Goal: Information Seeking & Learning: Learn about a topic

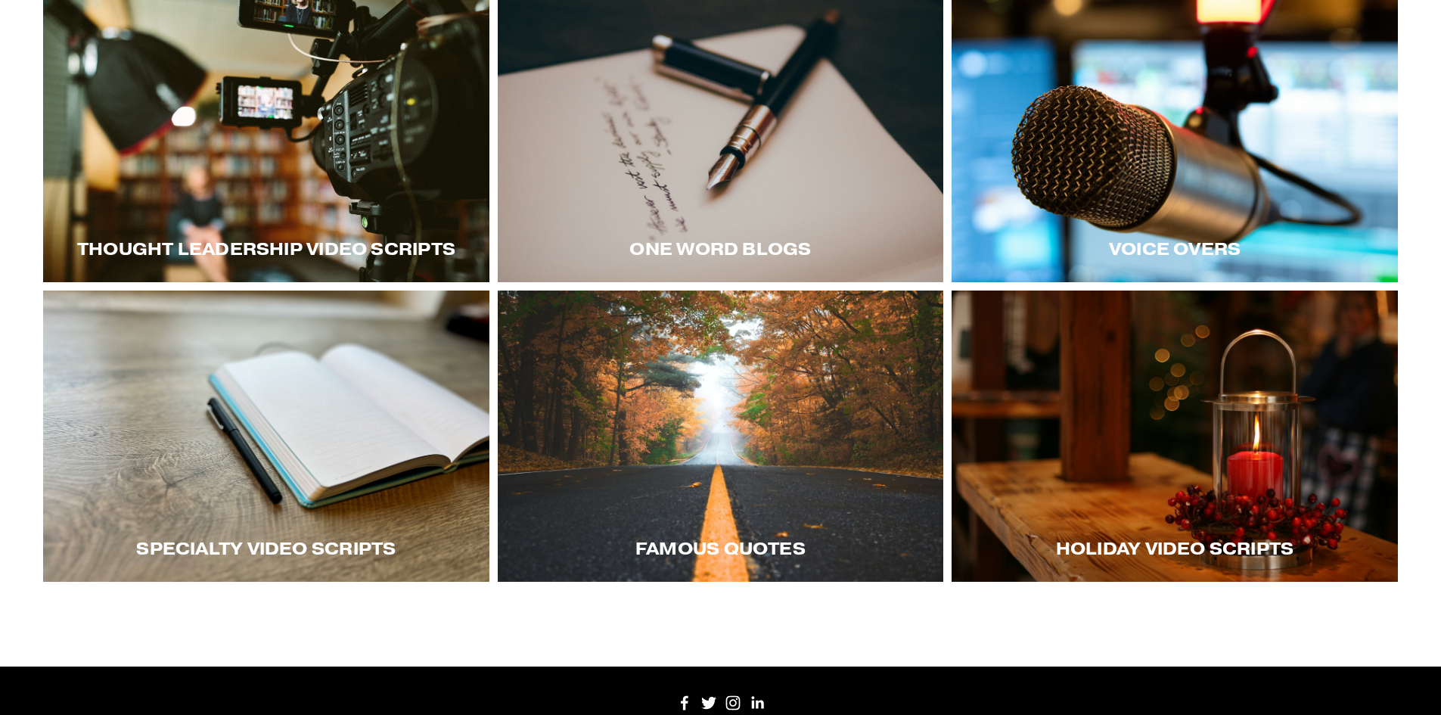
scroll to position [351, 0]
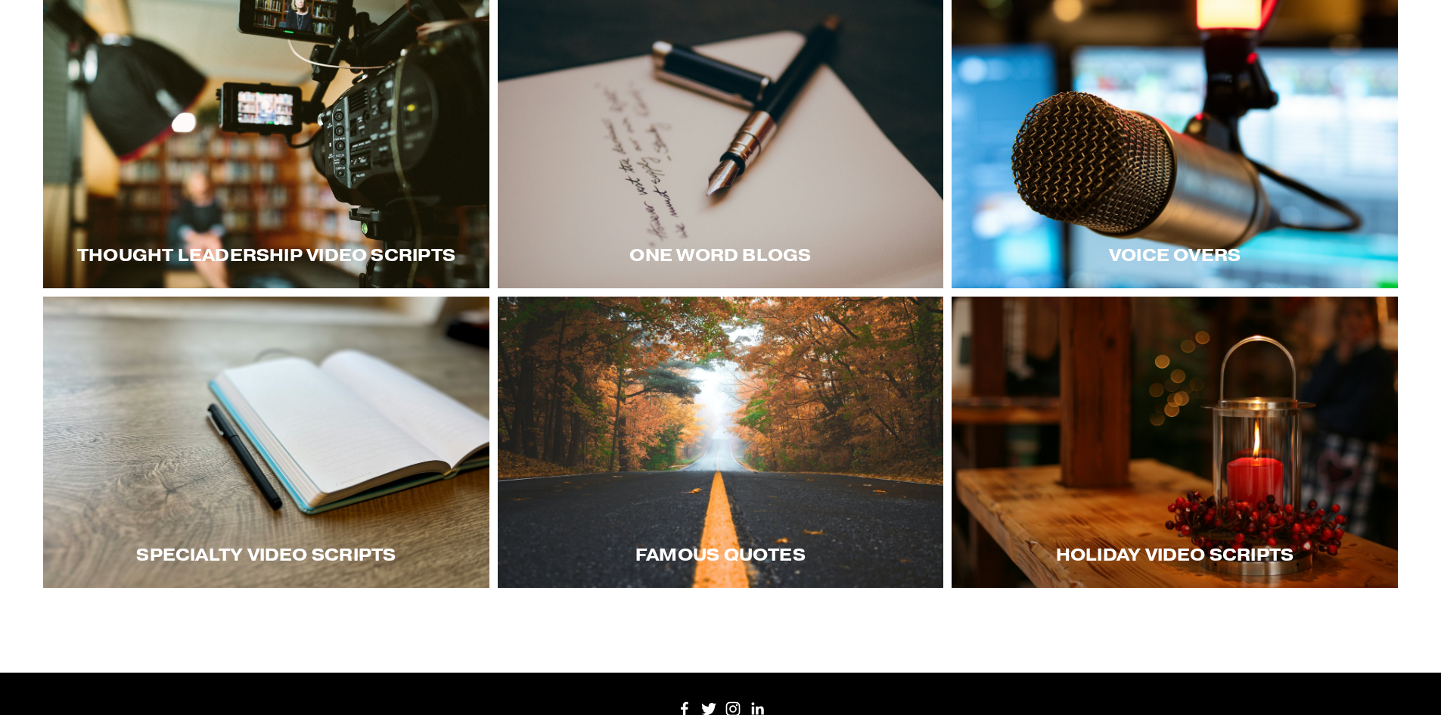
click at [333, 163] on div at bounding box center [266, 142] width 446 height 291
click at [265, 459] on div at bounding box center [266, 441] width 446 height 291
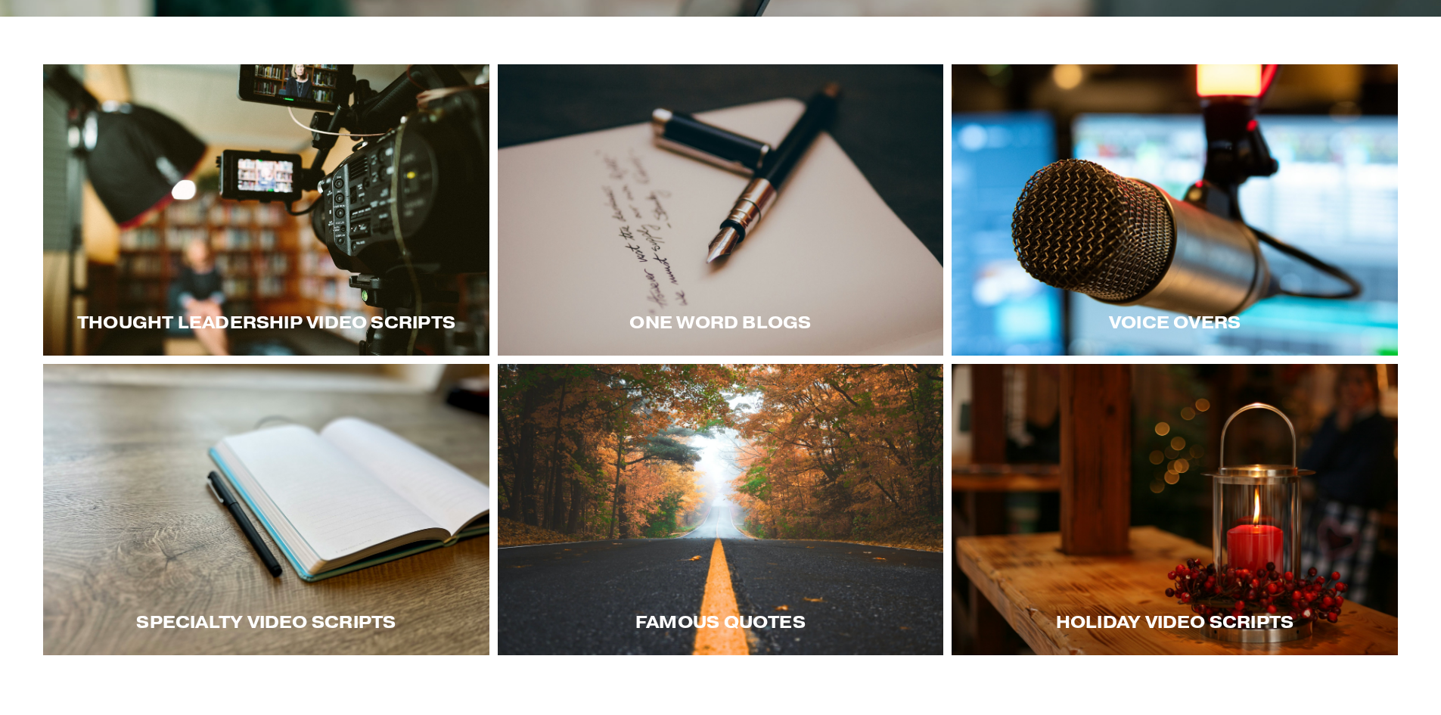
scroll to position [200, 0]
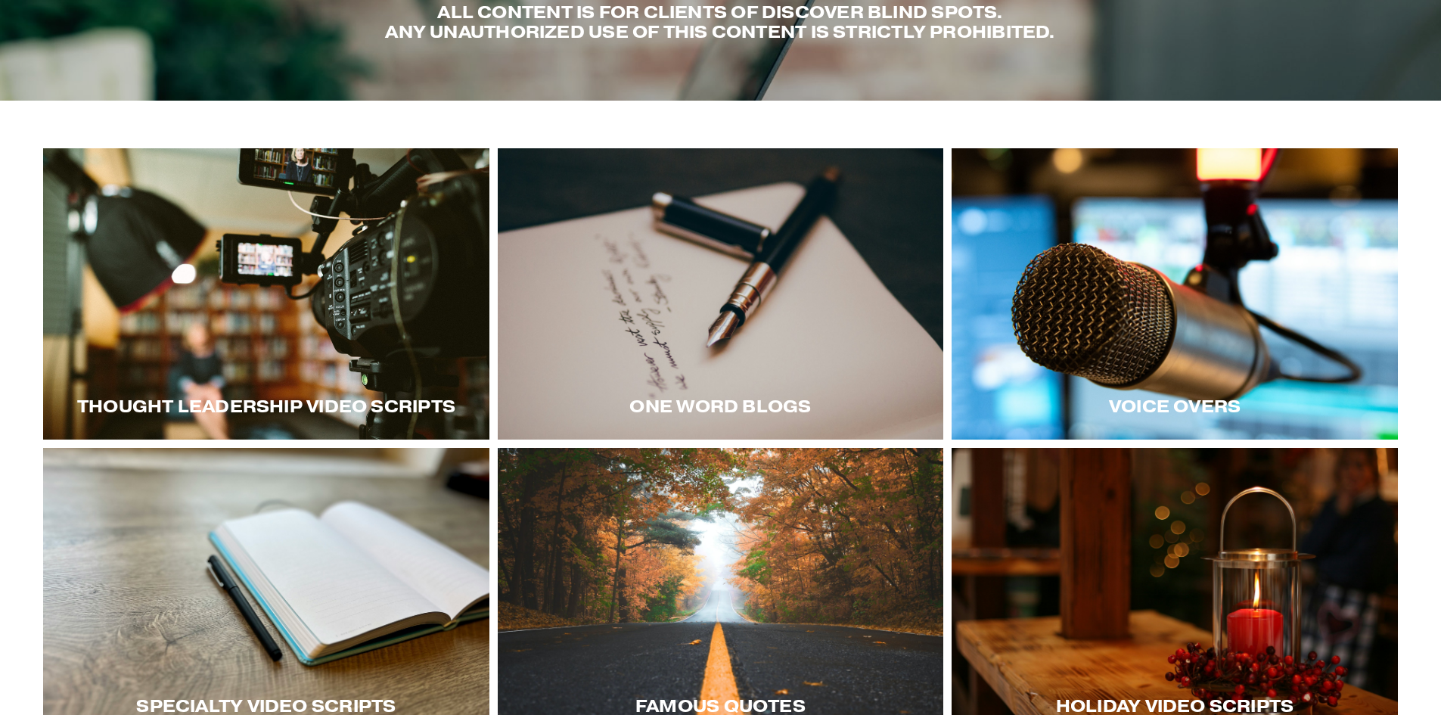
click at [1152, 321] on div at bounding box center [1174, 293] width 446 height 291
click at [688, 288] on div at bounding box center [721, 293] width 446 height 291
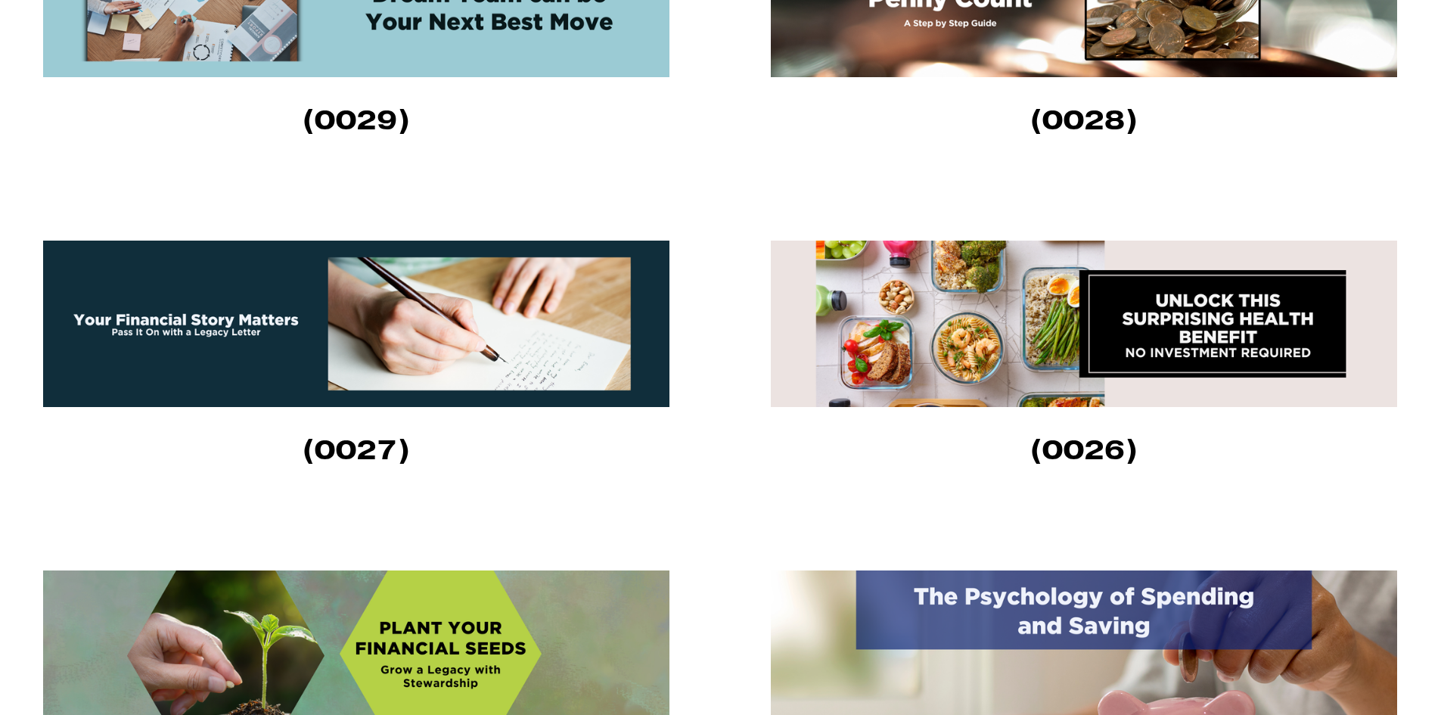
scroll to position [756, 0]
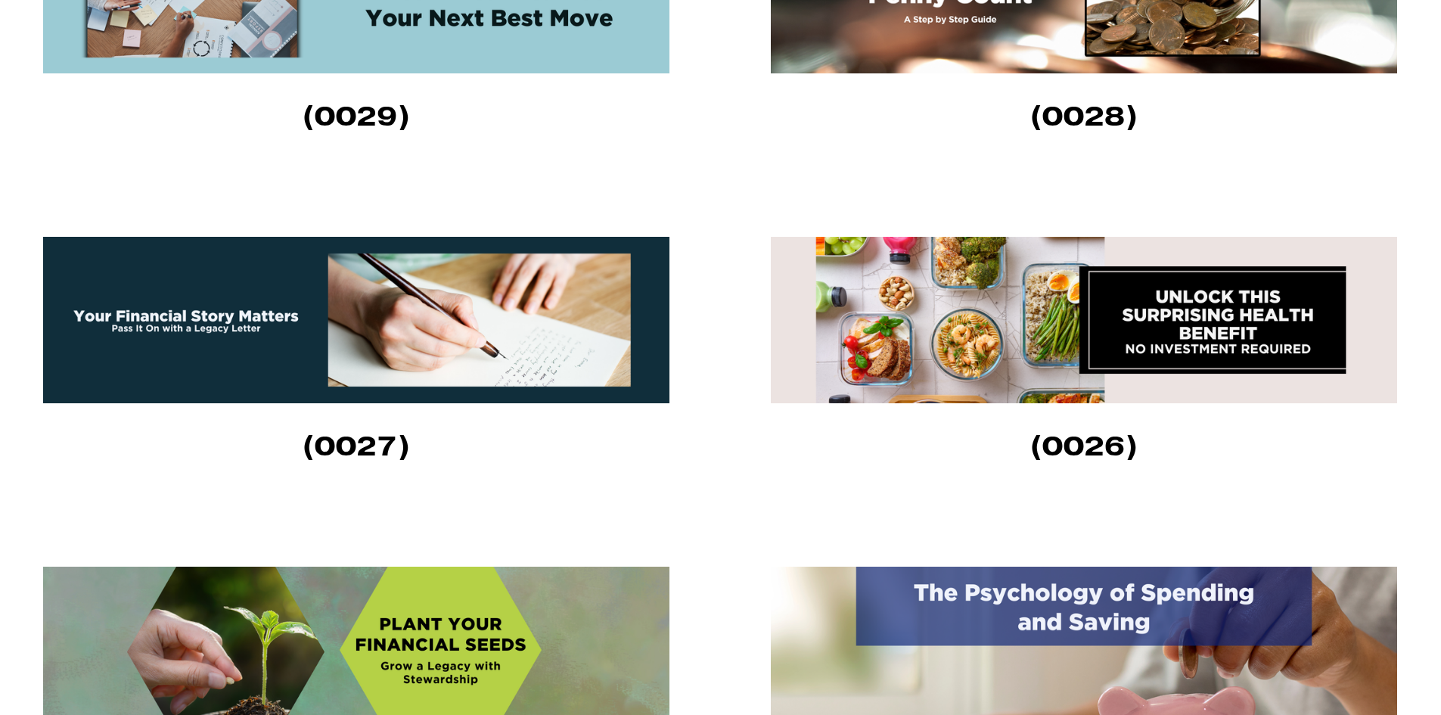
click at [296, 357] on img at bounding box center [356, 320] width 626 height 166
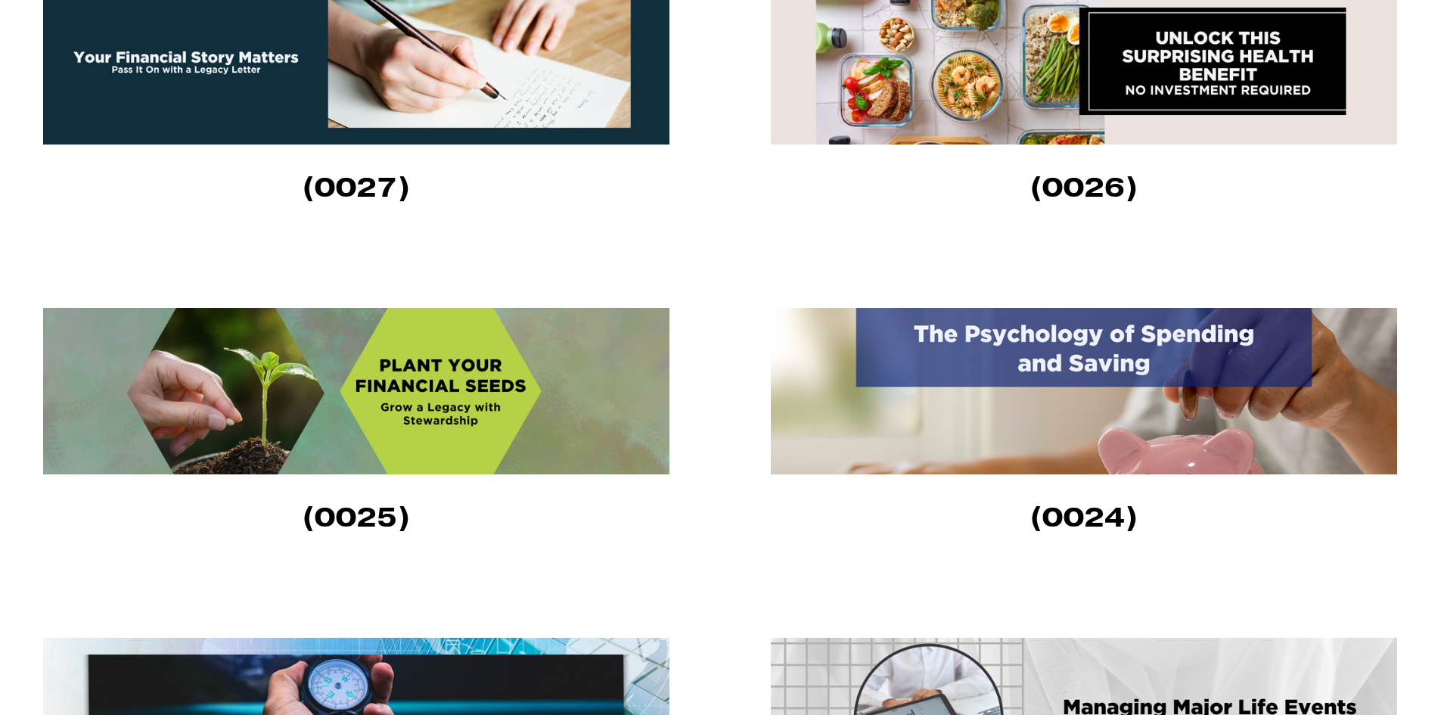
scroll to position [1059, 0]
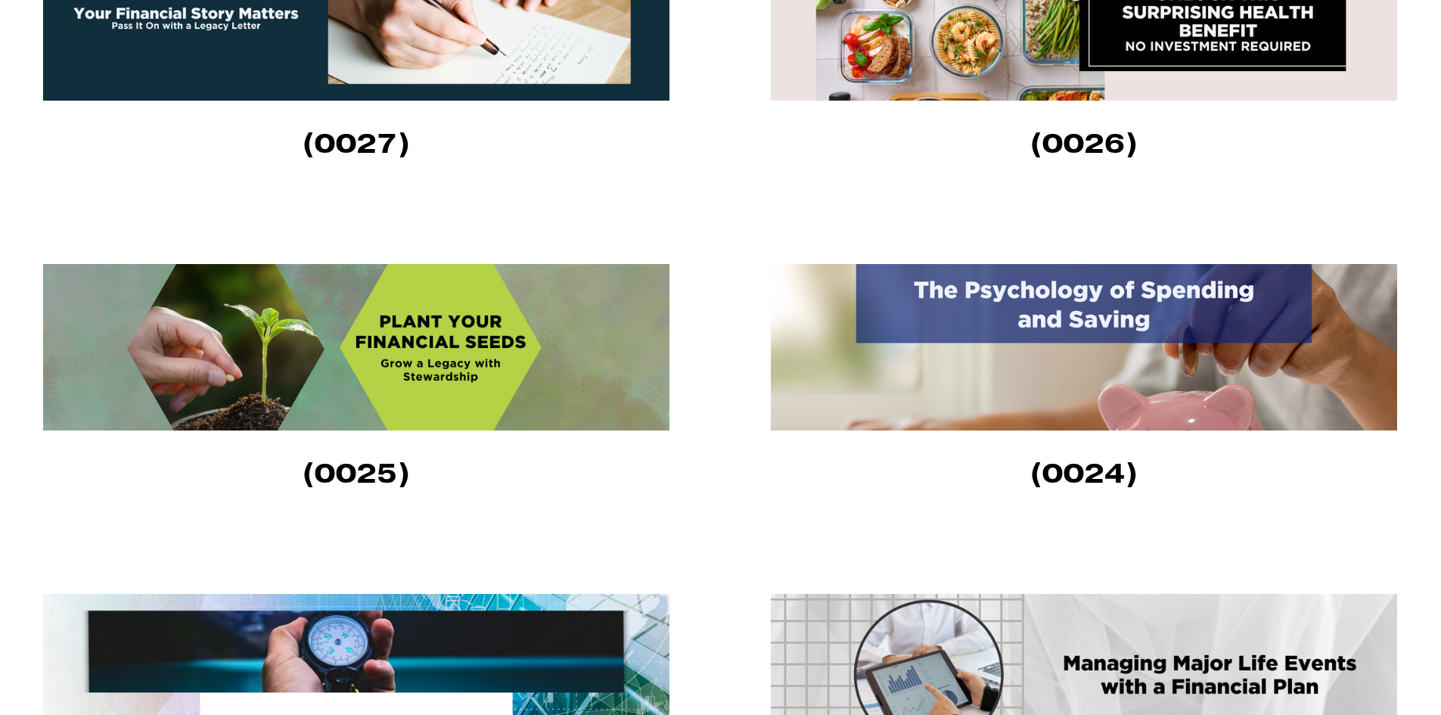
click at [463, 377] on img at bounding box center [356, 347] width 626 height 166
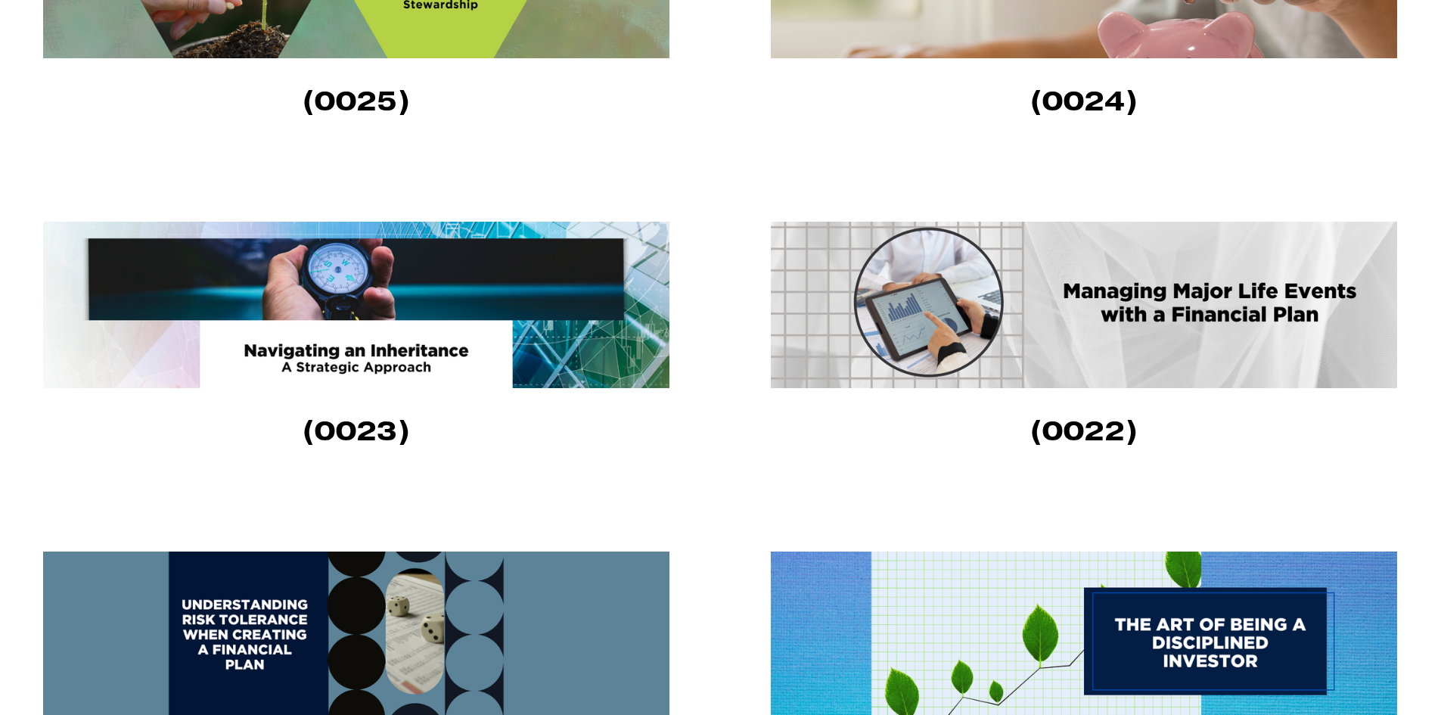
scroll to position [1437, 0]
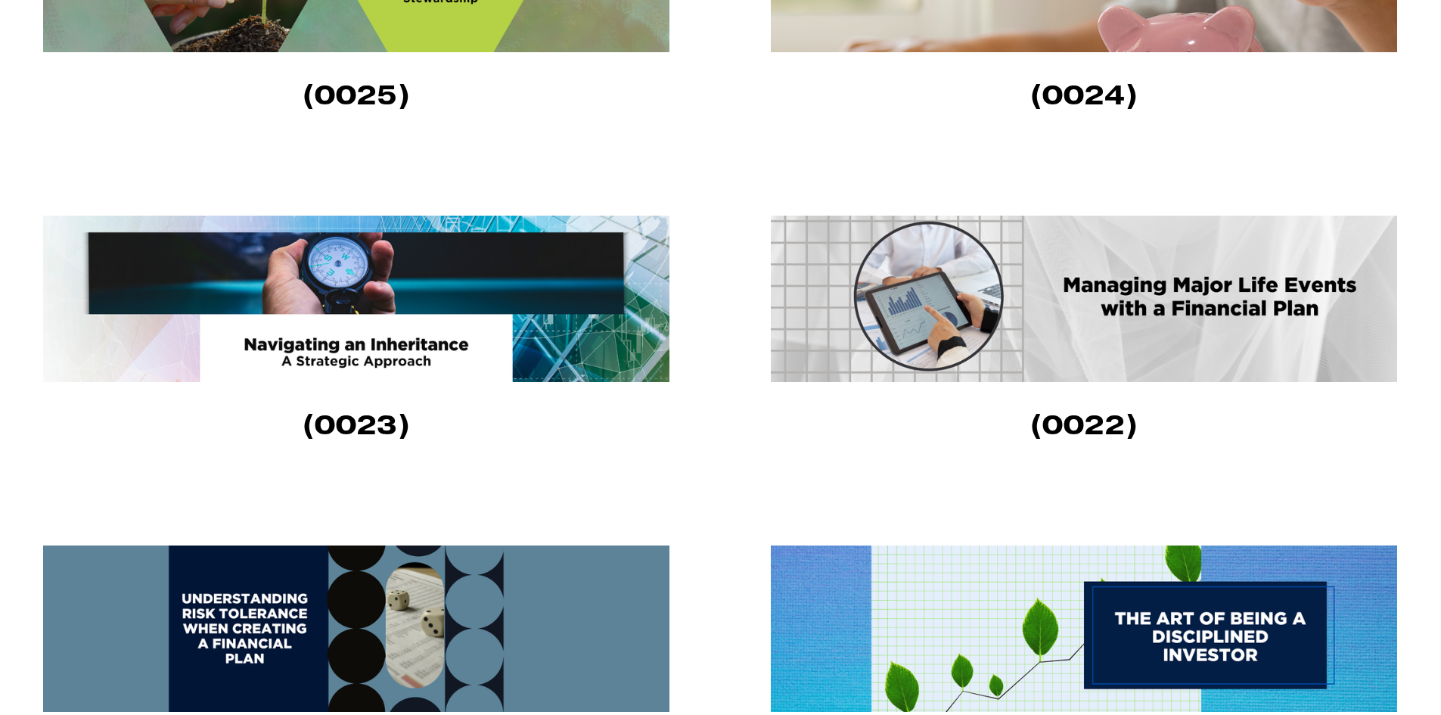
click at [482, 330] on img at bounding box center [356, 299] width 626 height 166
click at [423, 309] on img at bounding box center [356, 299] width 626 height 166
click at [1202, 303] on img at bounding box center [1084, 299] width 626 height 166
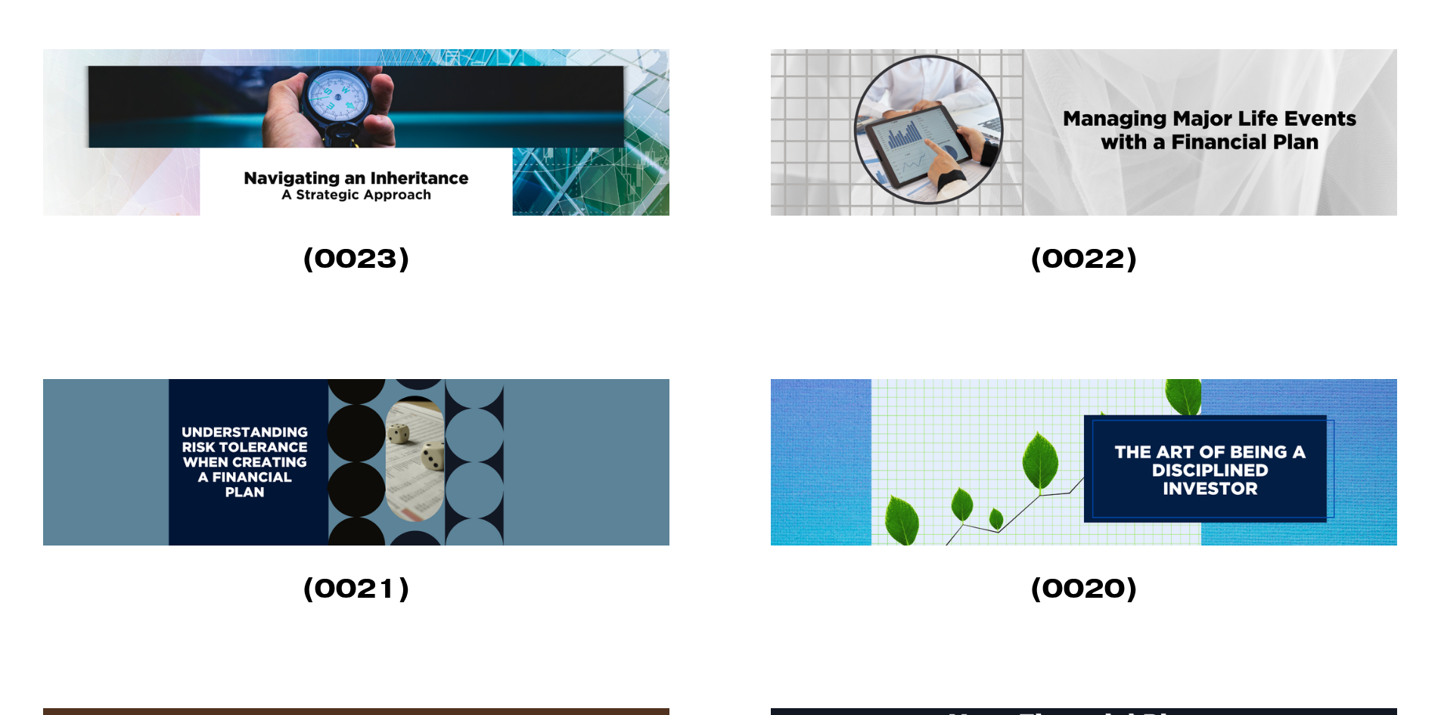
scroll to position [1739, 0]
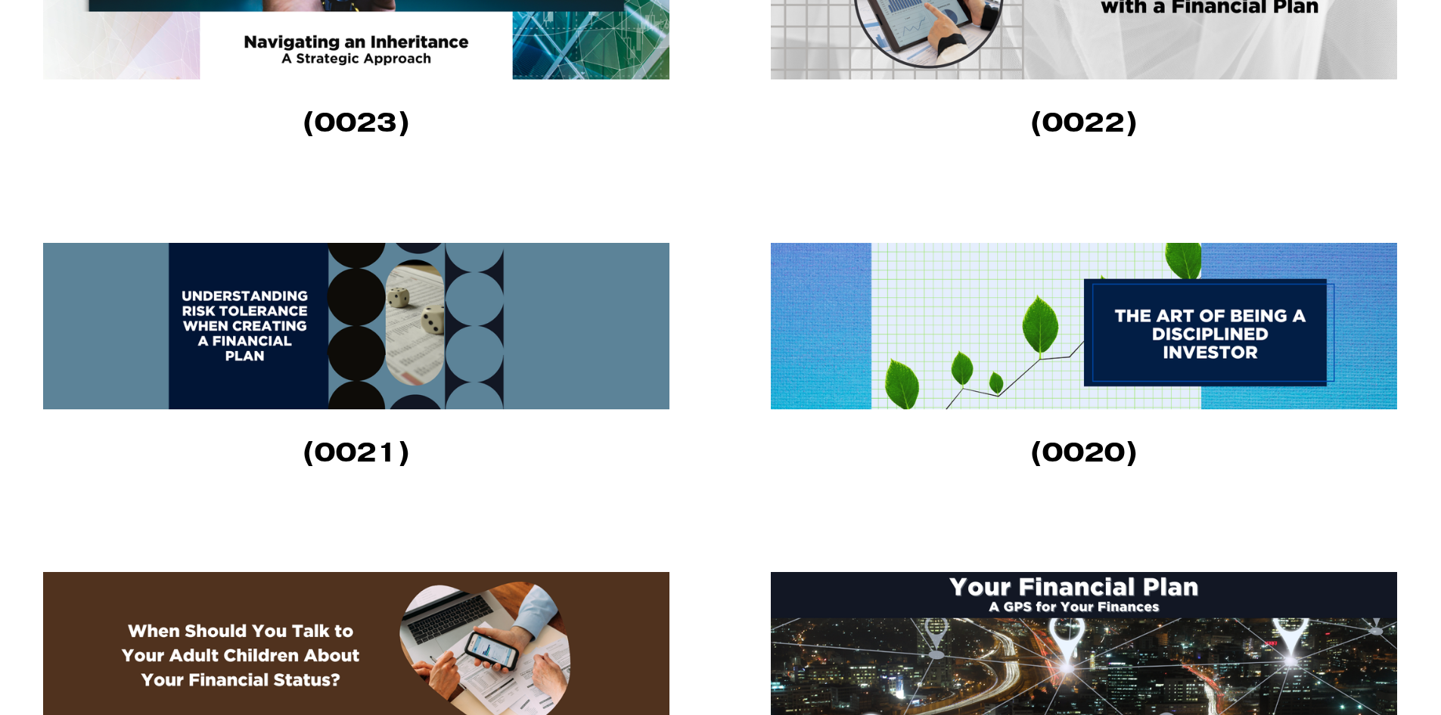
click at [1081, 389] on img at bounding box center [1084, 326] width 626 height 166
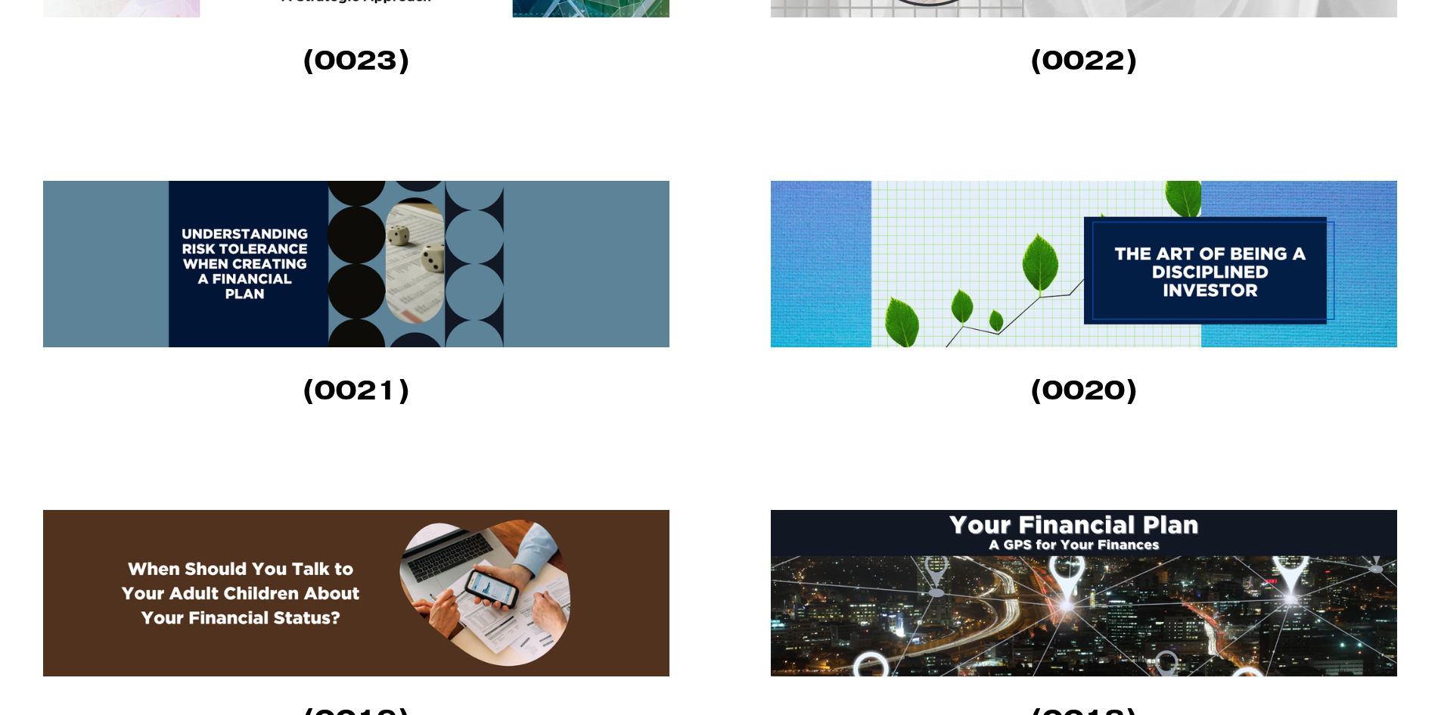
scroll to position [1815, 0]
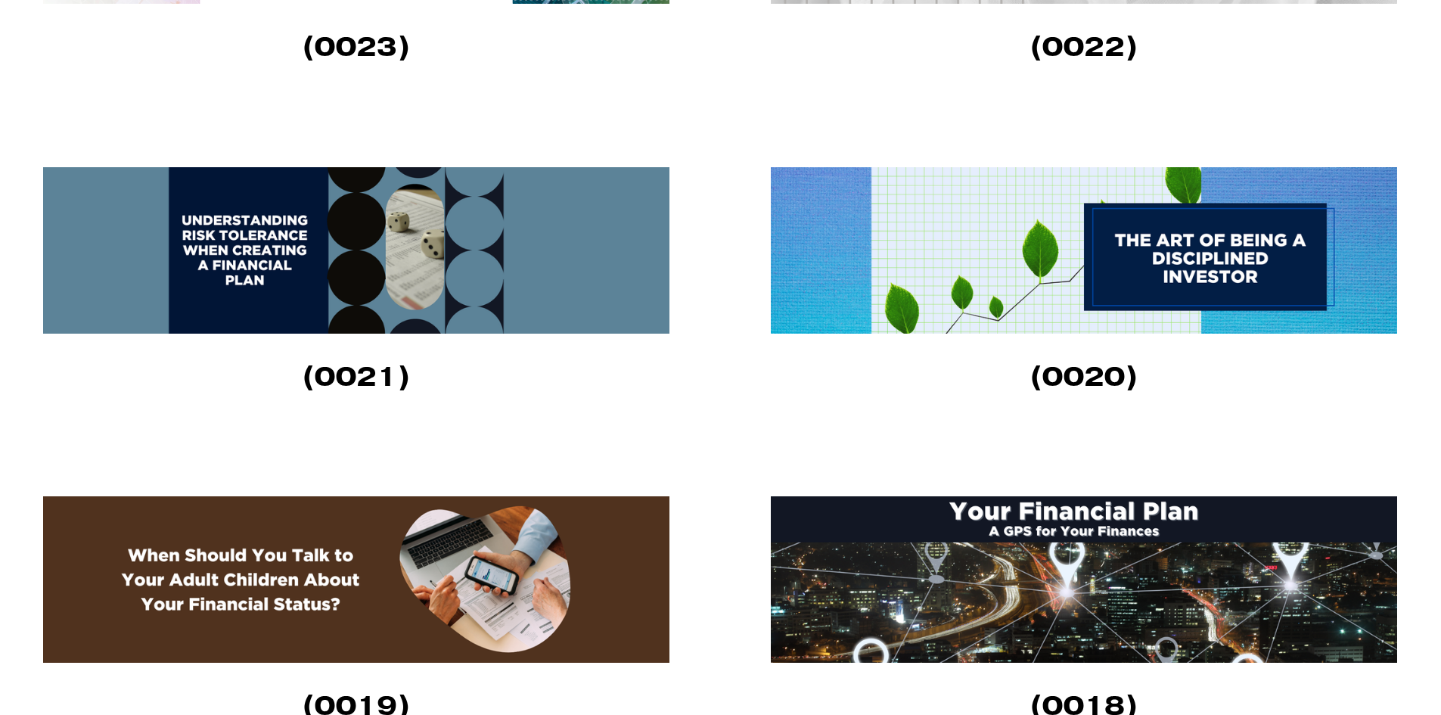
click at [925, 259] on img at bounding box center [1084, 250] width 626 height 166
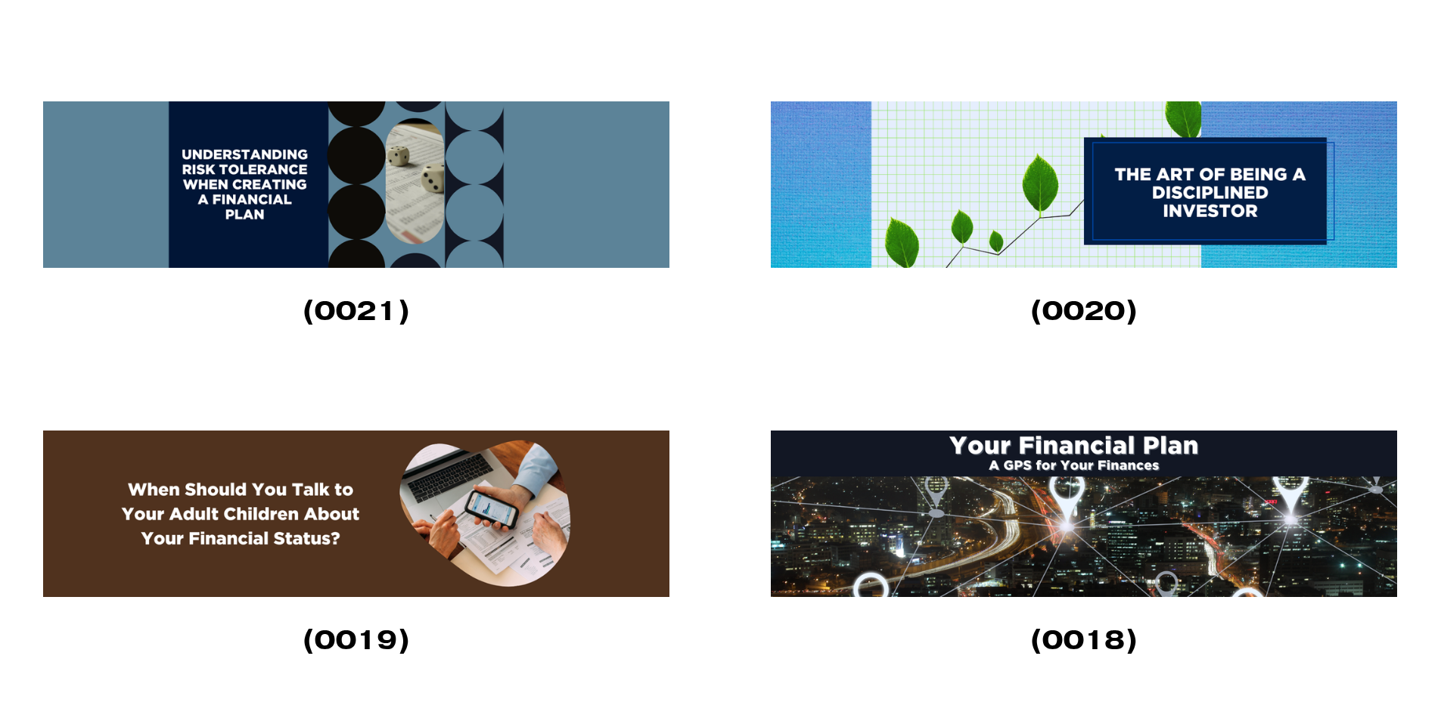
scroll to position [2042, 0]
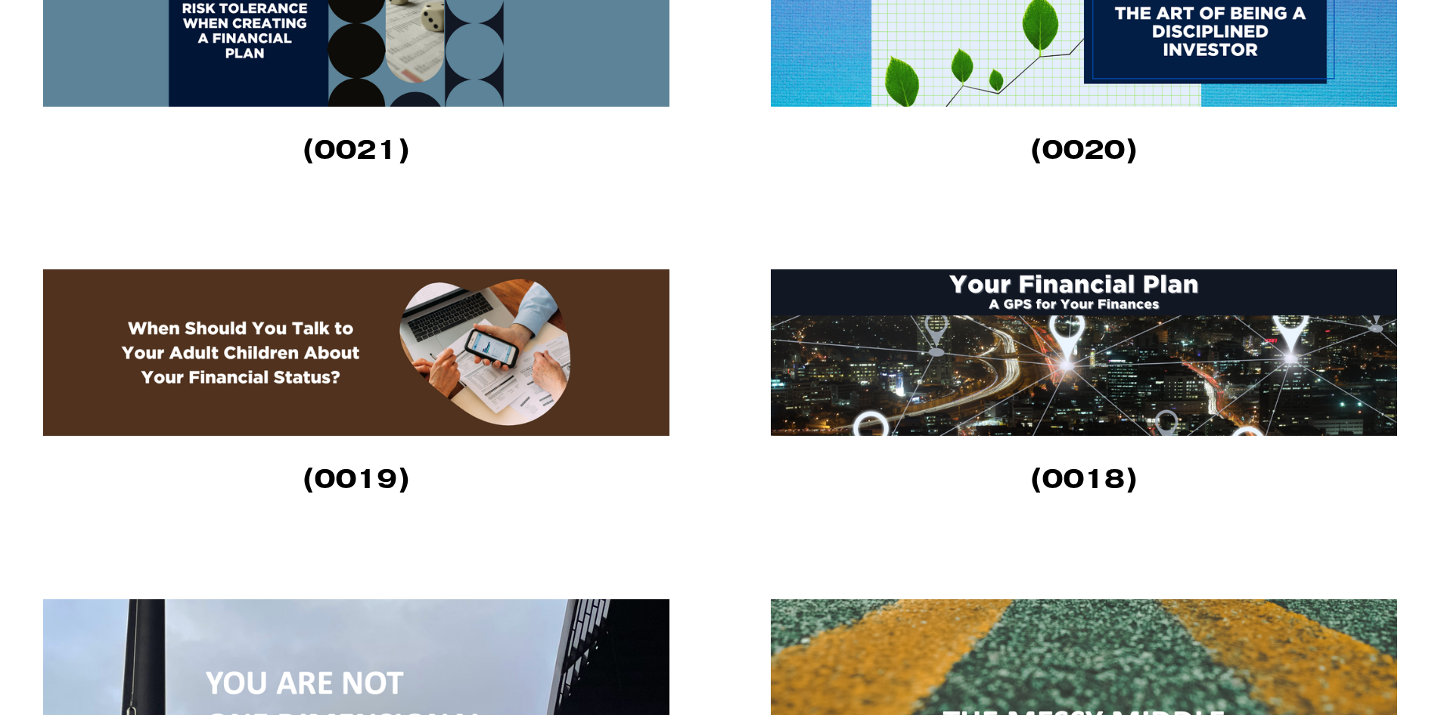
click at [402, 367] on img at bounding box center [356, 352] width 626 height 166
click at [1013, 383] on img at bounding box center [1084, 352] width 626 height 166
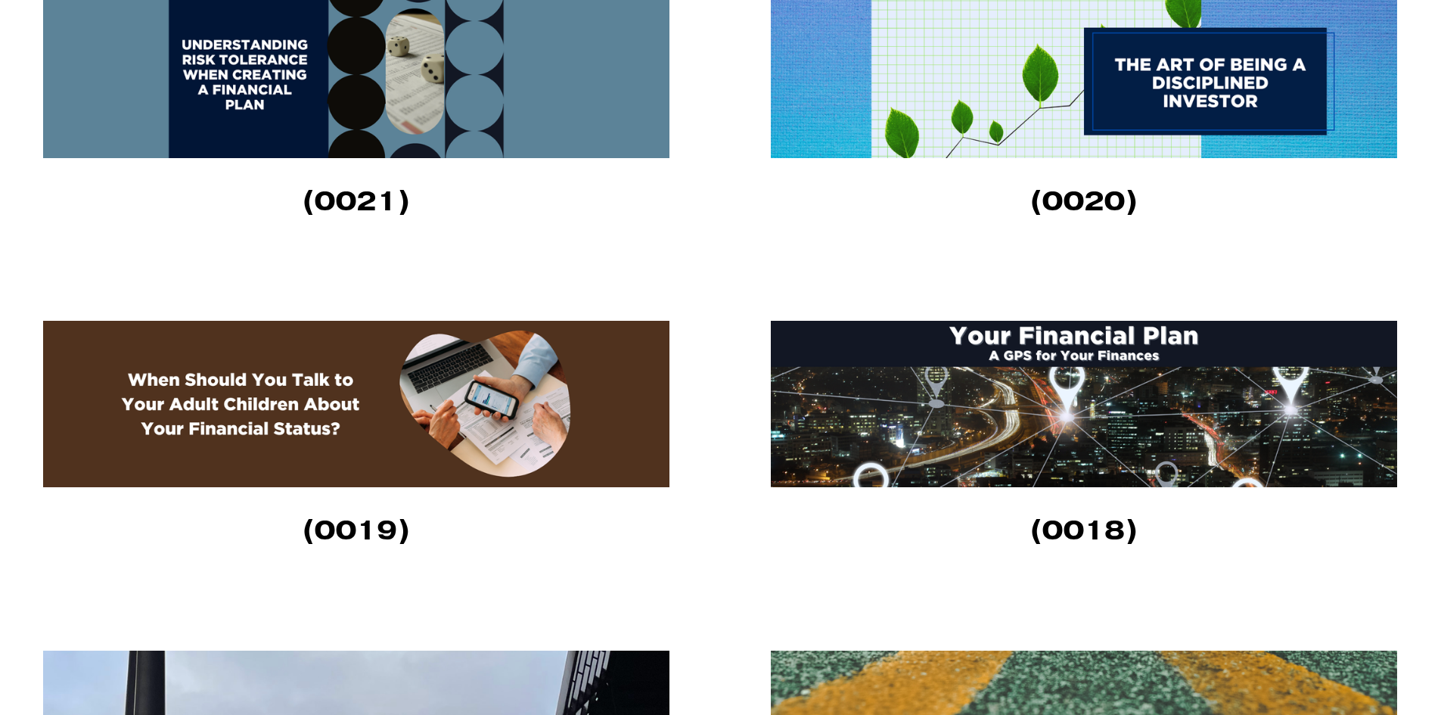
scroll to position [1966, 0]
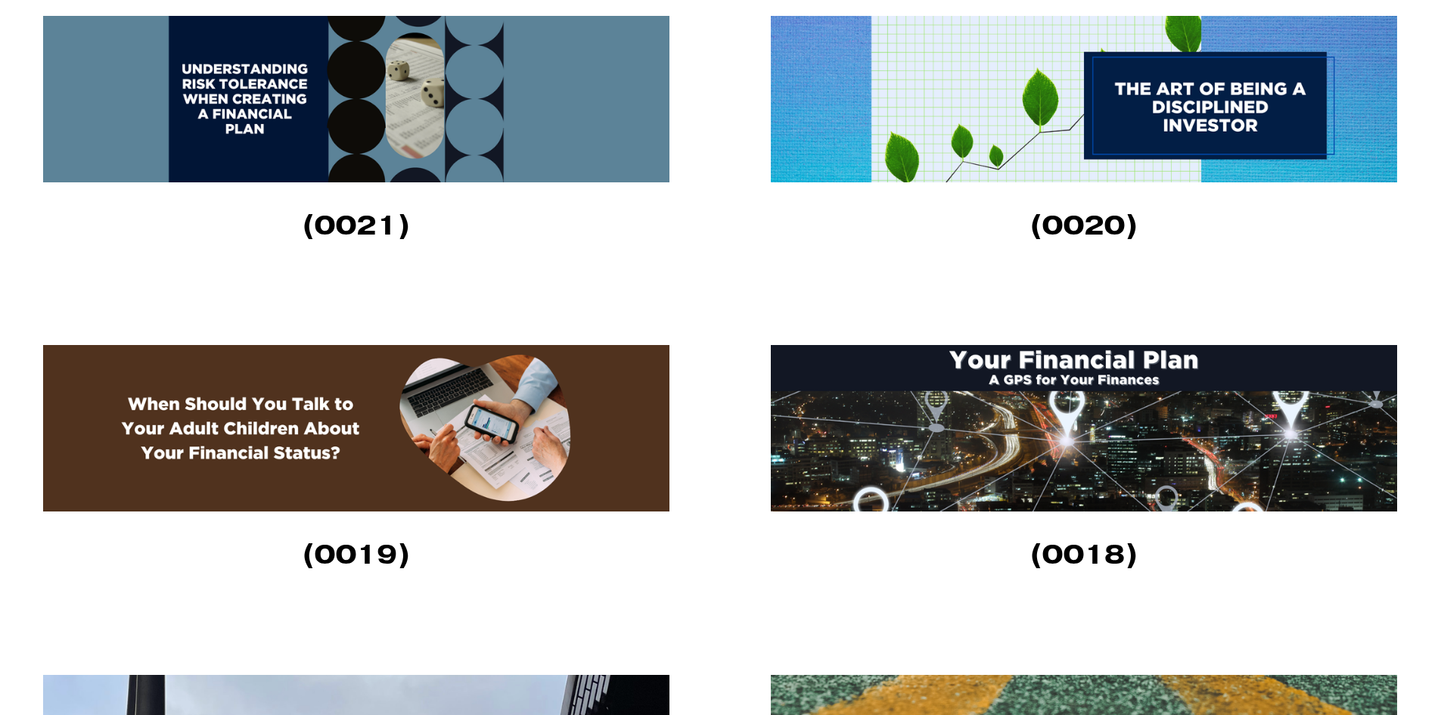
click at [1156, 450] on img at bounding box center [1084, 428] width 626 height 166
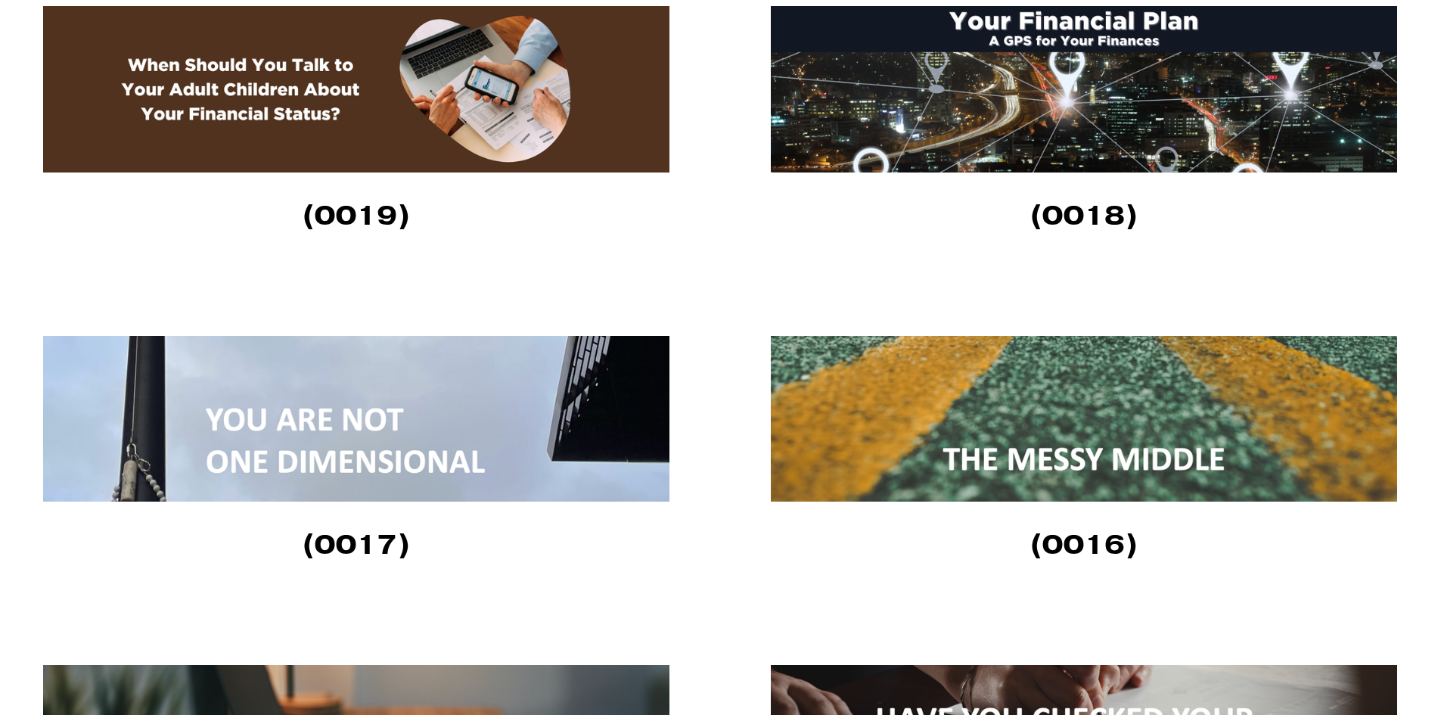
scroll to position [2344, 0]
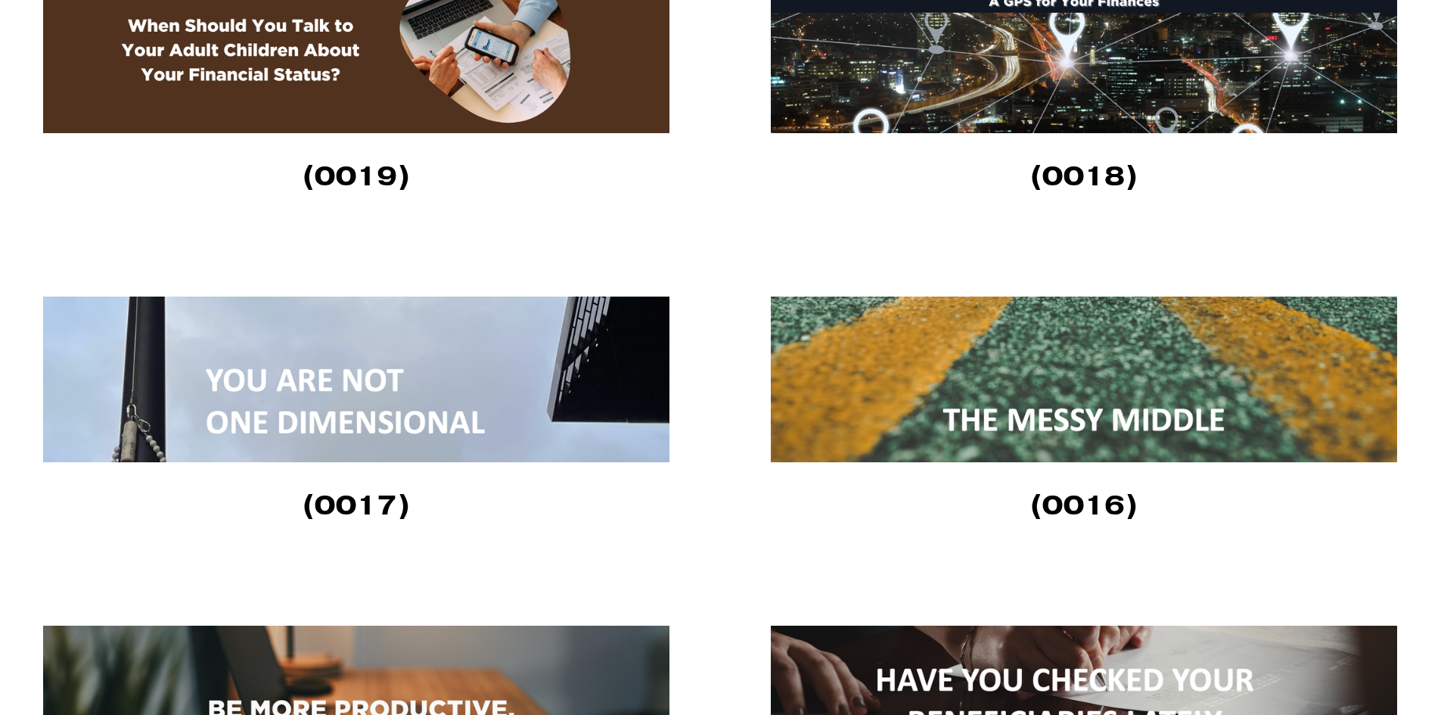
click at [915, 376] on img at bounding box center [1084, 379] width 626 height 166
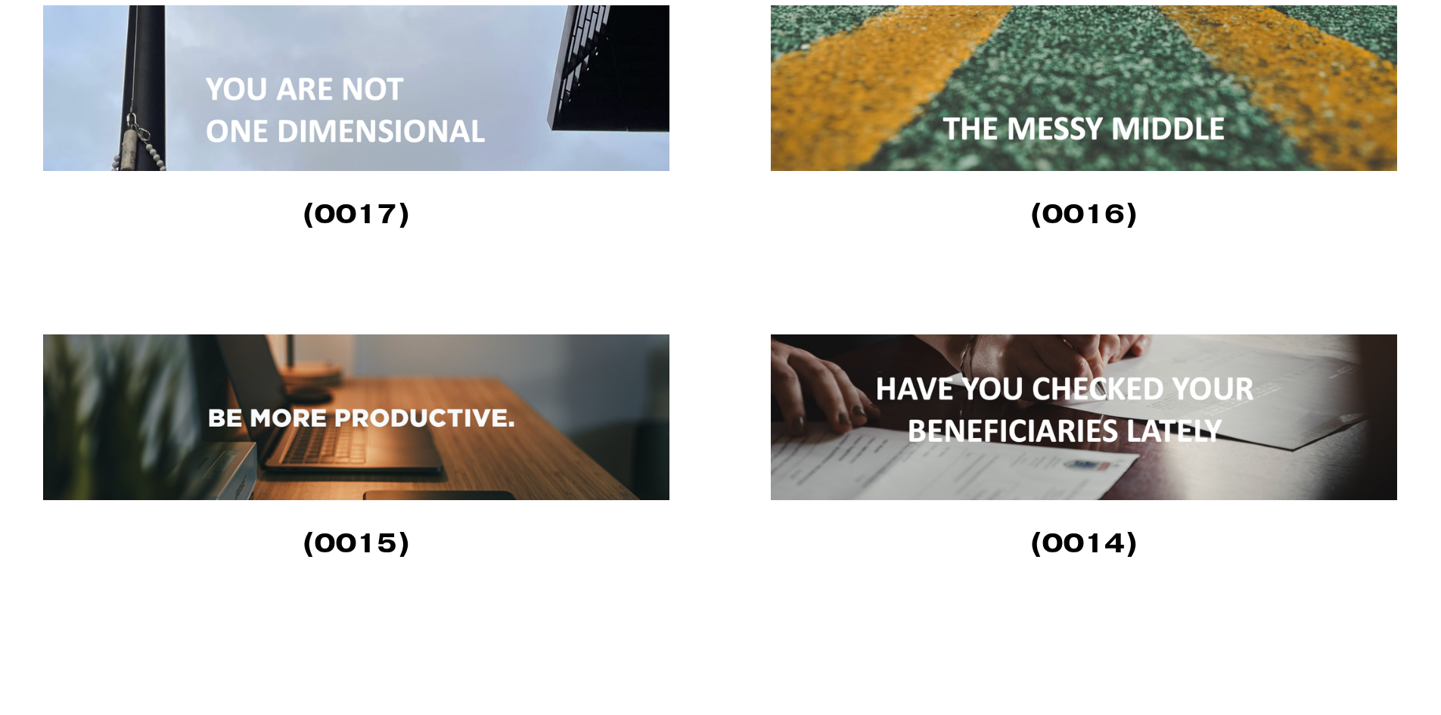
scroll to position [2647, 0]
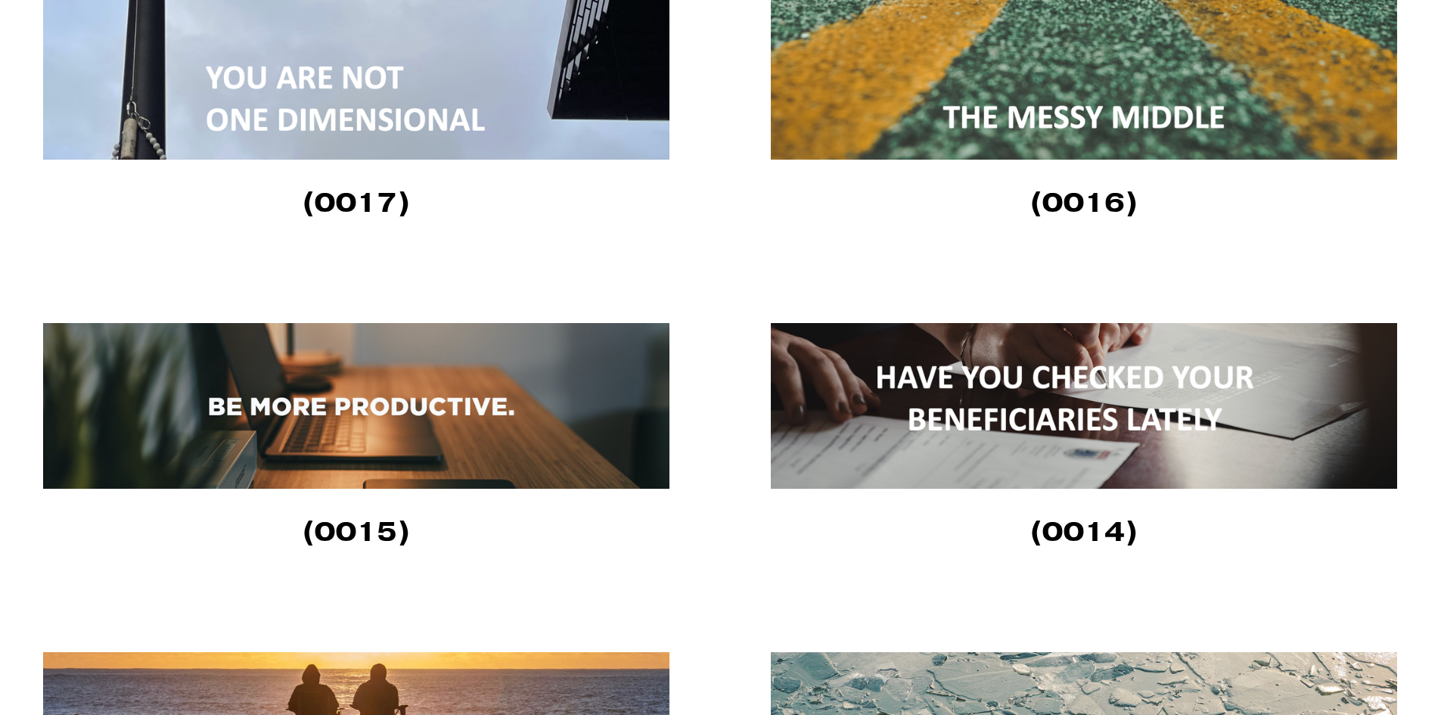
click at [1180, 396] on img at bounding box center [1084, 406] width 626 height 166
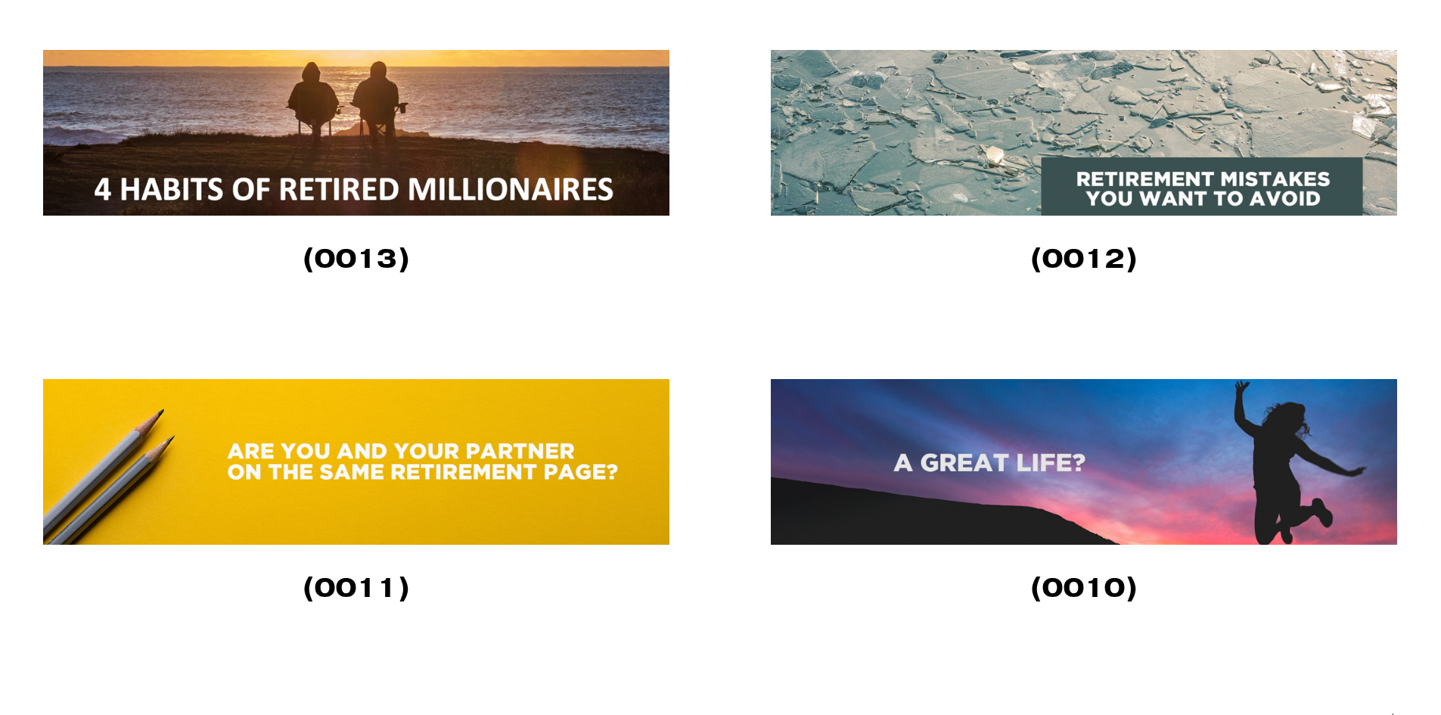
scroll to position [3252, 0]
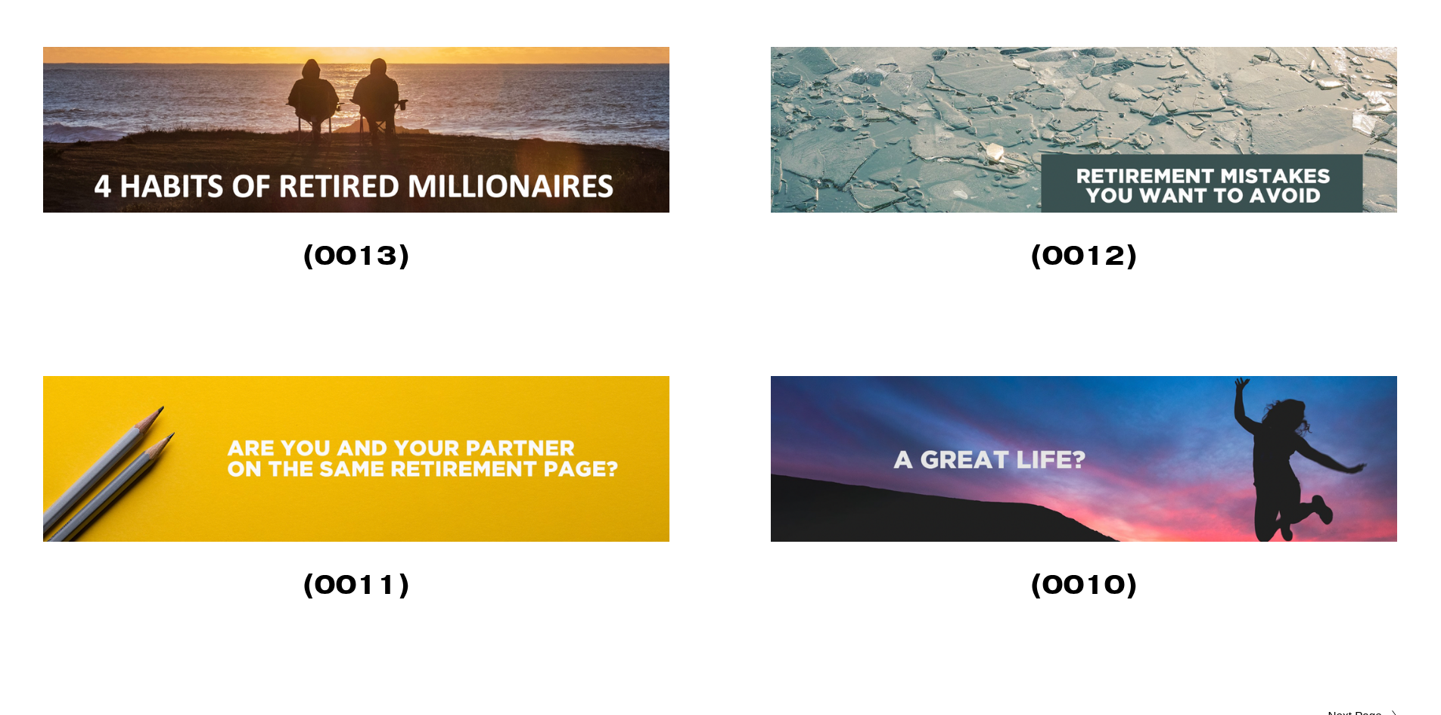
click at [411, 168] on img at bounding box center [356, 130] width 626 height 166
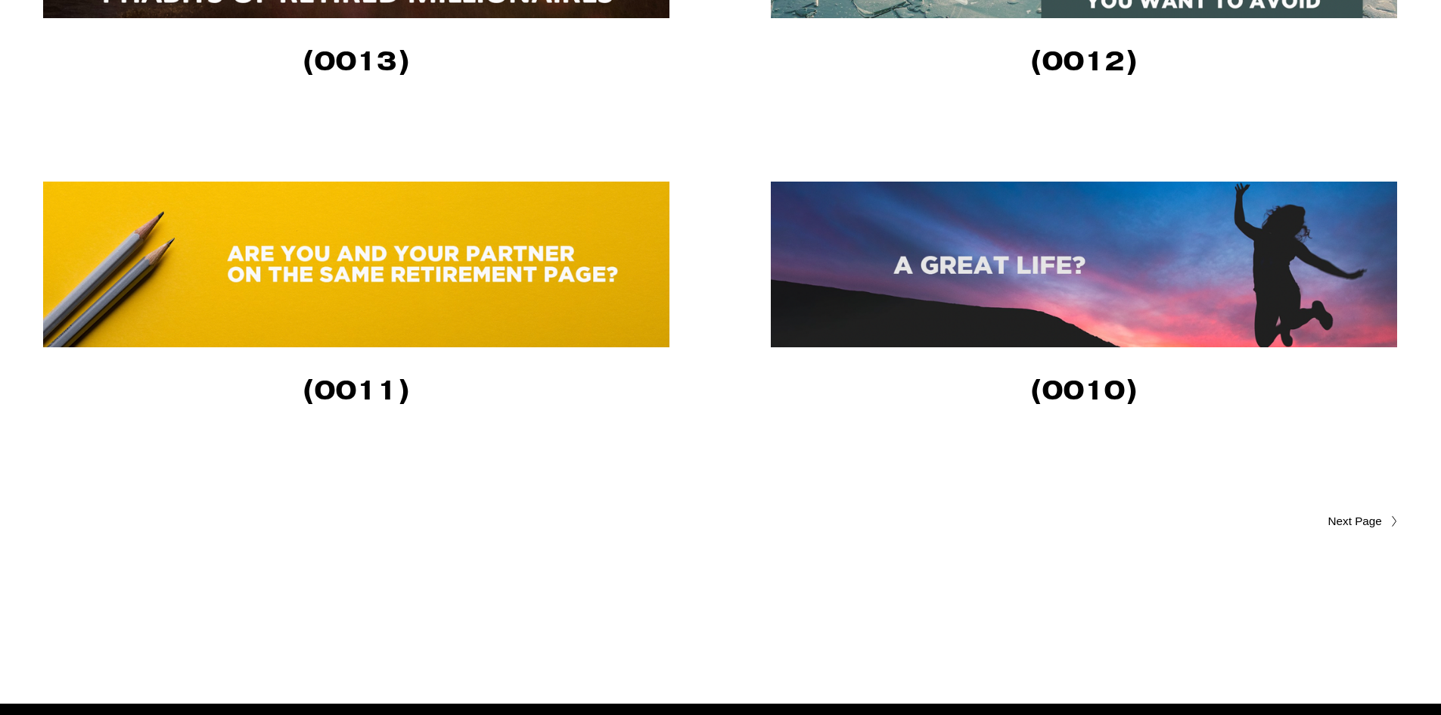
scroll to position [3402, 0]
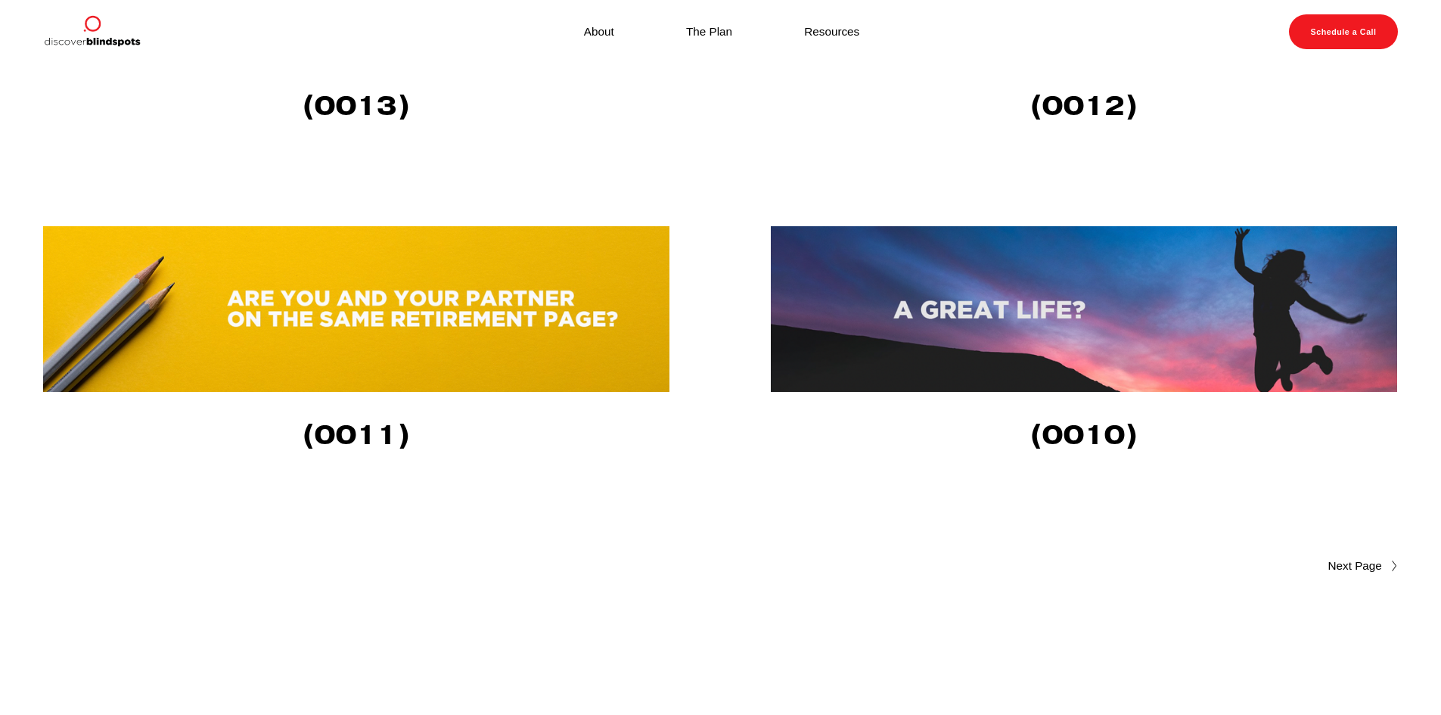
click at [519, 336] on img at bounding box center [356, 309] width 626 height 166
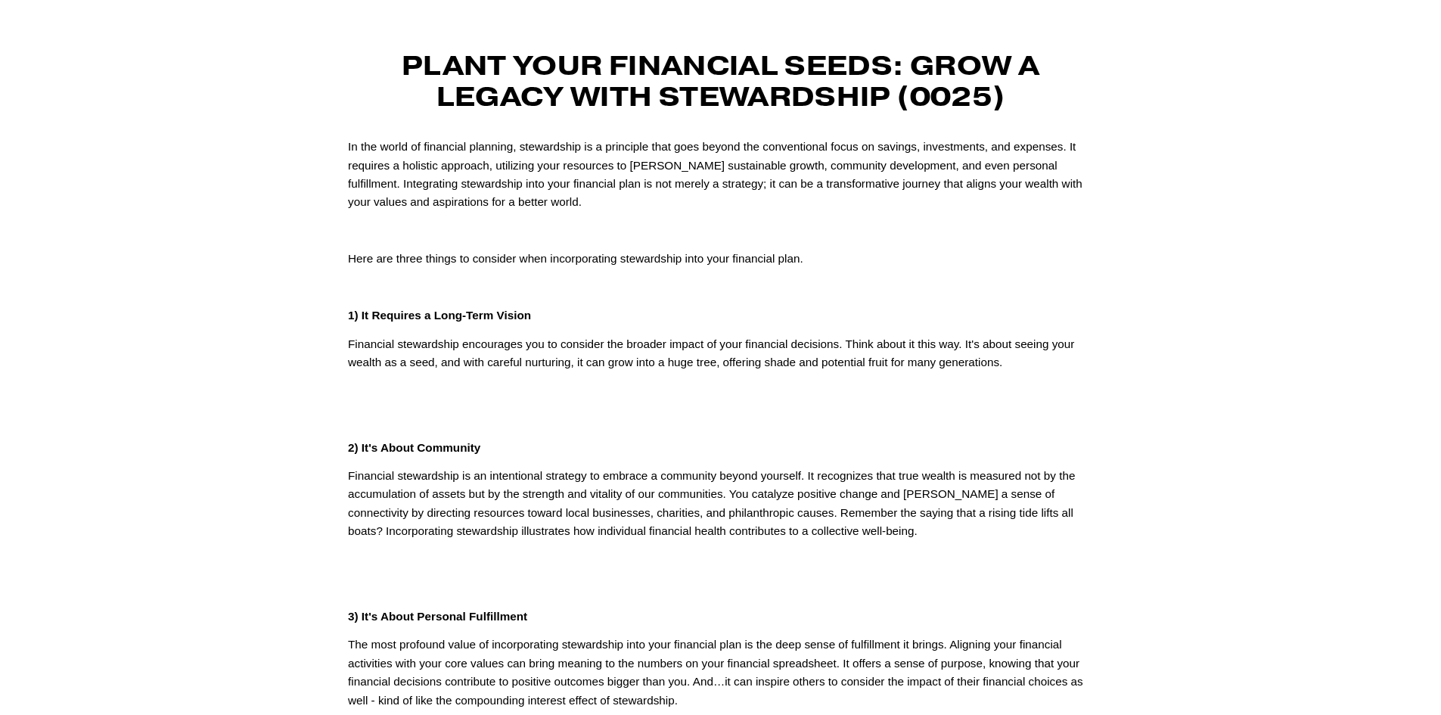
scroll to position [303, 0]
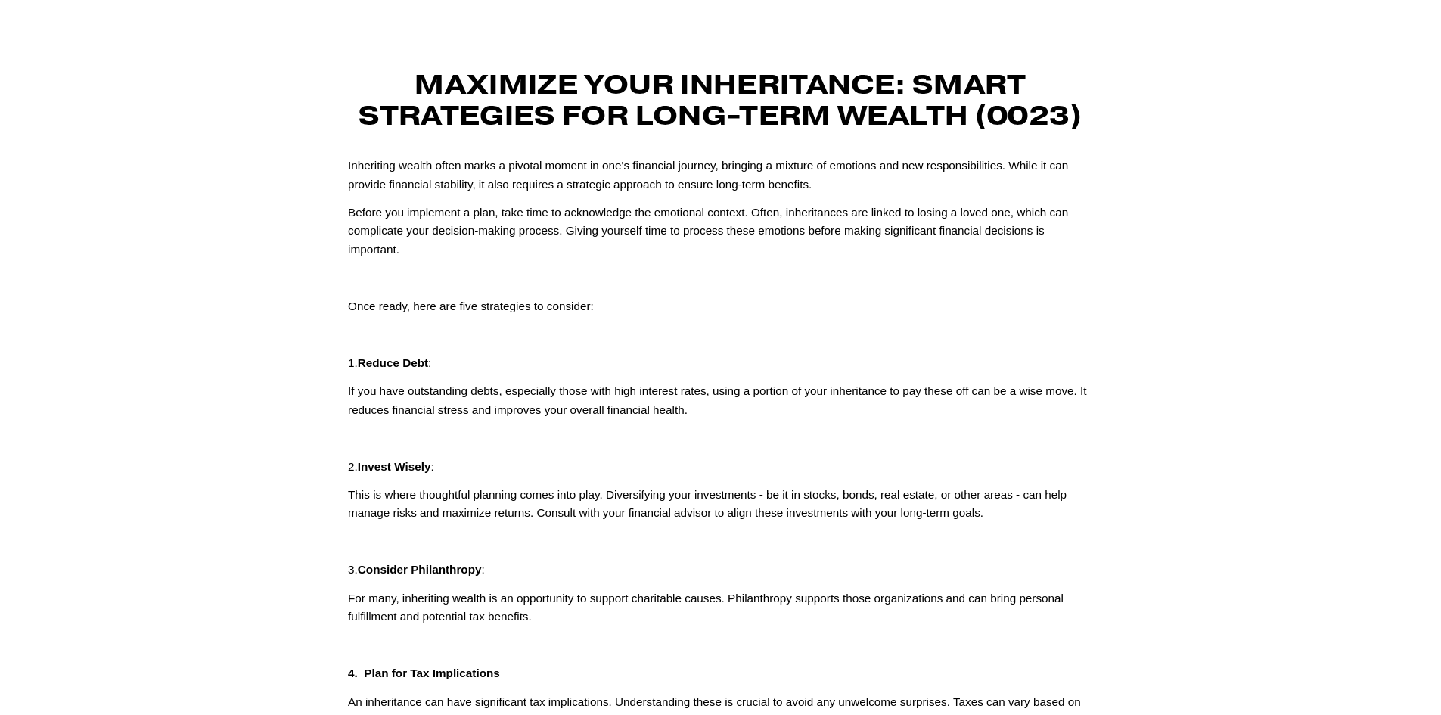
scroll to position [76, 0]
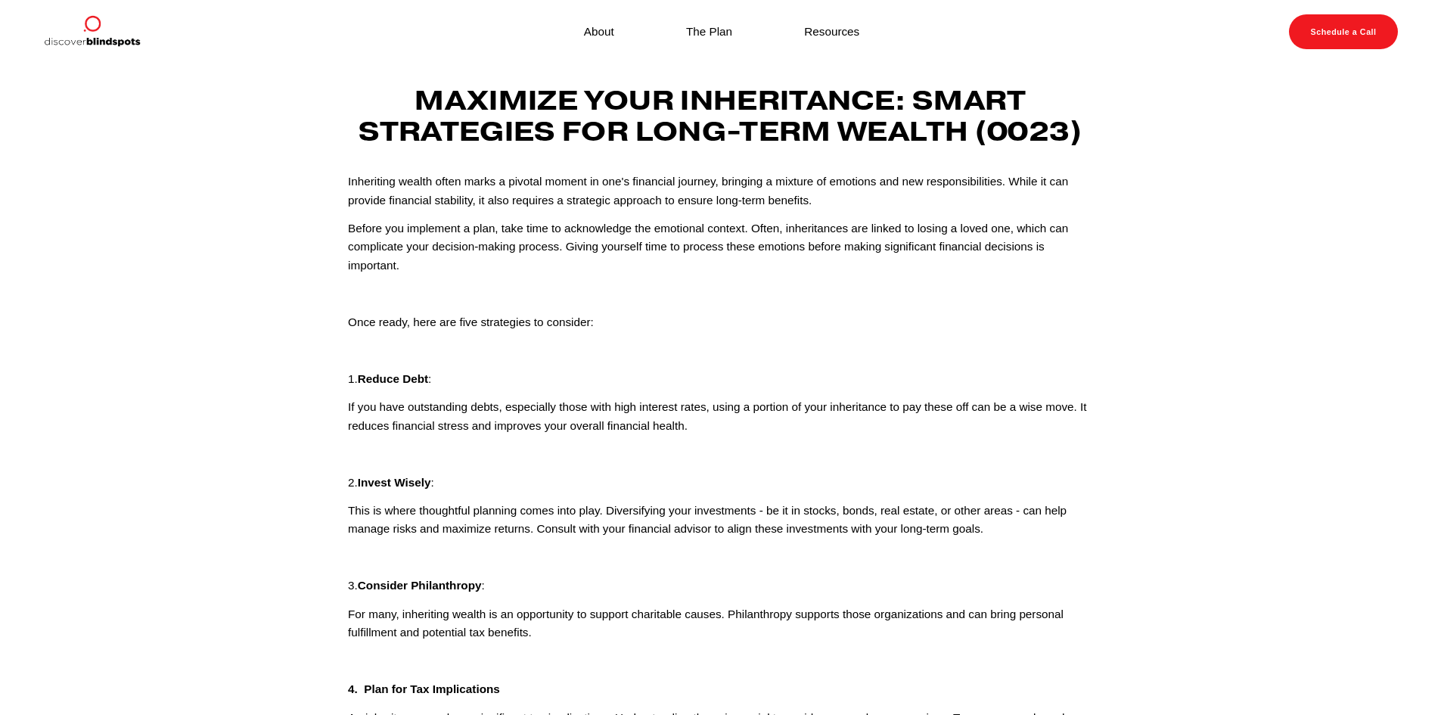
scroll to position [76, 0]
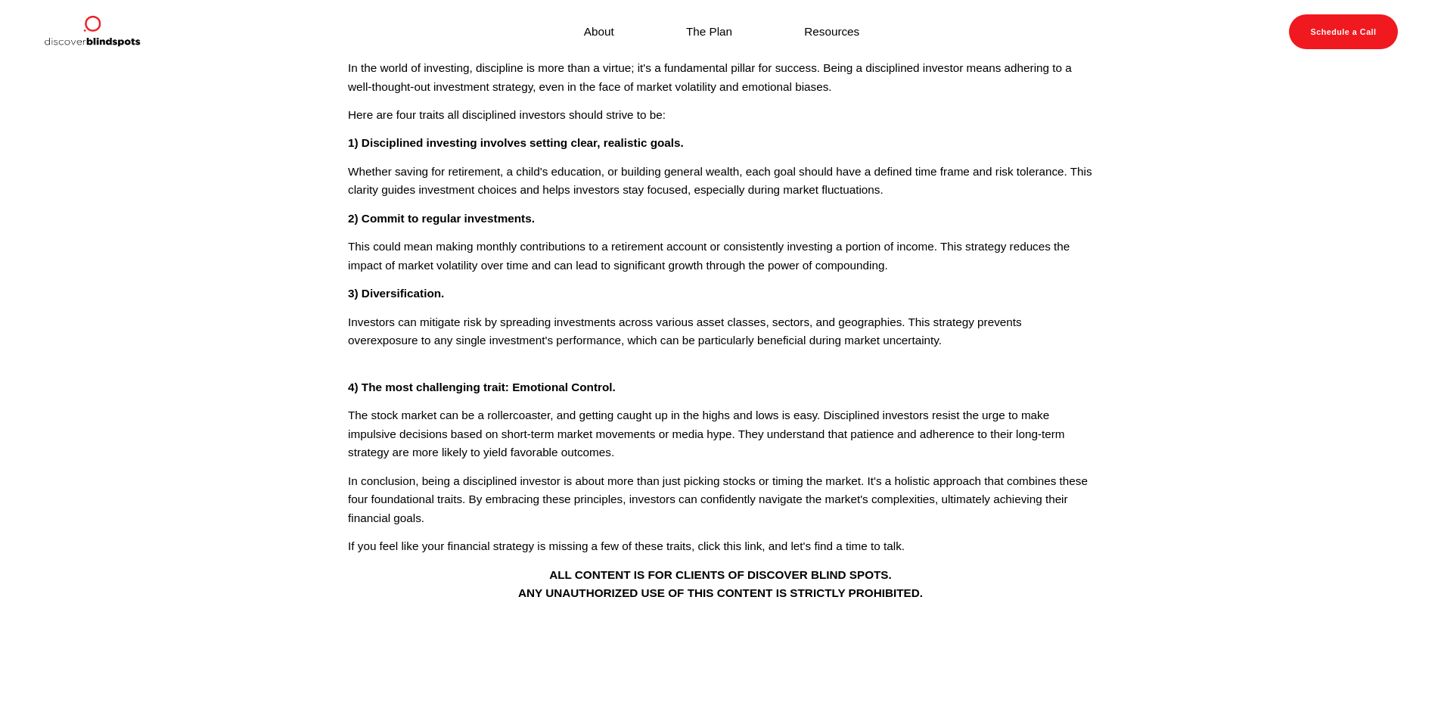
scroll to position [76, 0]
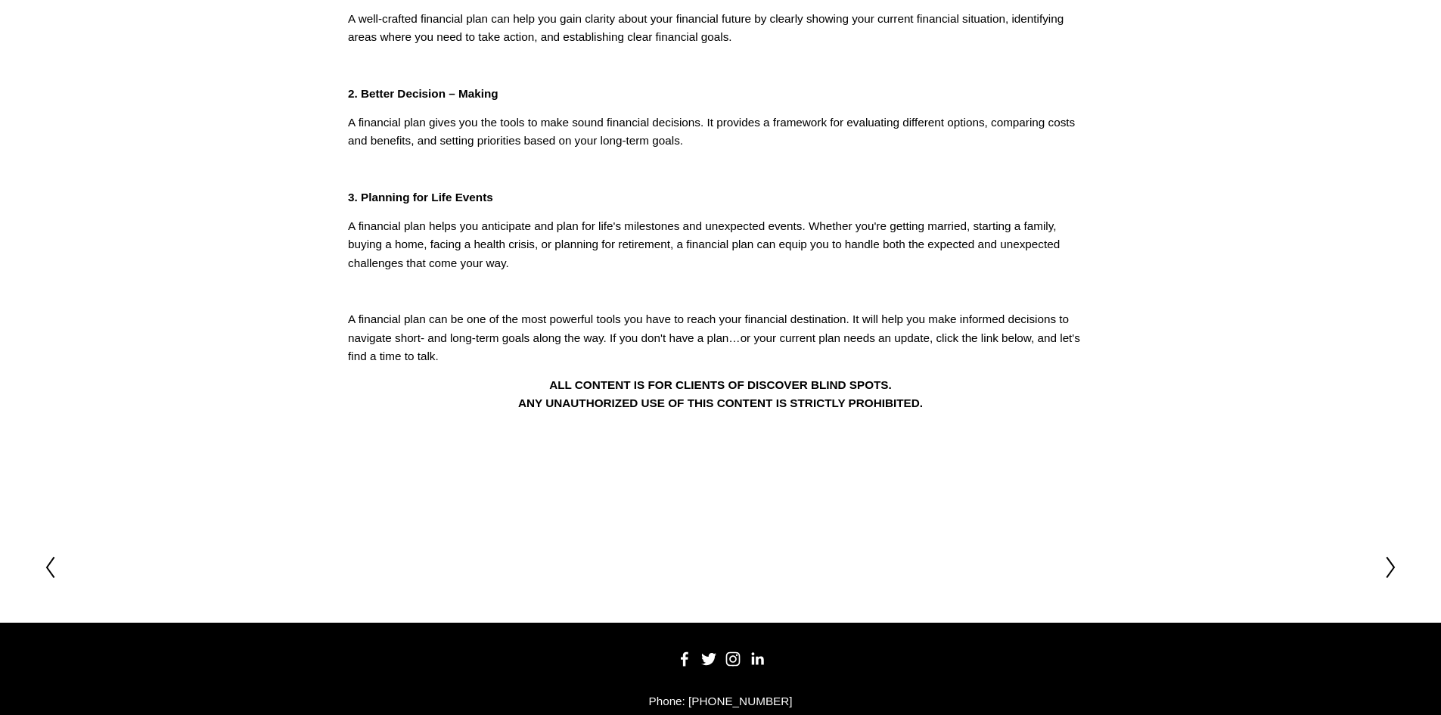
scroll to position [151, 0]
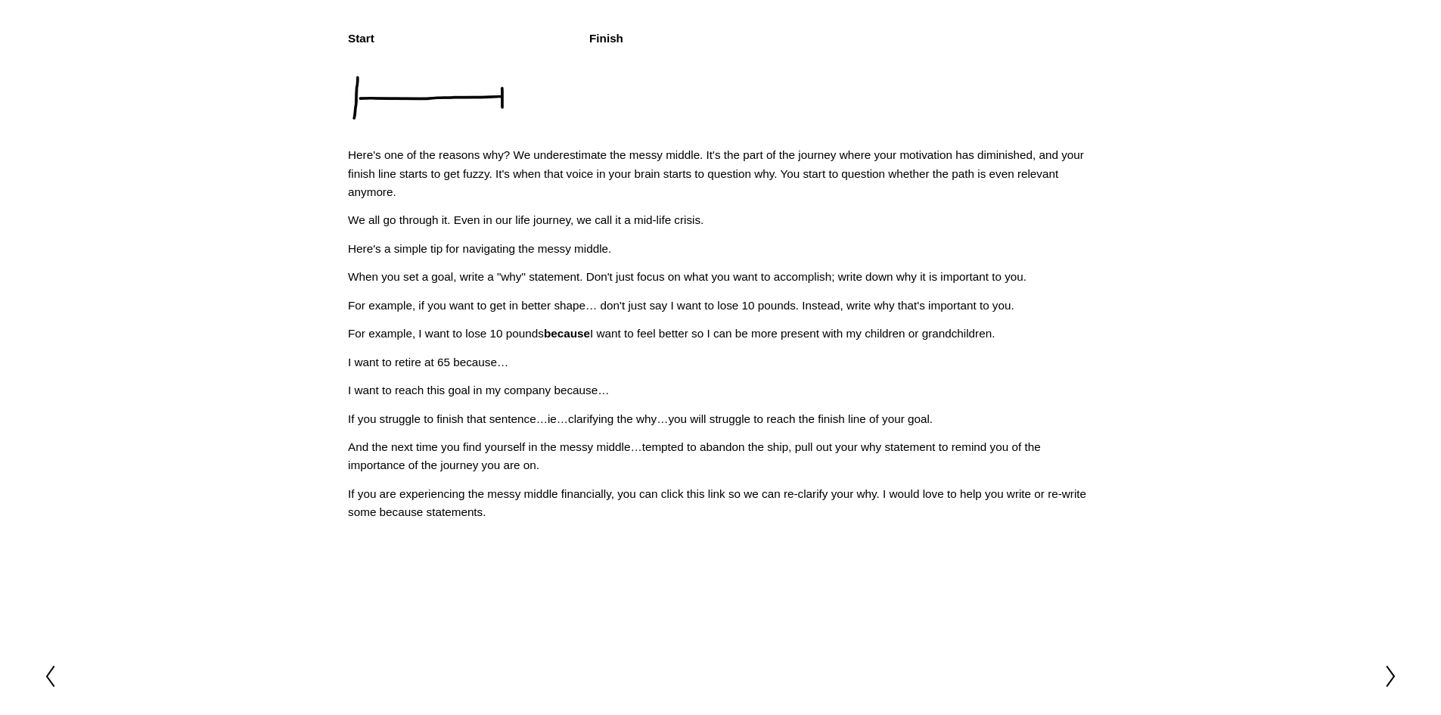
scroll to position [378, 0]
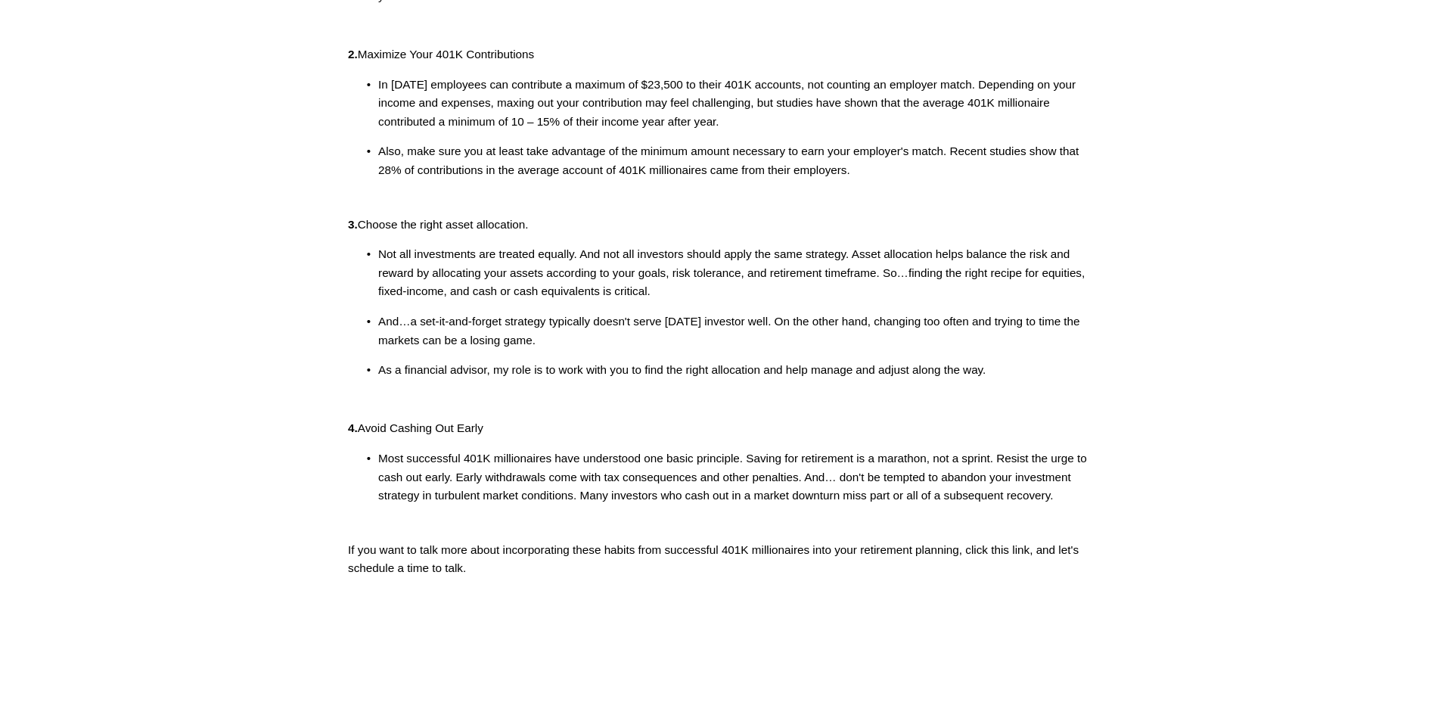
scroll to position [378, 0]
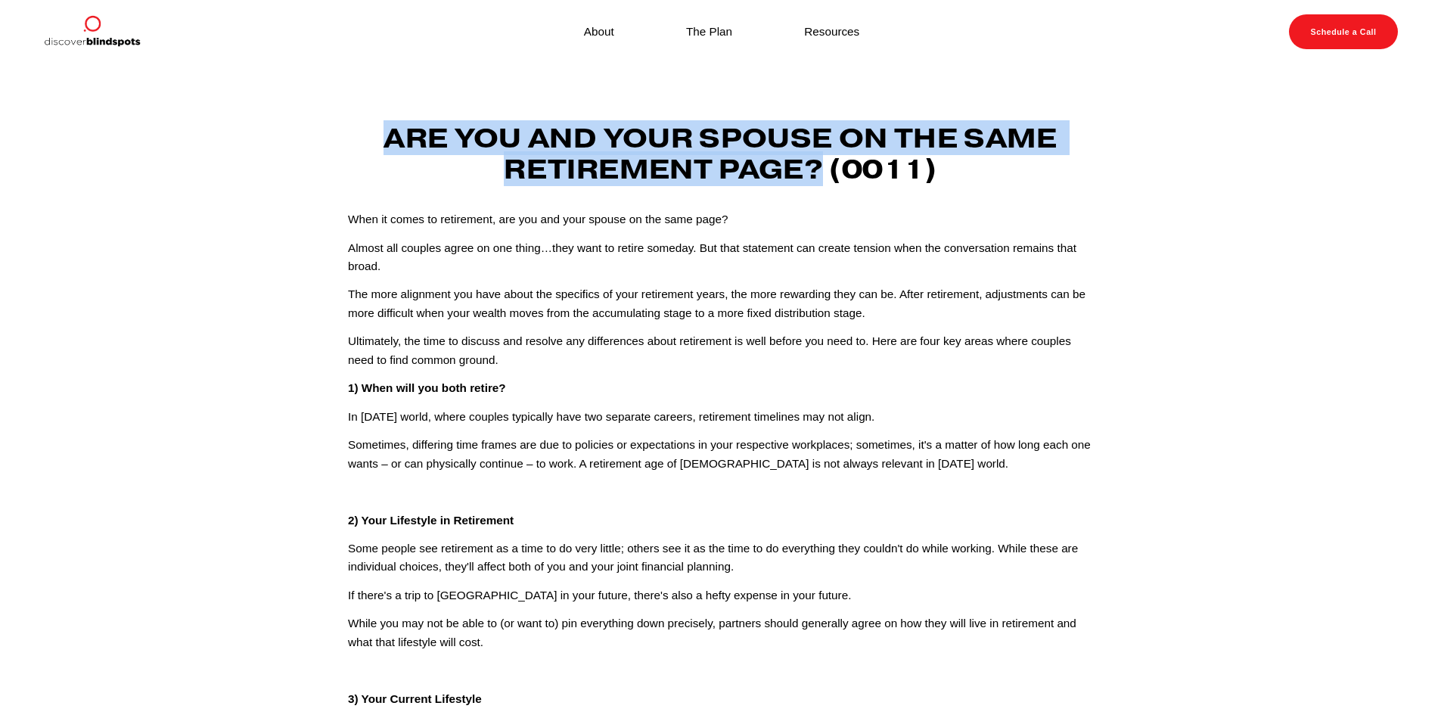
drag, startPoint x: 385, startPoint y: 137, endPoint x: 827, endPoint y: 173, distance: 443.2
click at [827, 173] on strong "Are you and your spouse on the same retirement page? (0011)" at bounding box center [723, 153] width 680 height 66
copy strong "Are you and your spouse on the same retirement page?"
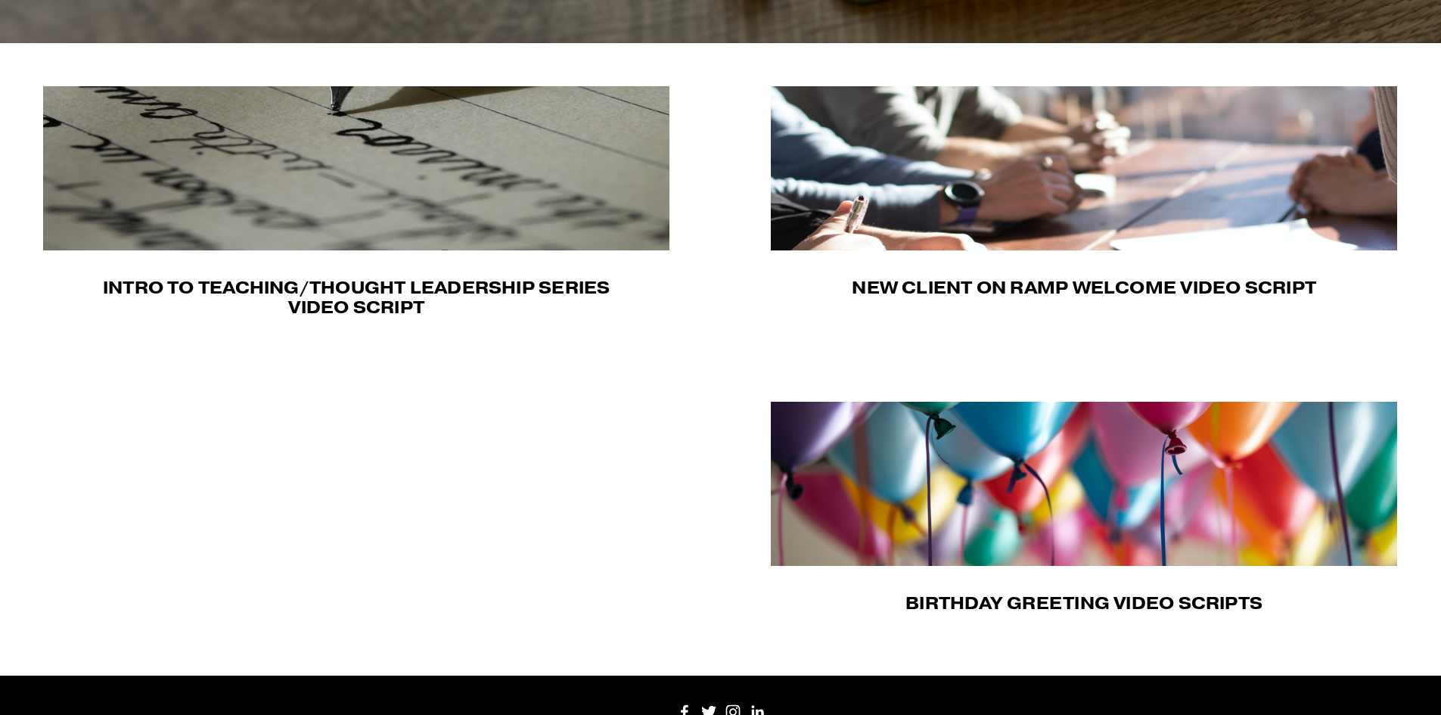
scroll to position [430, 0]
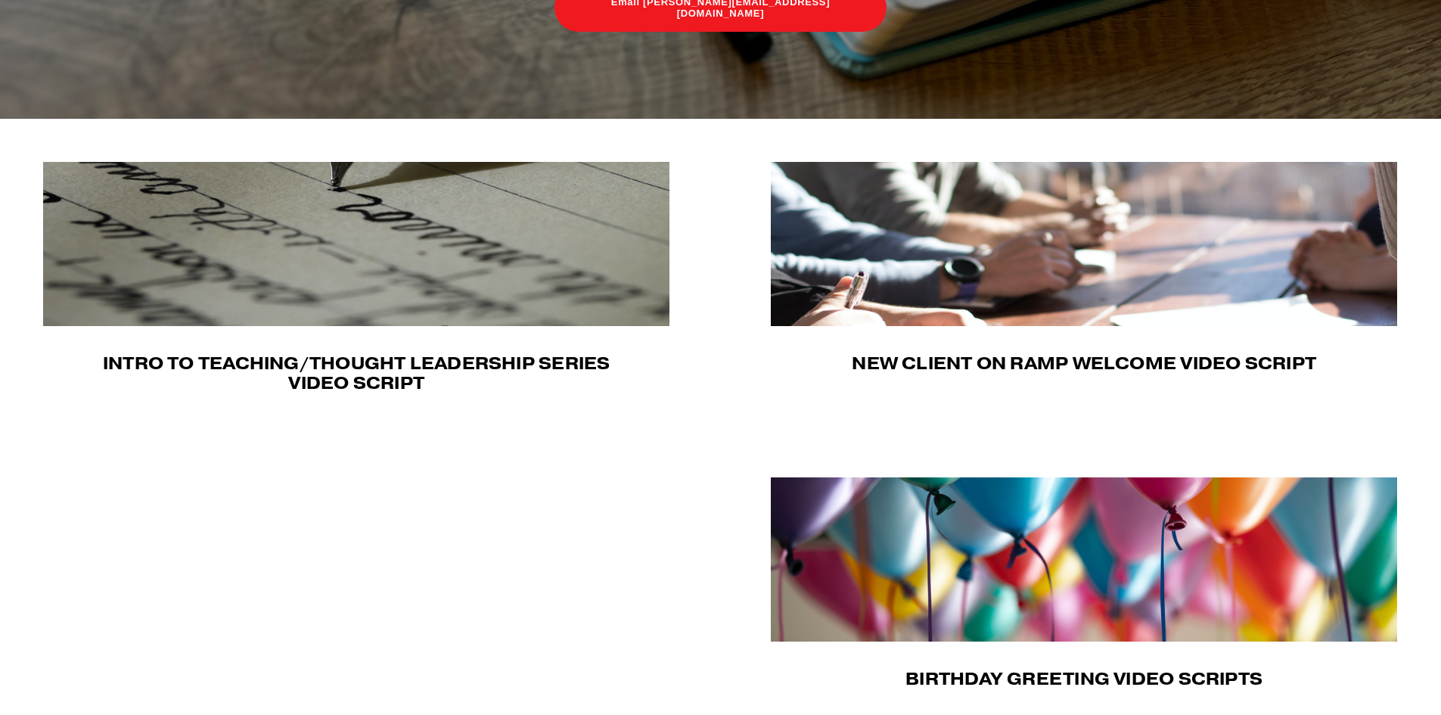
click at [386, 315] on img at bounding box center [356, 244] width 626 height 164
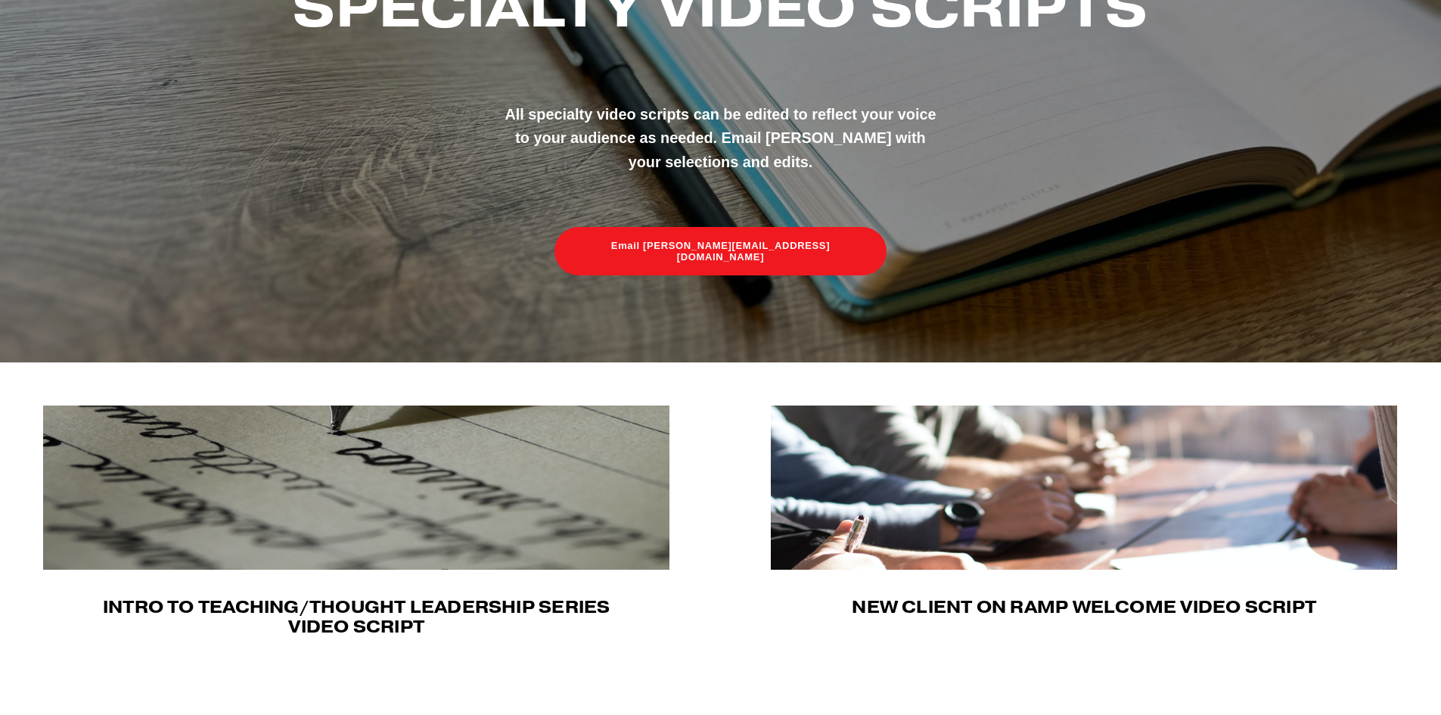
scroll to position [127, 0]
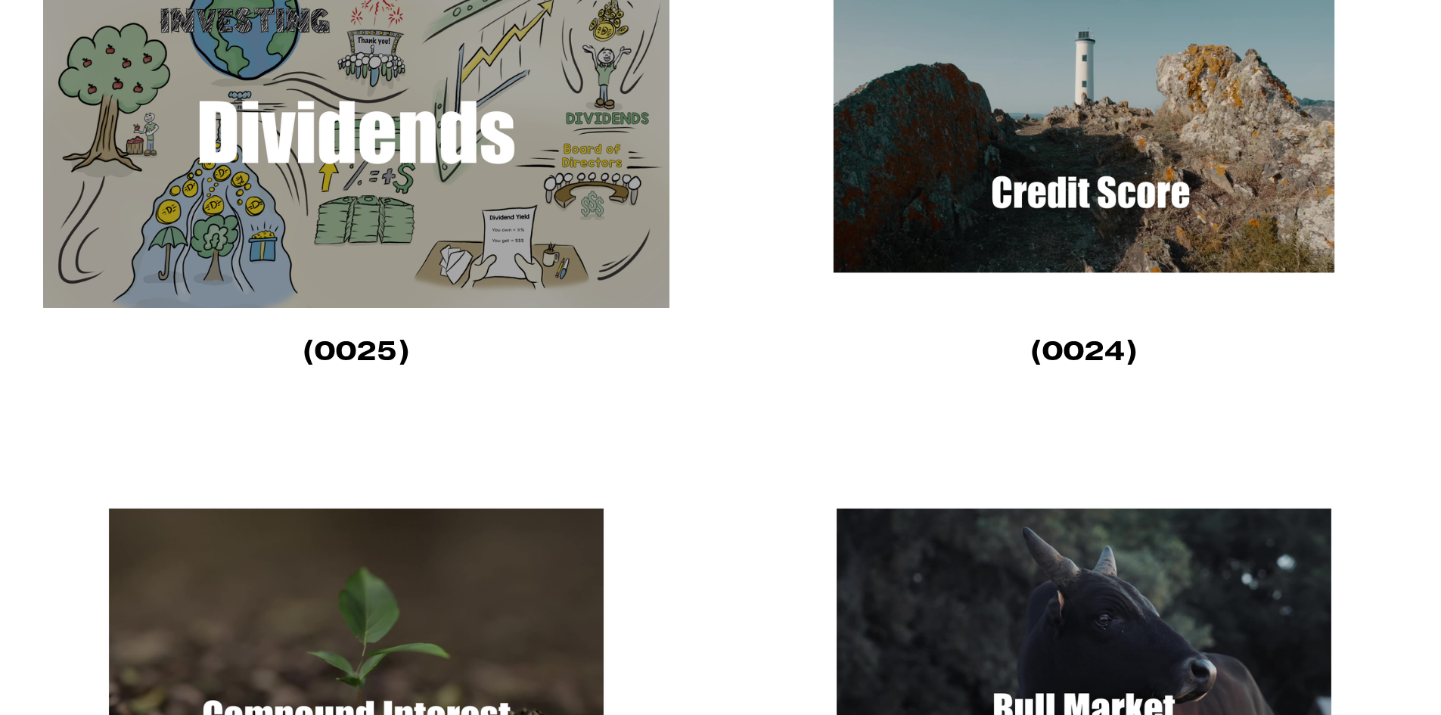
scroll to position [1588, 0]
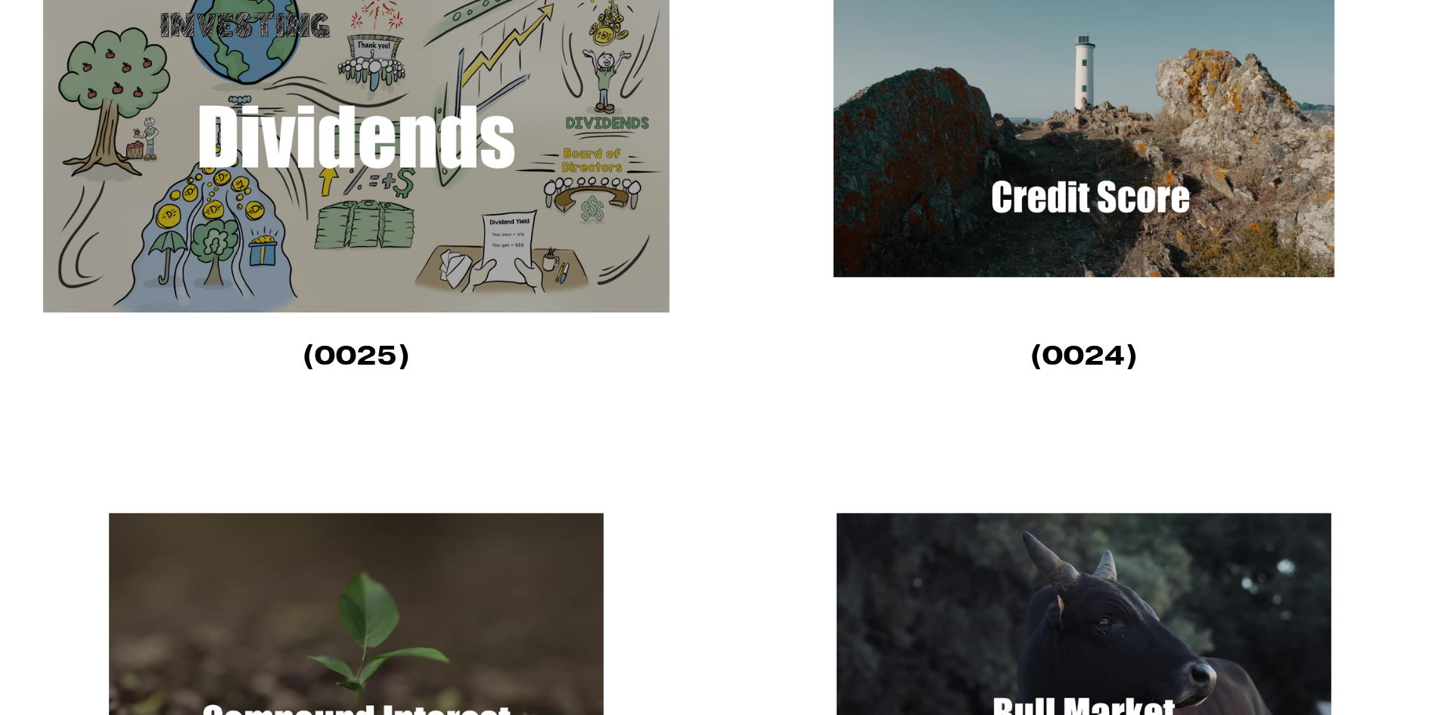
click at [895, 158] on img at bounding box center [1084, 136] width 626 height 352
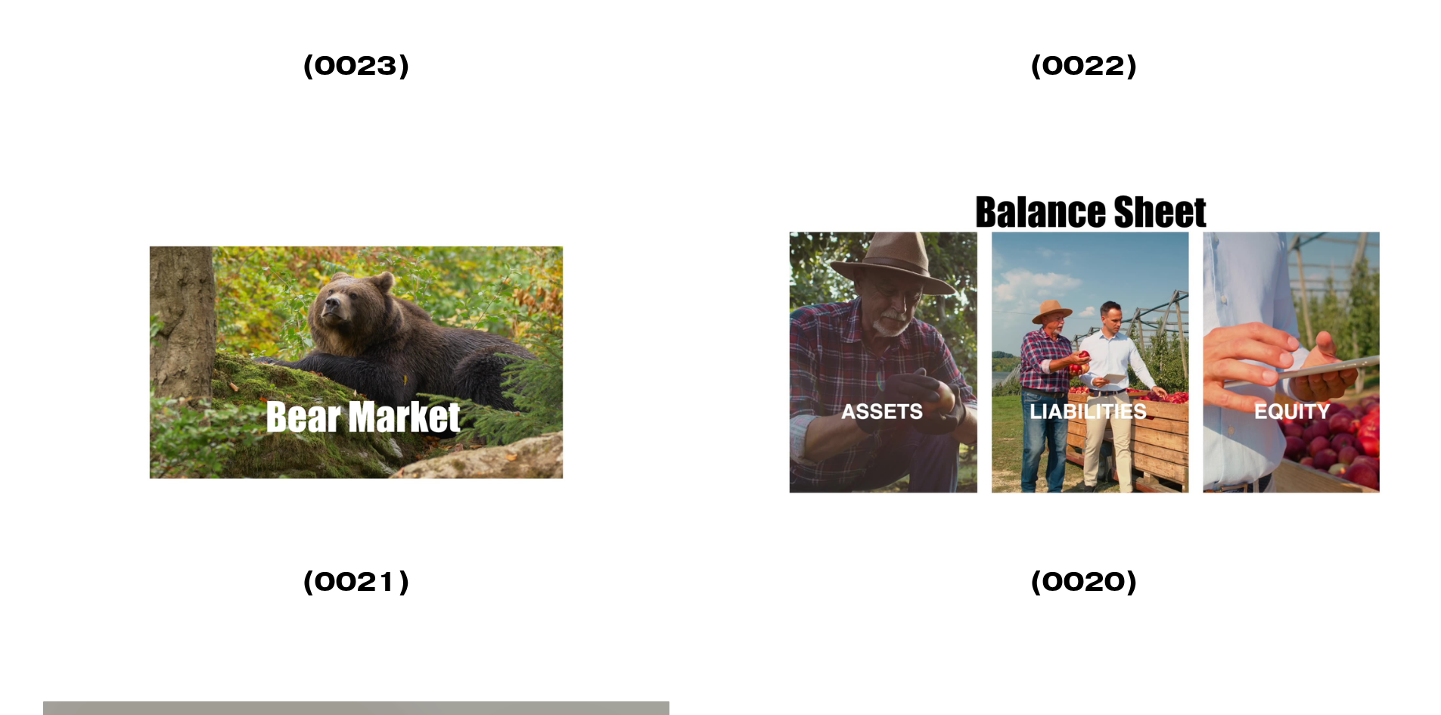
scroll to position [2420, 0]
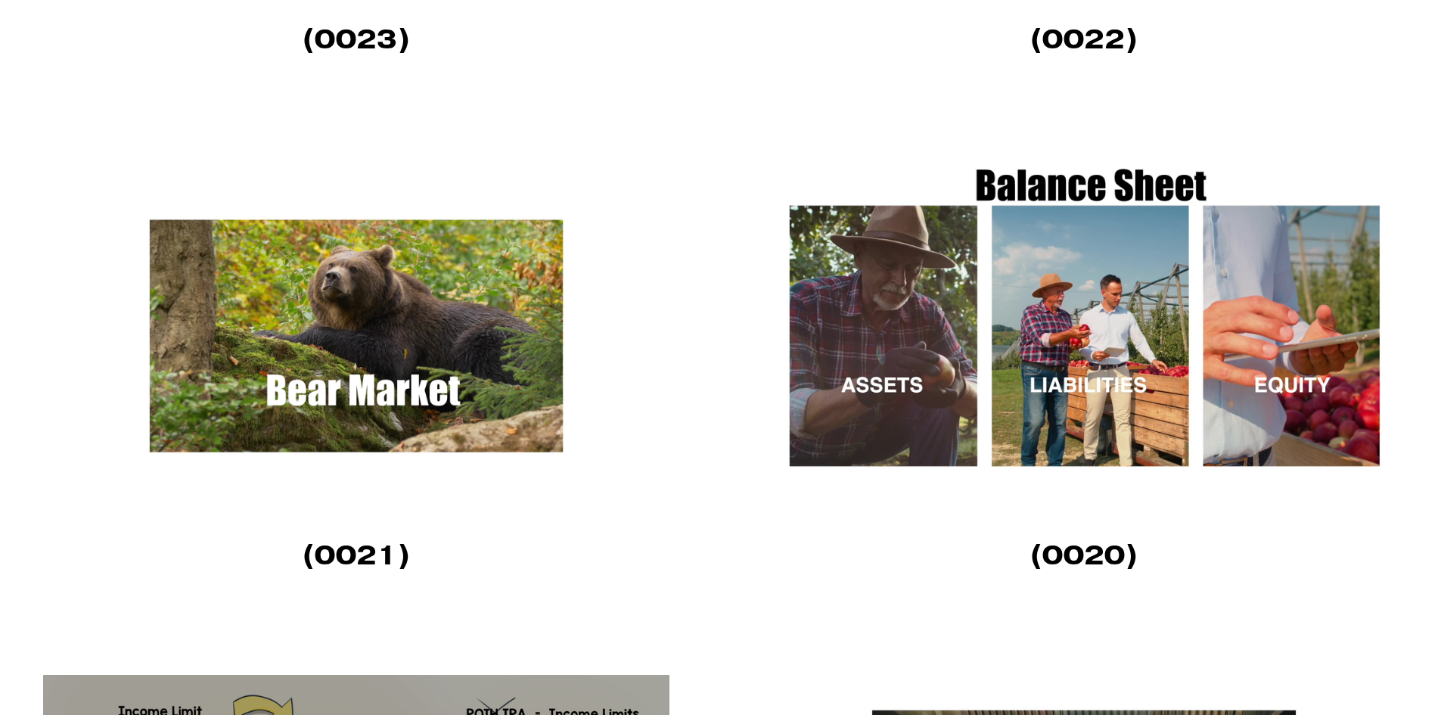
click at [1049, 349] on img at bounding box center [1084, 336] width 626 height 352
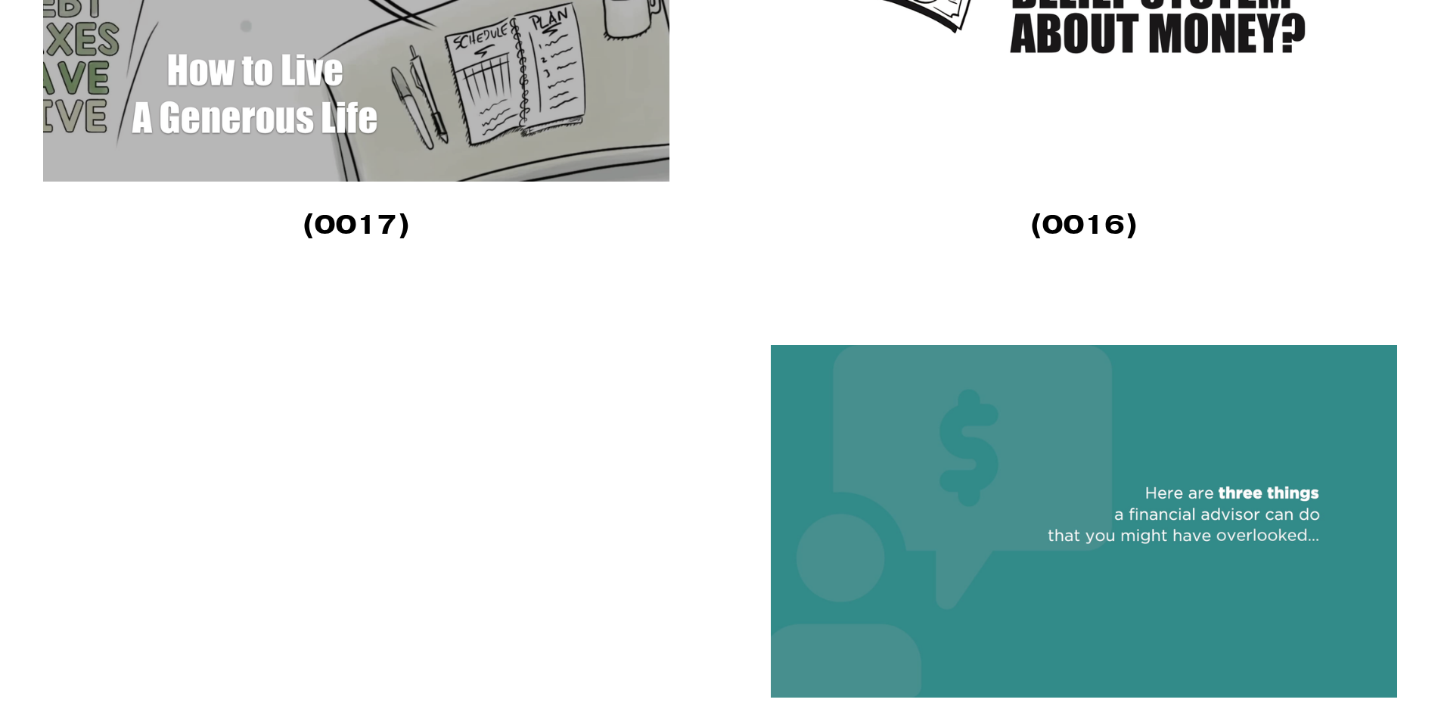
scroll to position [4008, 0]
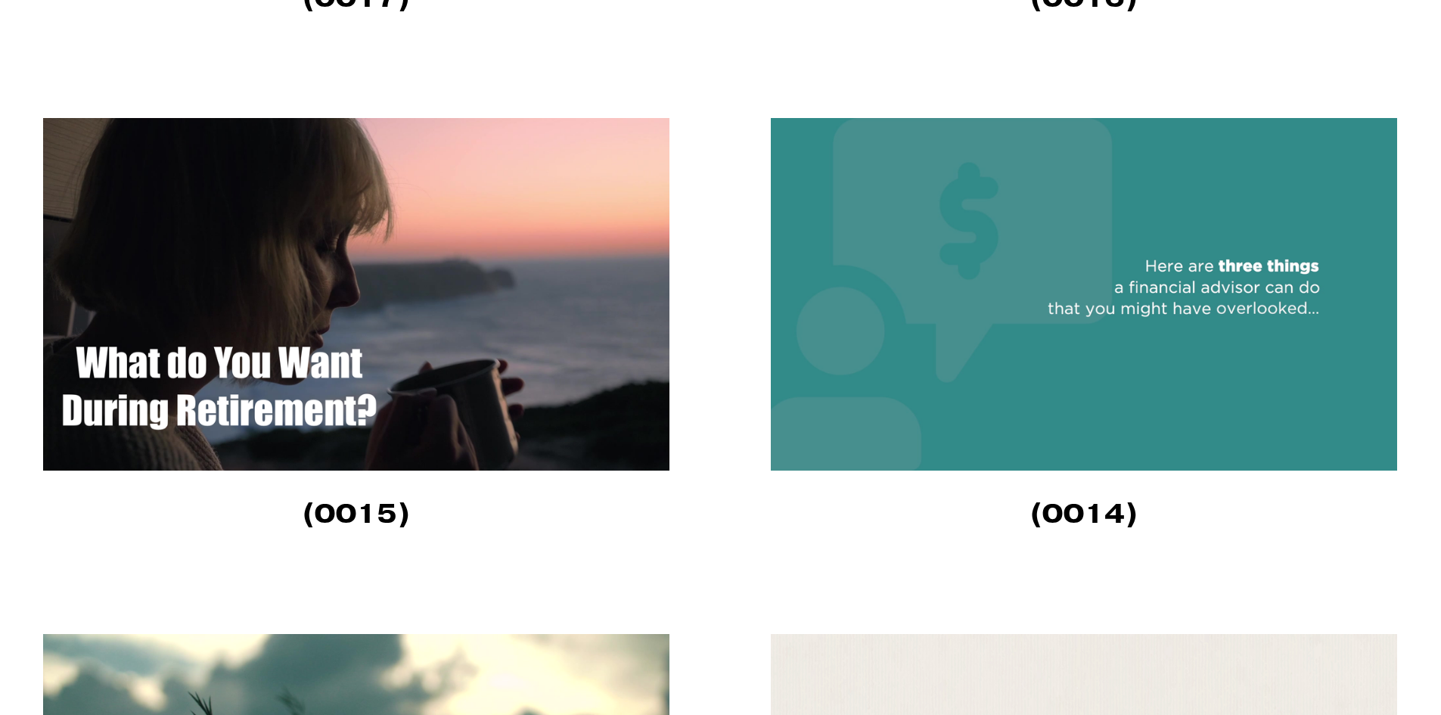
click at [514, 384] on img at bounding box center [356, 294] width 626 height 352
click at [992, 385] on img at bounding box center [1084, 294] width 626 height 352
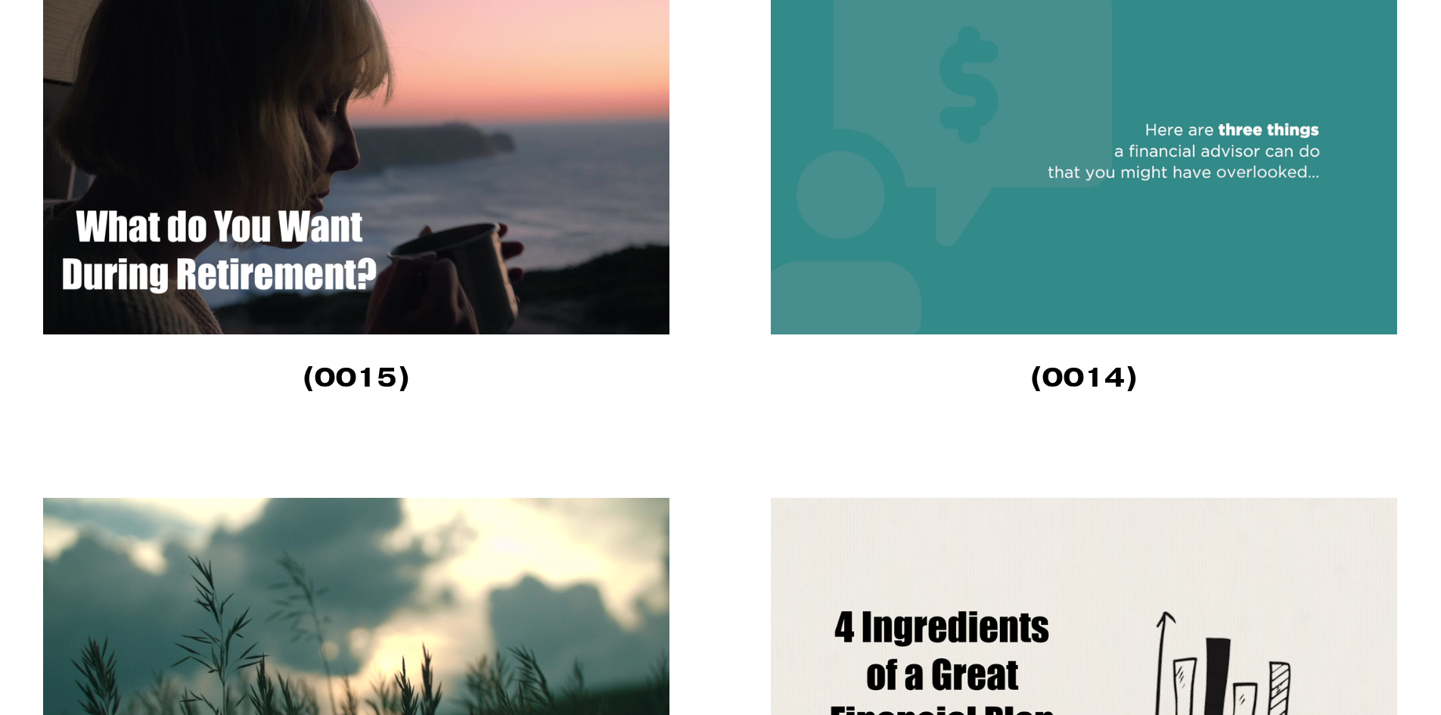
scroll to position [4462, 0]
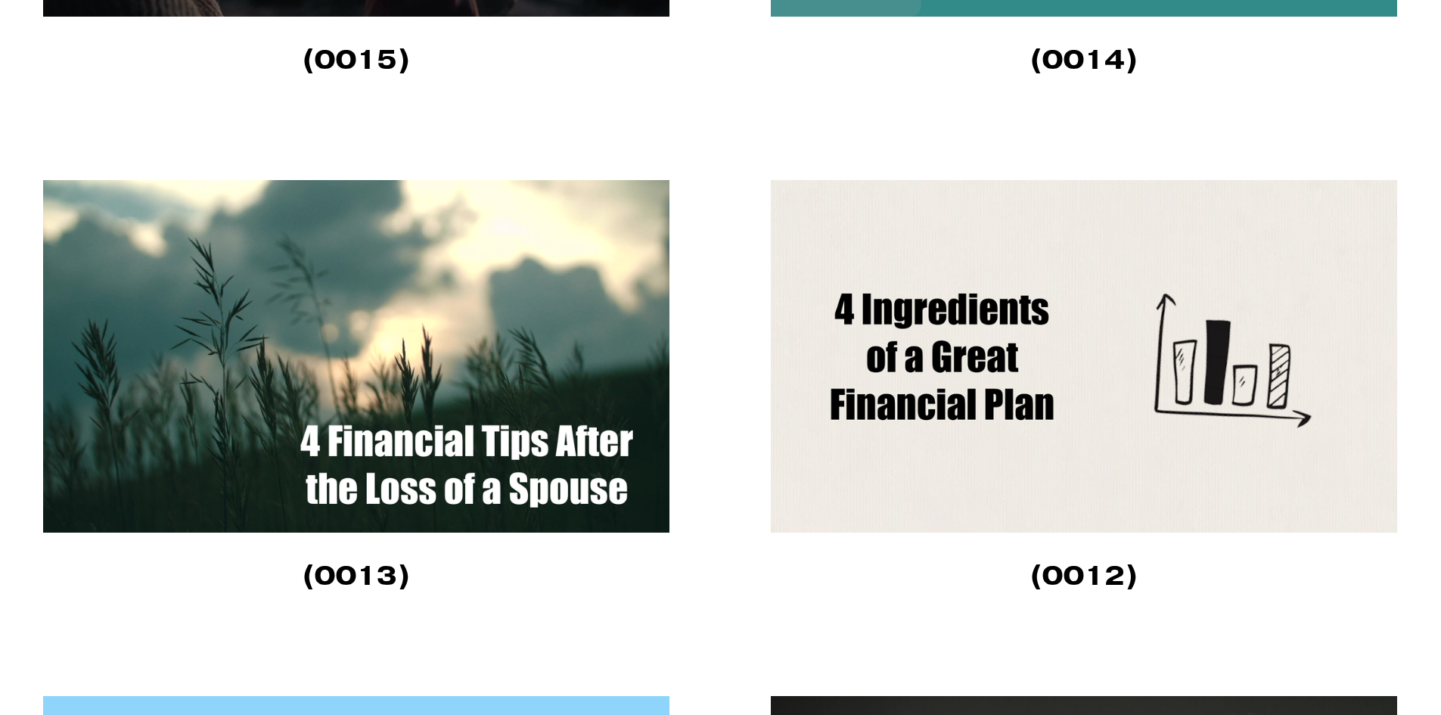
click at [470, 333] on img at bounding box center [356, 356] width 626 height 352
click at [937, 427] on img at bounding box center [1084, 356] width 626 height 352
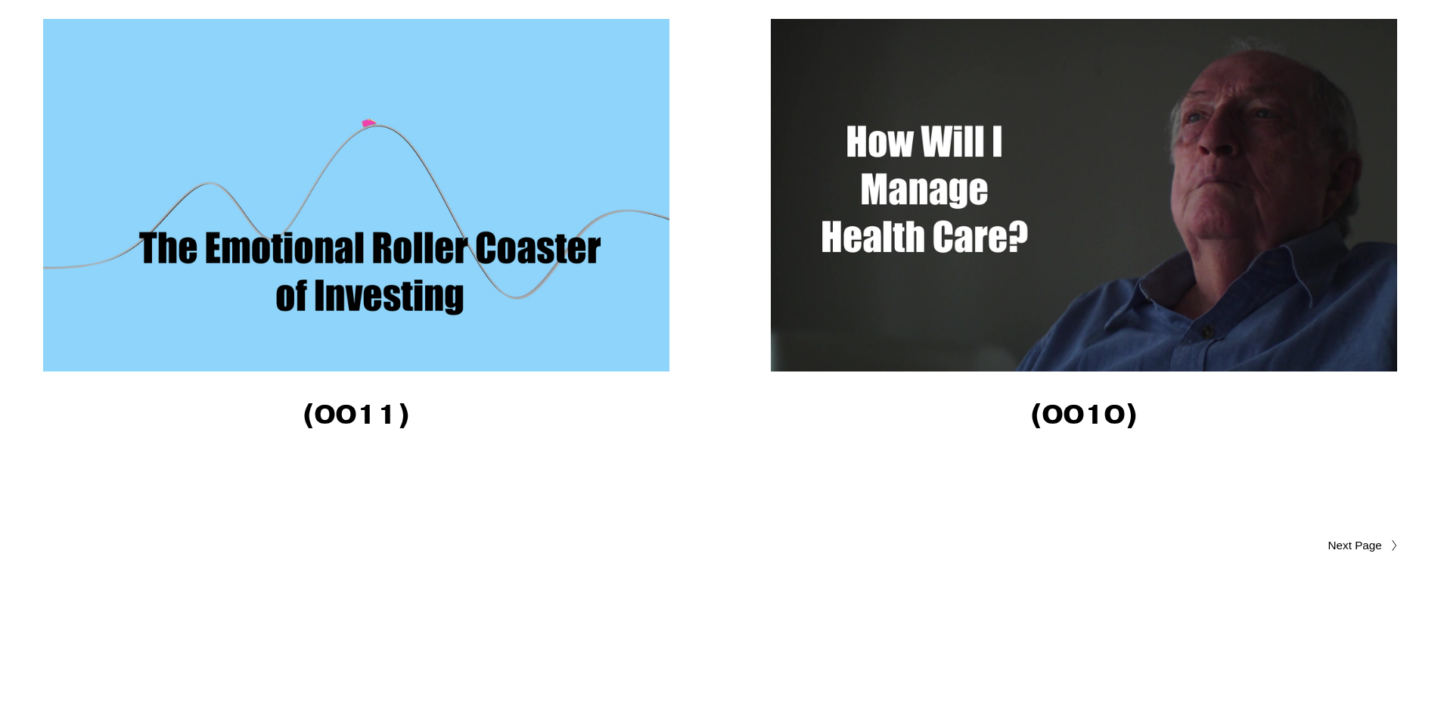
scroll to position [5143, 0]
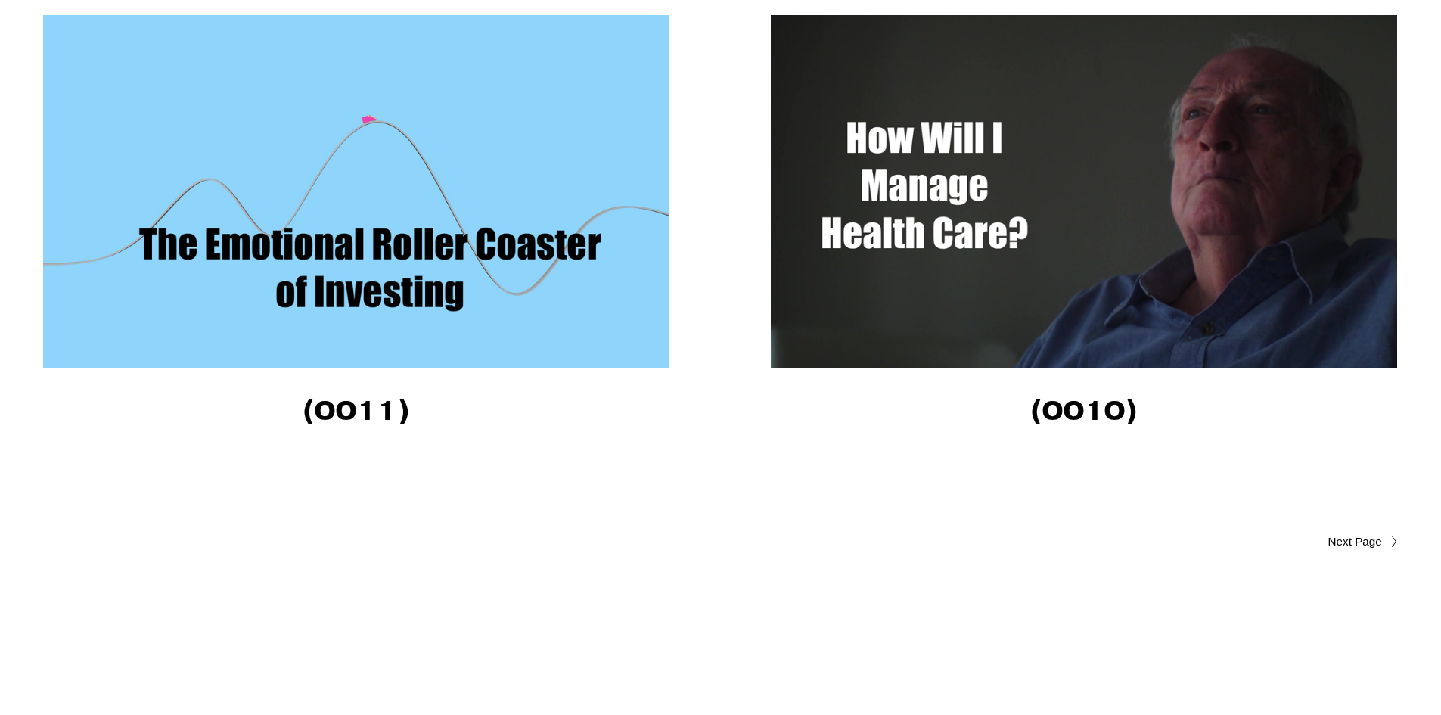
click at [568, 324] on img at bounding box center [356, 191] width 626 height 352
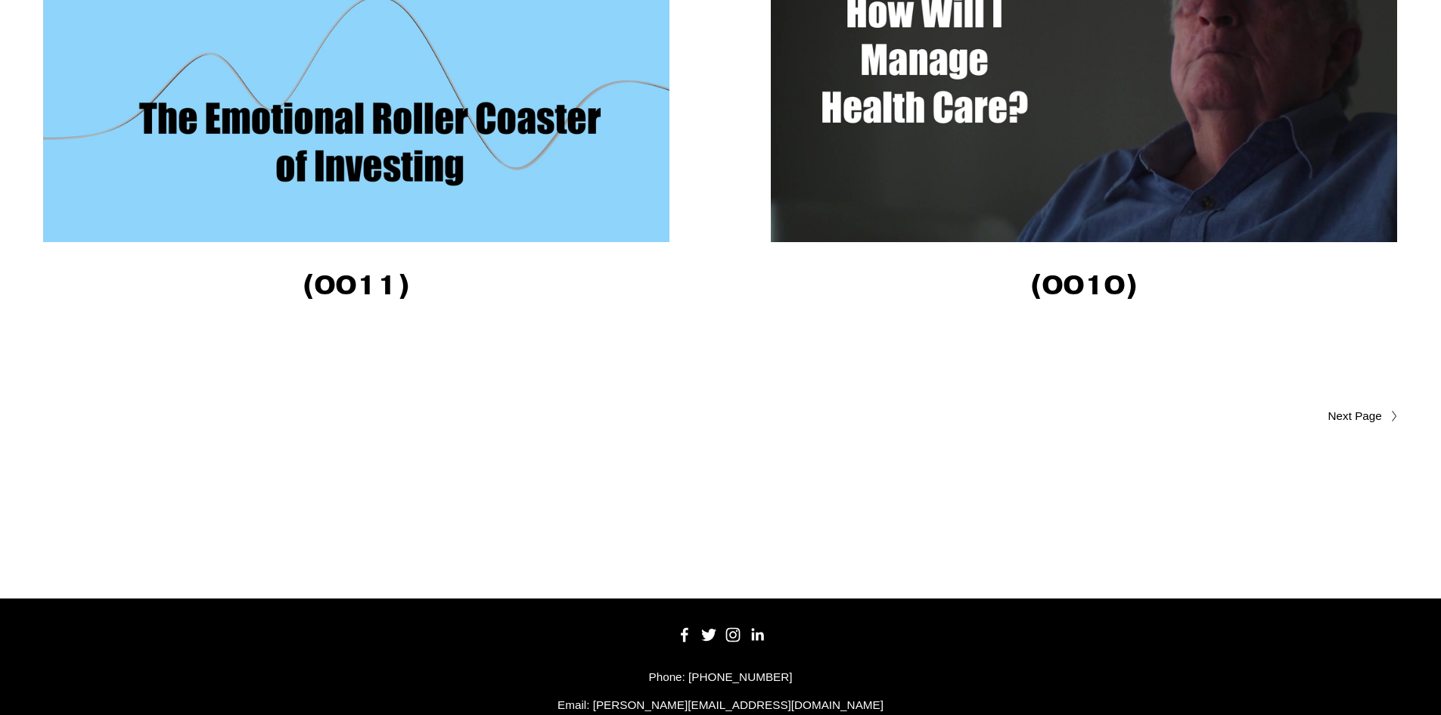
scroll to position [4966, 0]
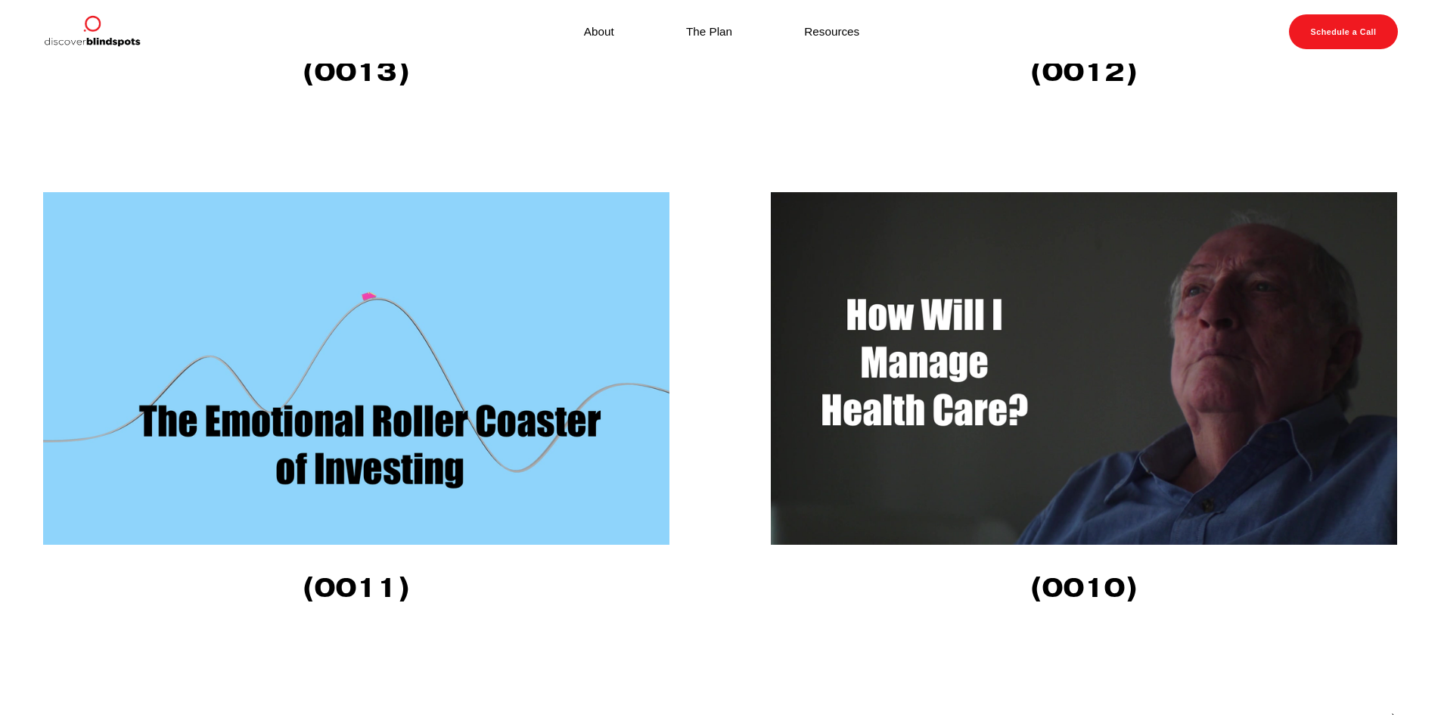
click at [854, 407] on img at bounding box center [1084, 368] width 626 height 352
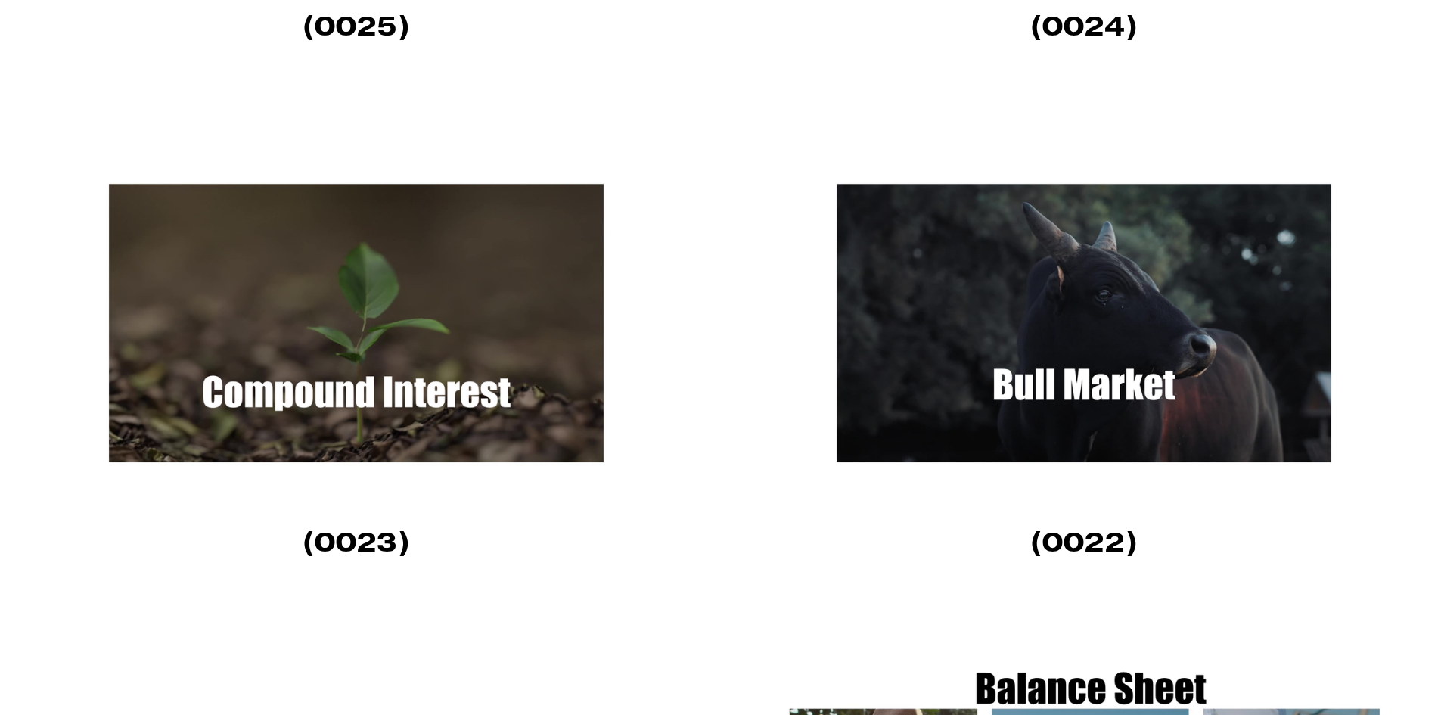
scroll to position [2118, 0]
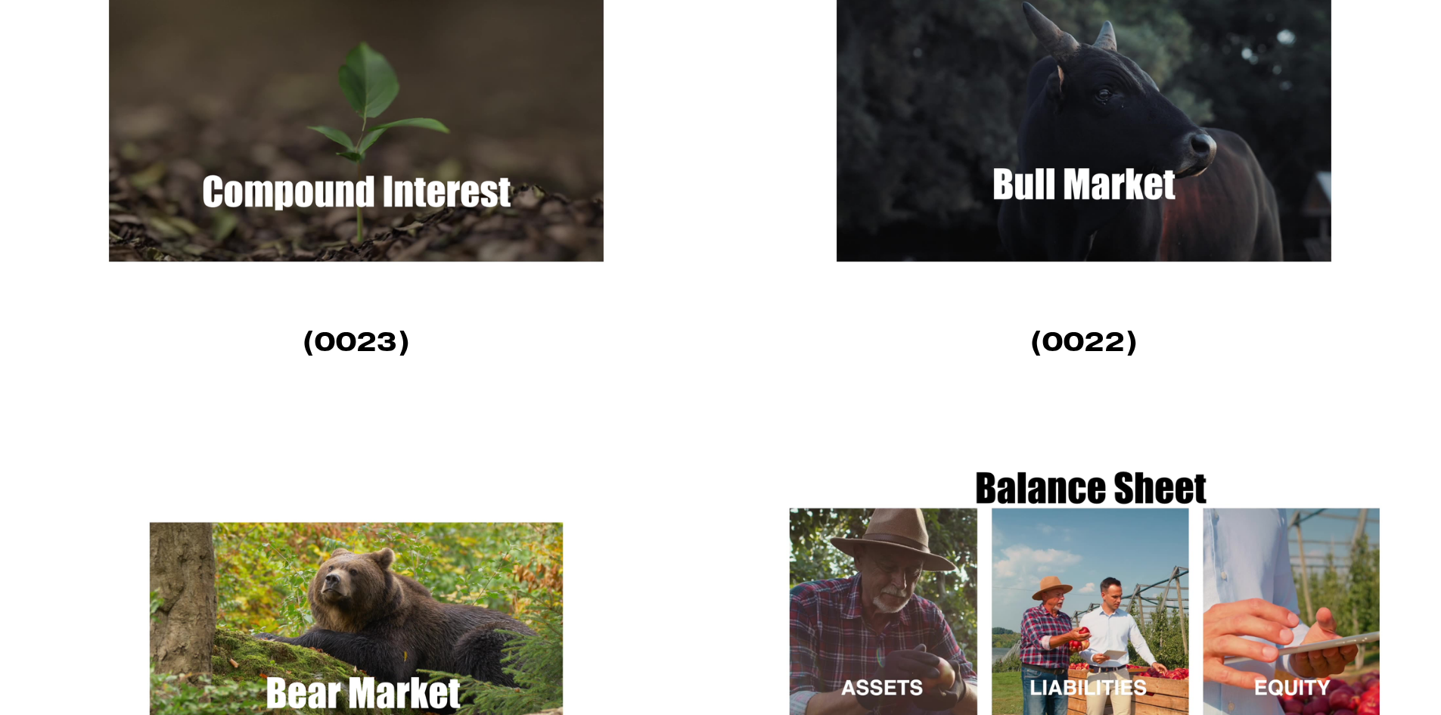
click at [268, 238] on img at bounding box center [356, 122] width 626 height 352
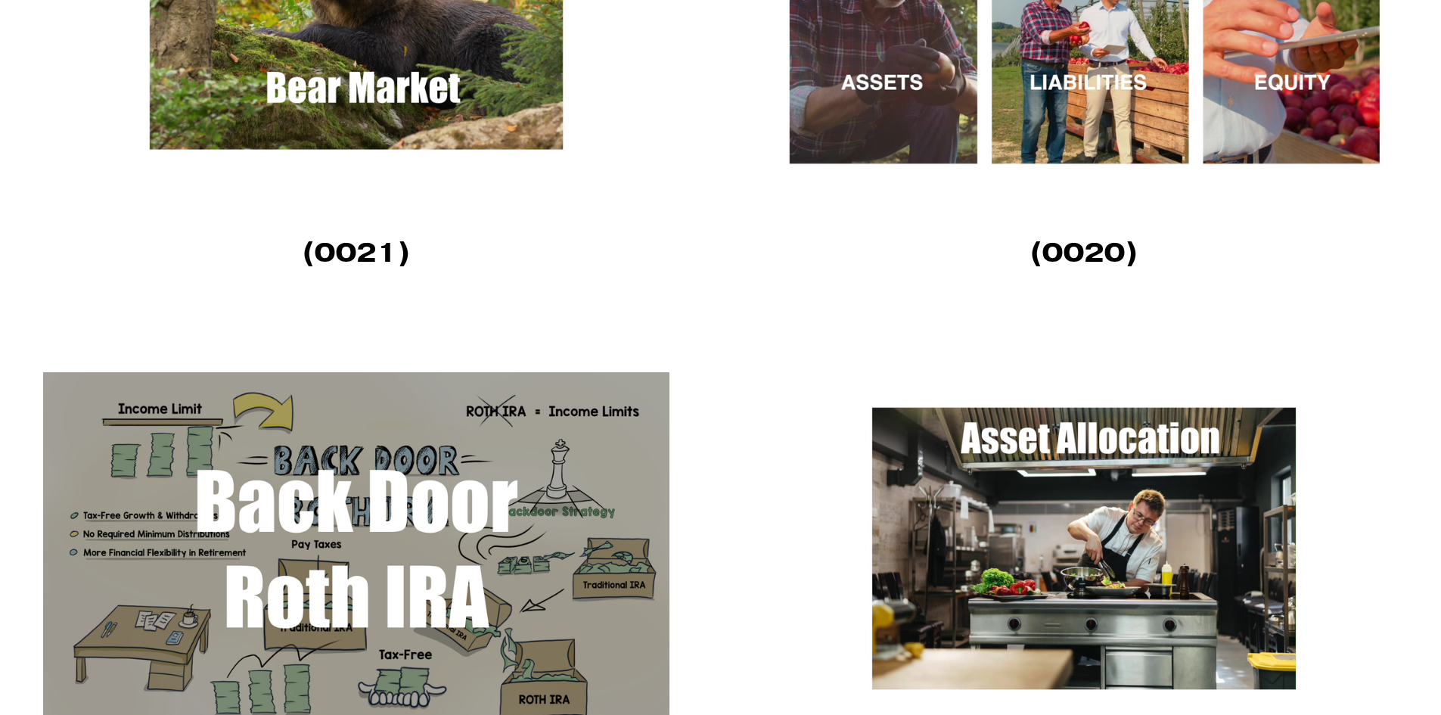
scroll to position [3025, 0]
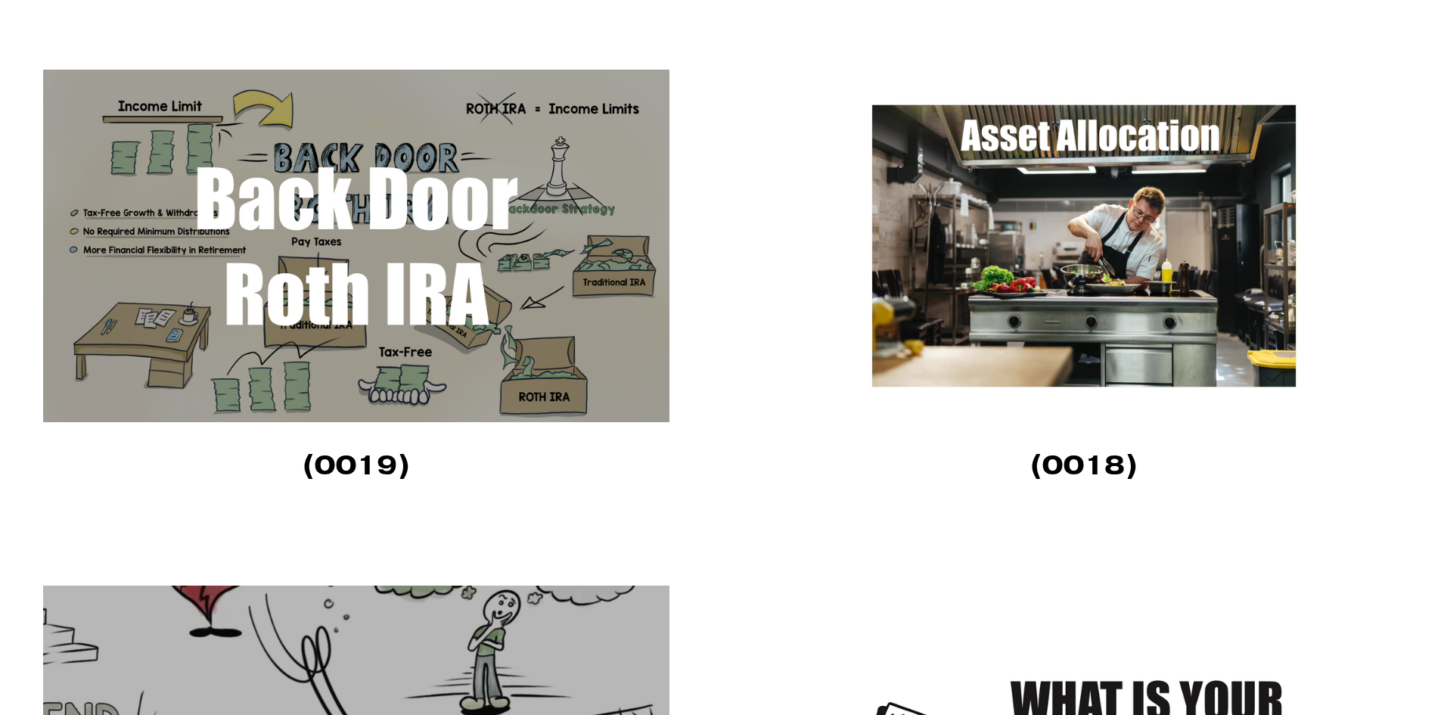
click at [1025, 283] on img at bounding box center [1084, 246] width 626 height 352
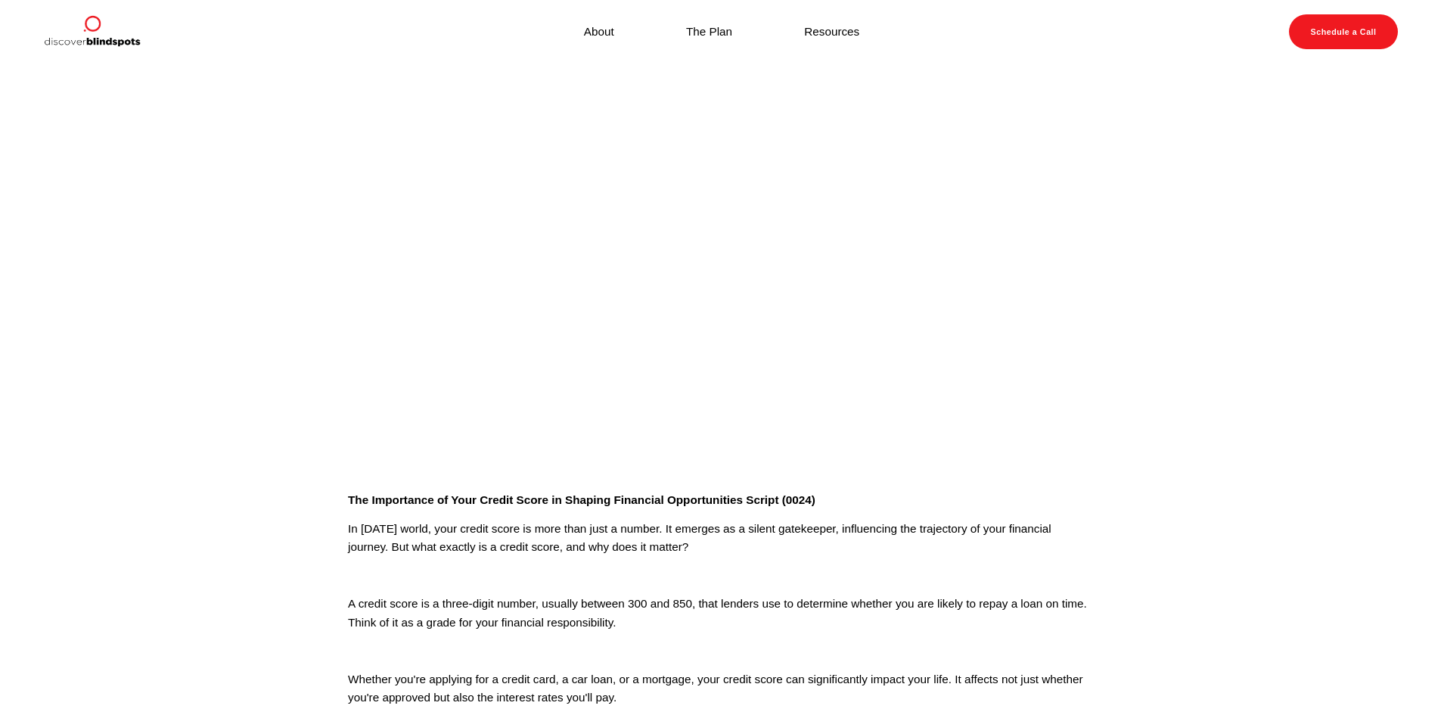
scroll to position [76, 0]
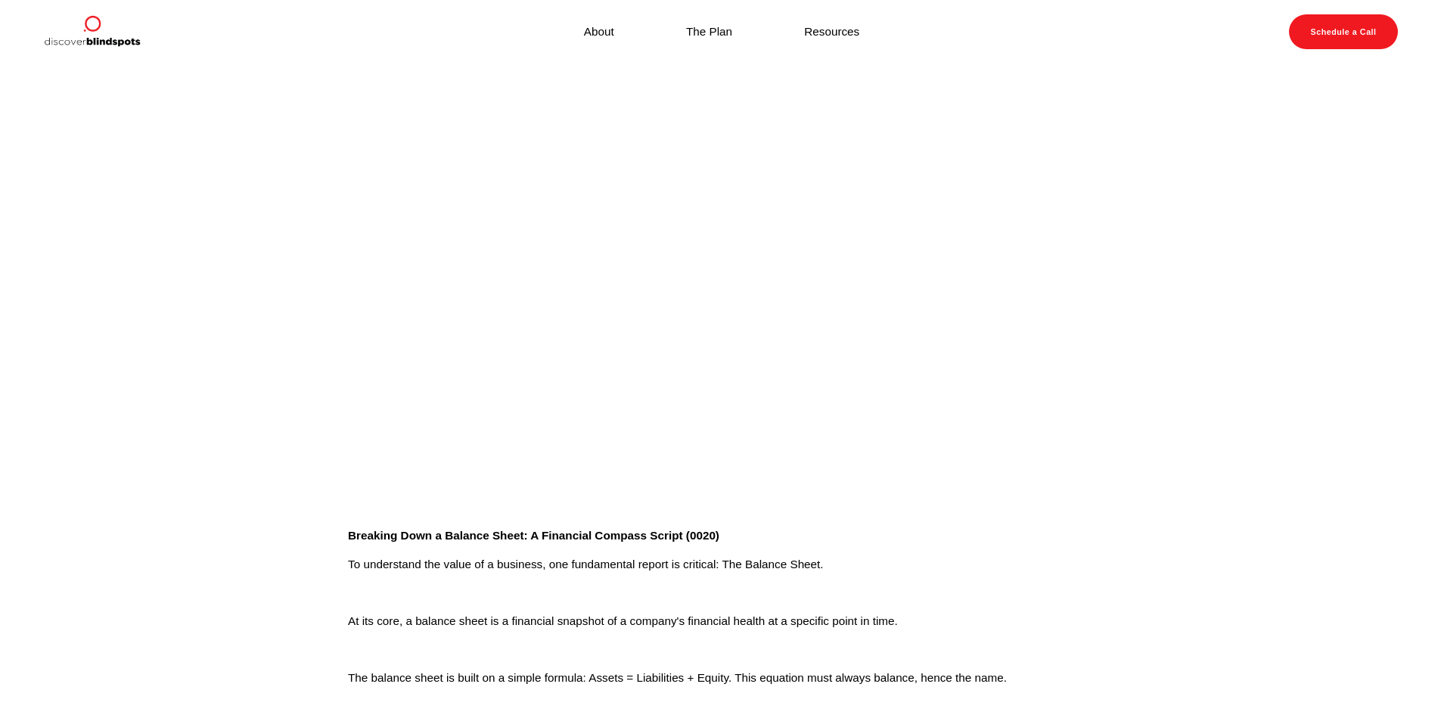
scroll to position [39, 0]
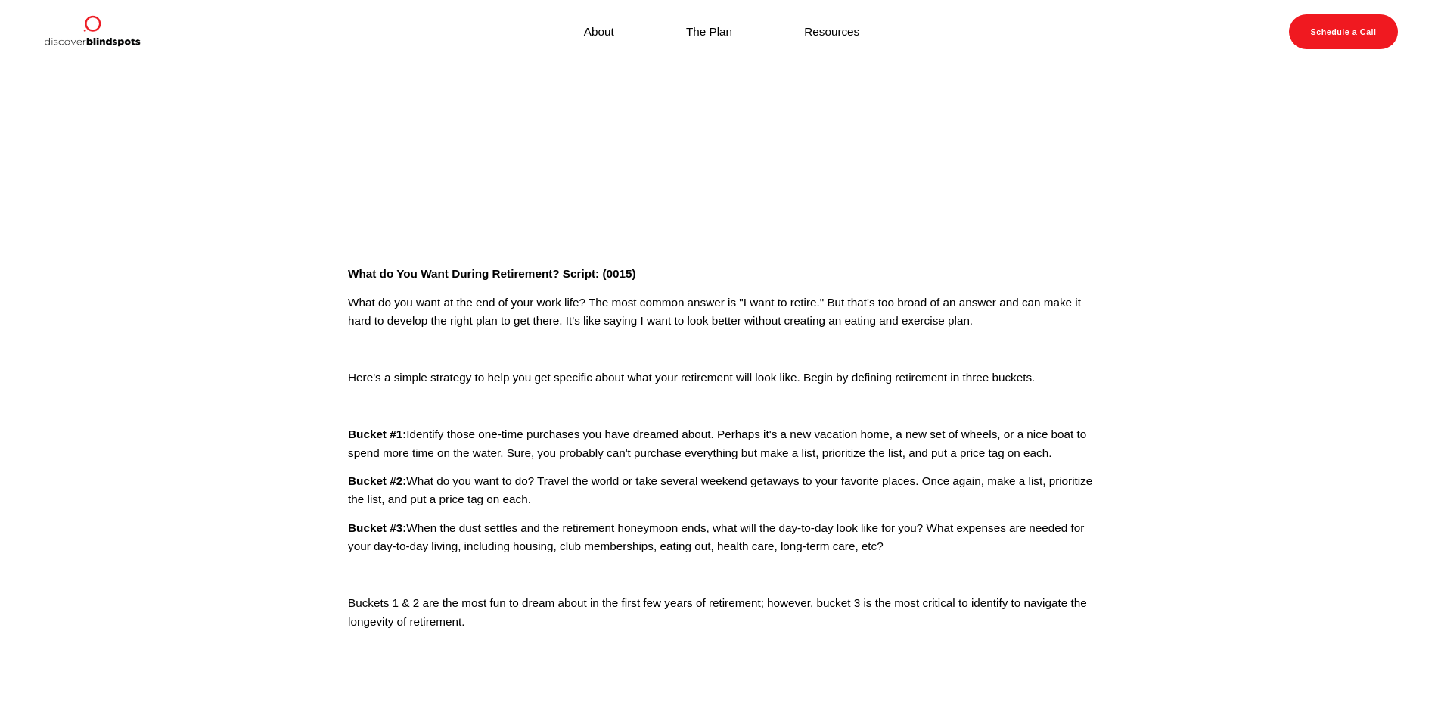
scroll to position [76, 0]
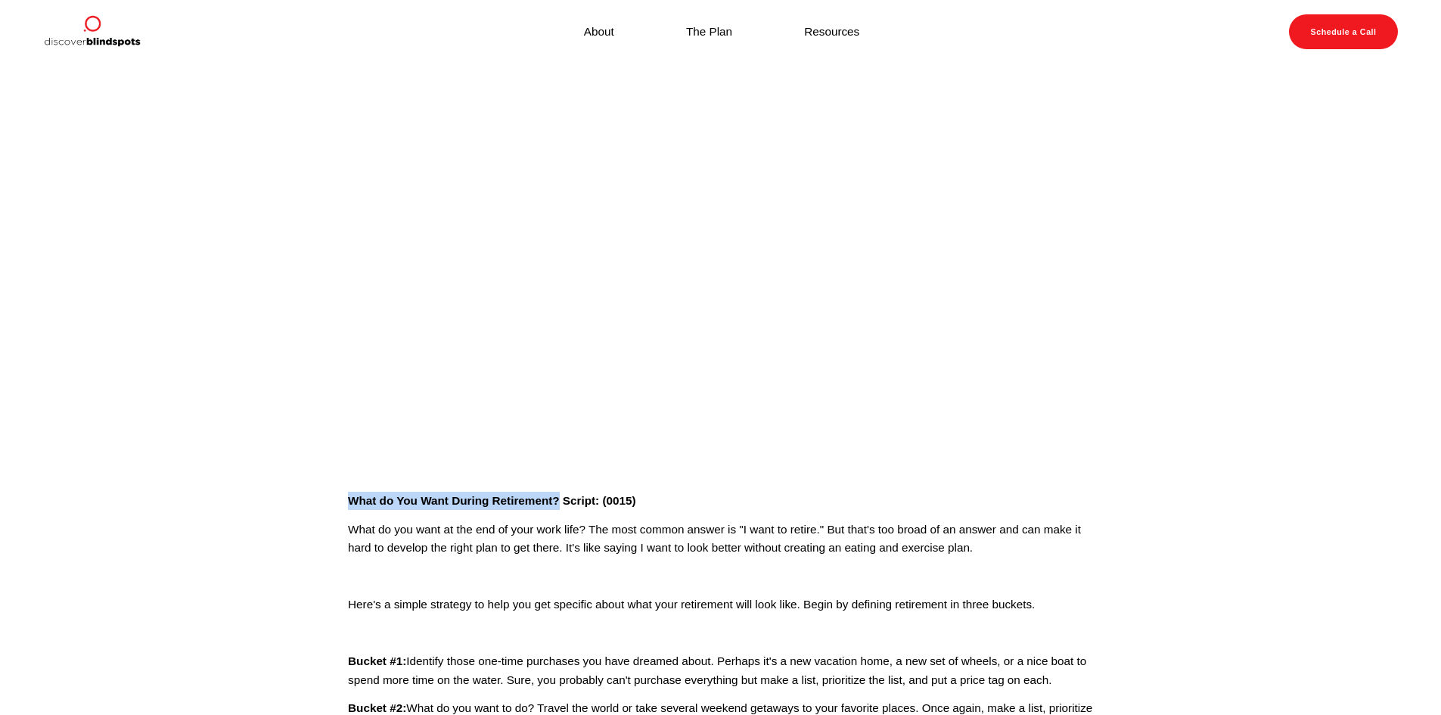
drag, startPoint x: 348, startPoint y: 500, endPoint x: 558, endPoint y: 504, distance: 210.3
click at [558, 504] on div "What do You Want During Retirement? Script: (0015) What do you want at the end …" at bounding box center [720, 675] width 771 height 392
copy strong "What do You Want During Retirement?"
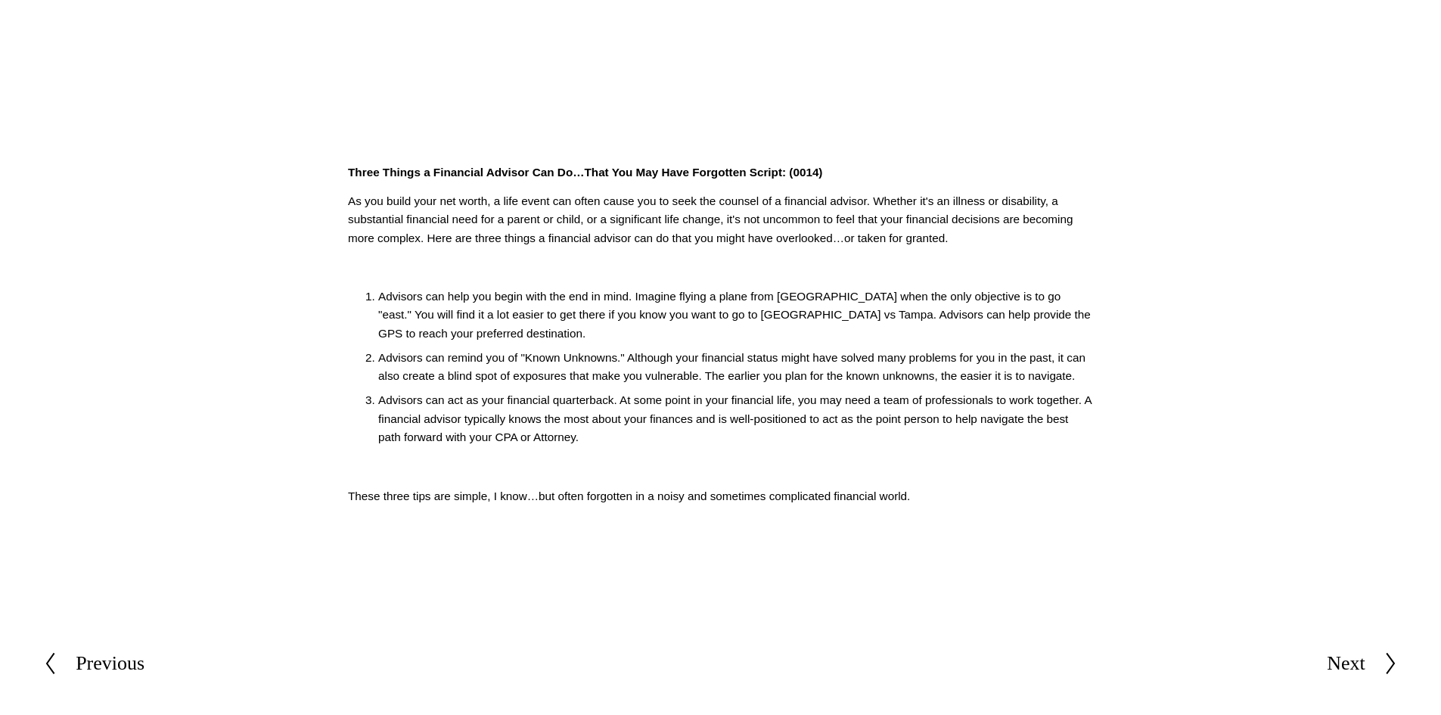
scroll to position [454, 0]
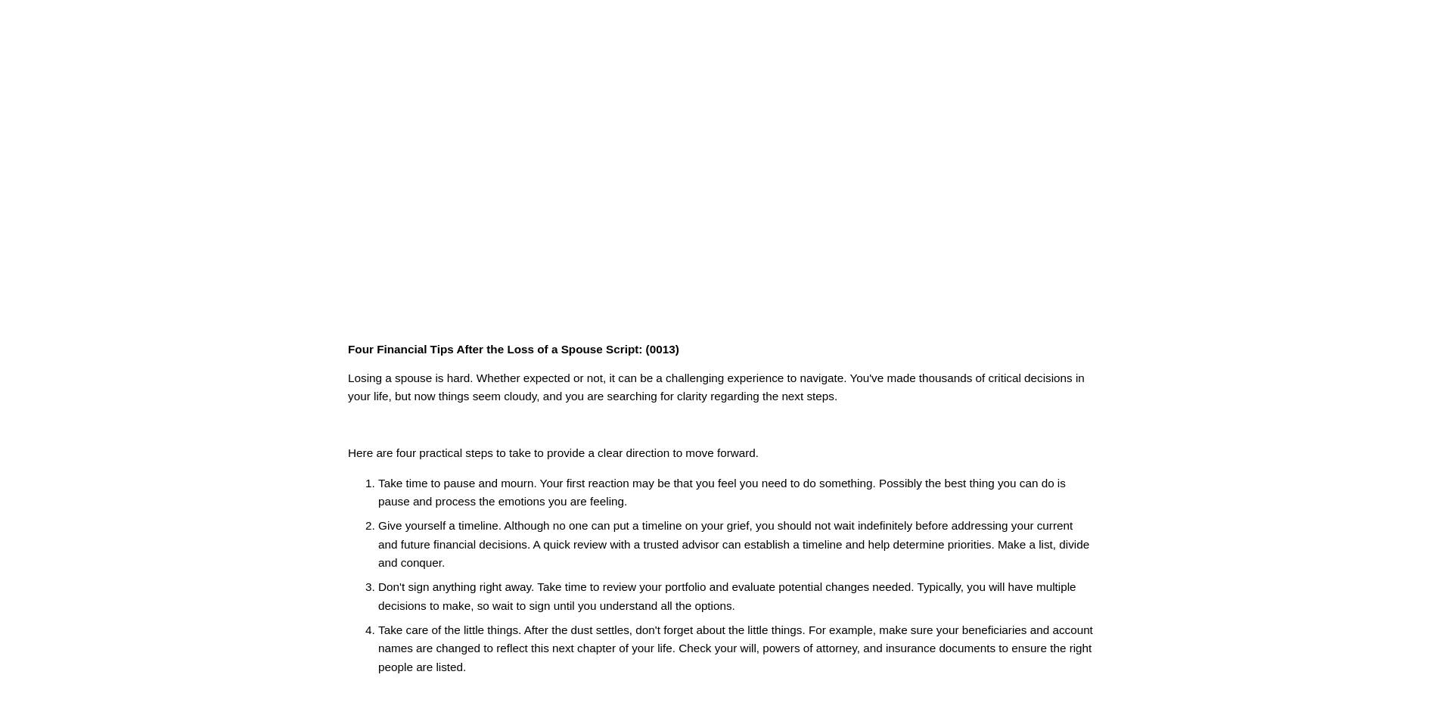
scroll to position [378, 0]
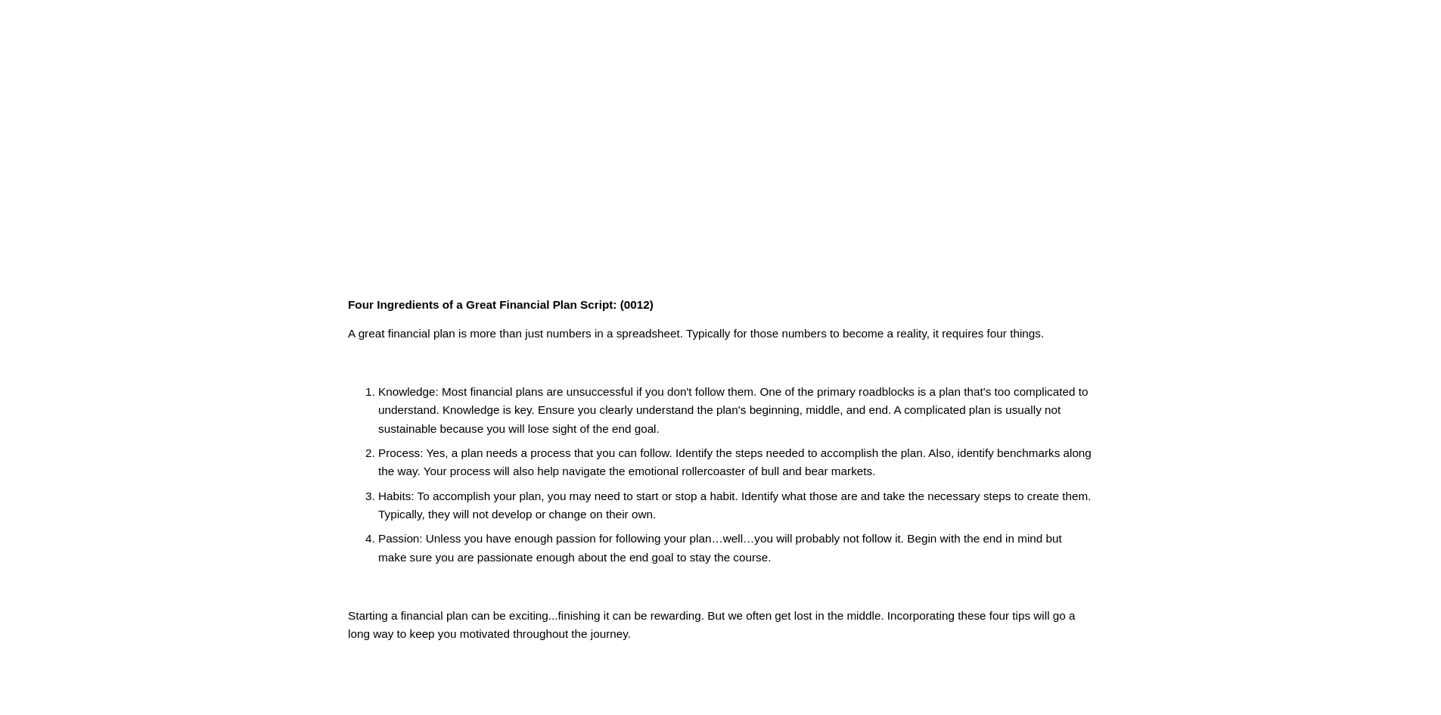
scroll to position [303, 0]
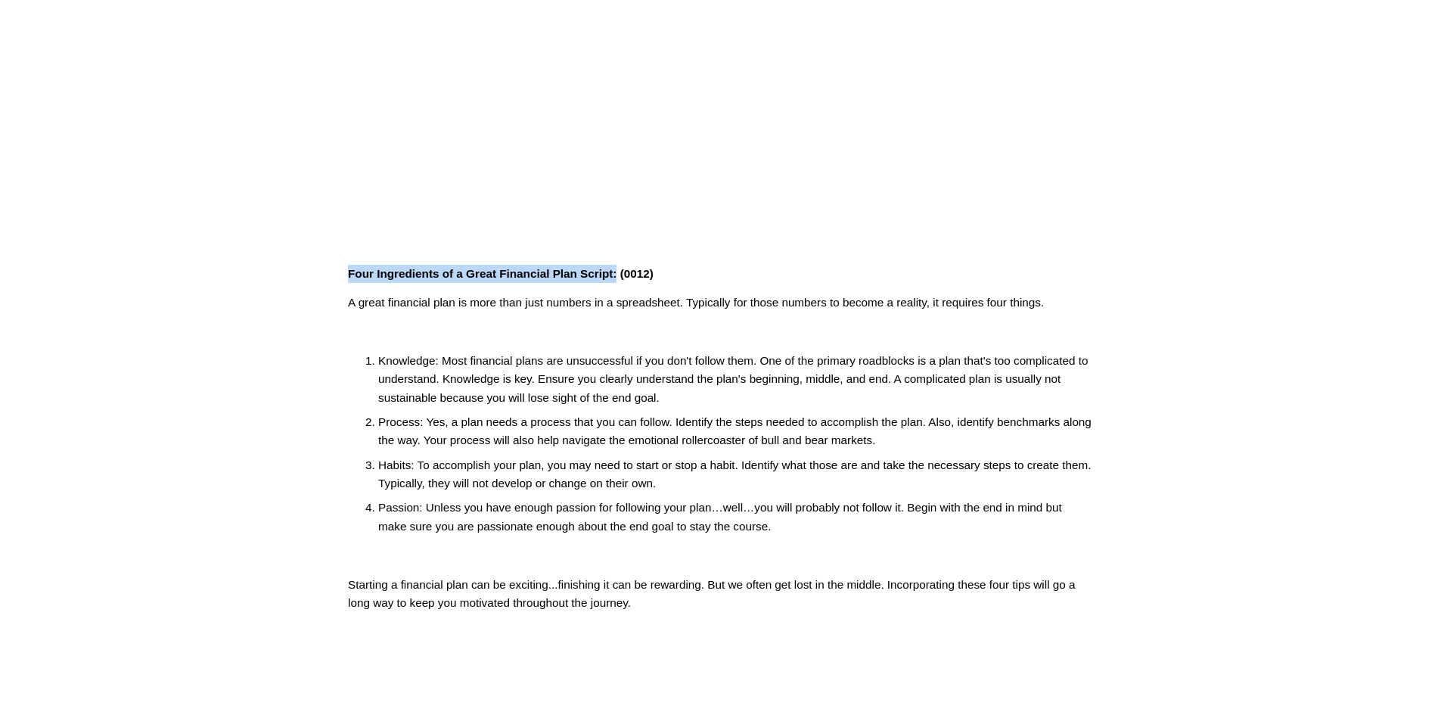
drag, startPoint x: 349, startPoint y: 276, endPoint x: 616, endPoint y: 275, distance: 267.7
click at [616, 275] on strong "Four Ingredients of a Great Financial Plan Script: (0012)" at bounding box center [501, 273] width 306 height 13
copy strong "Four Ingredients of a Great Financial Plan Script:"
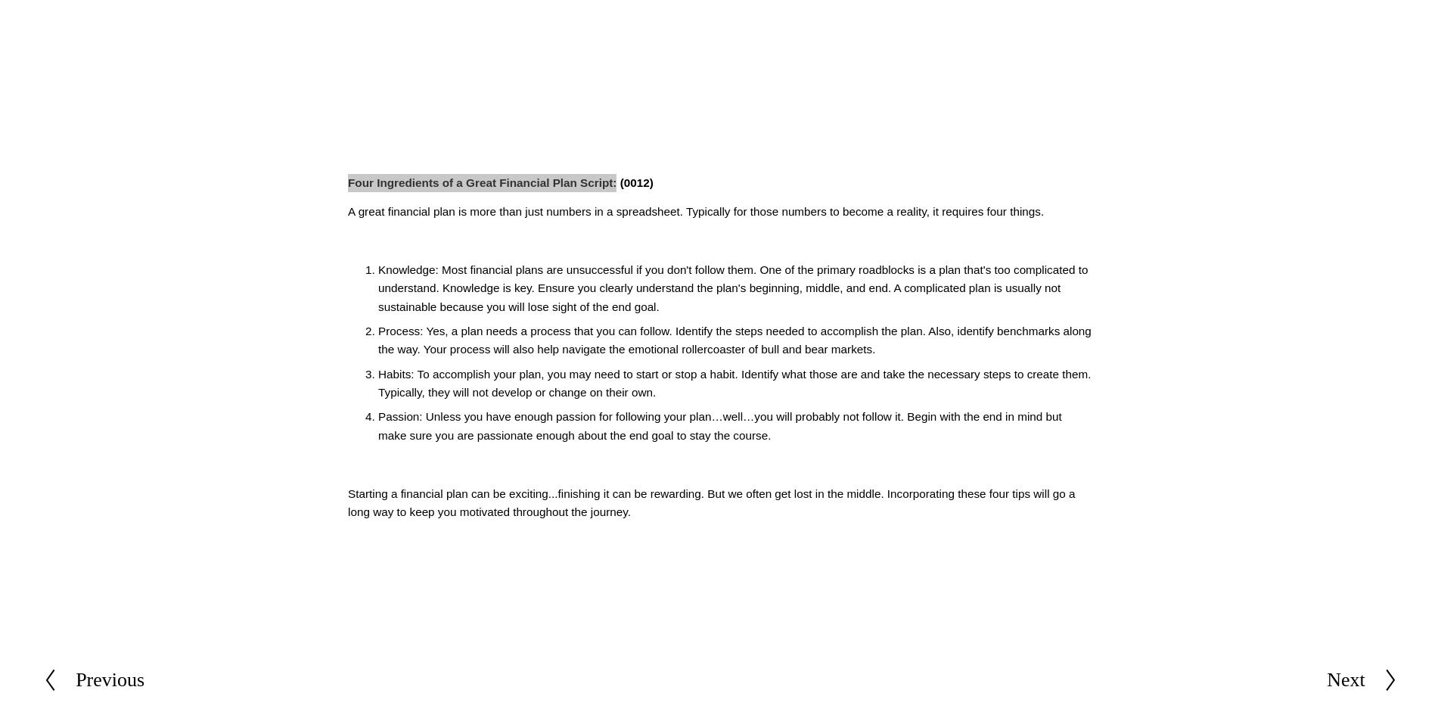
scroll to position [605, 0]
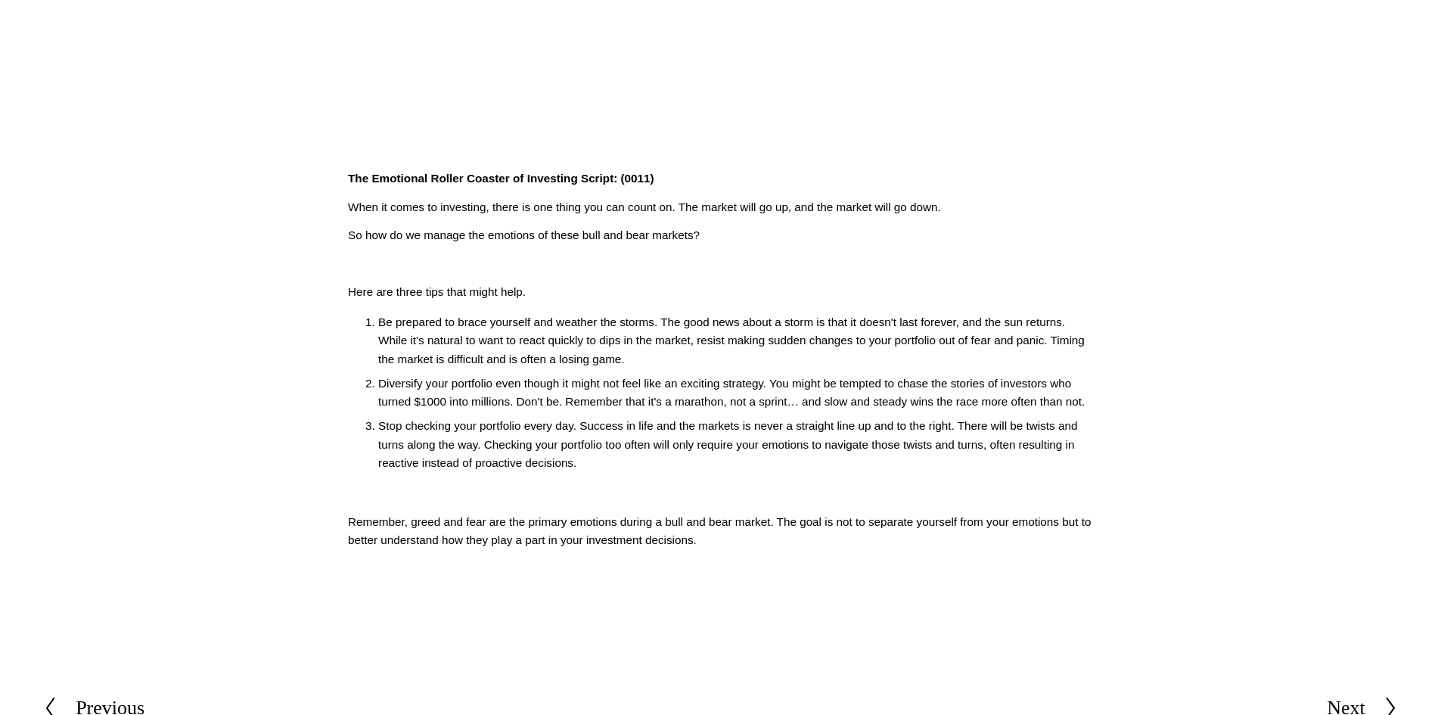
scroll to position [303, 0]
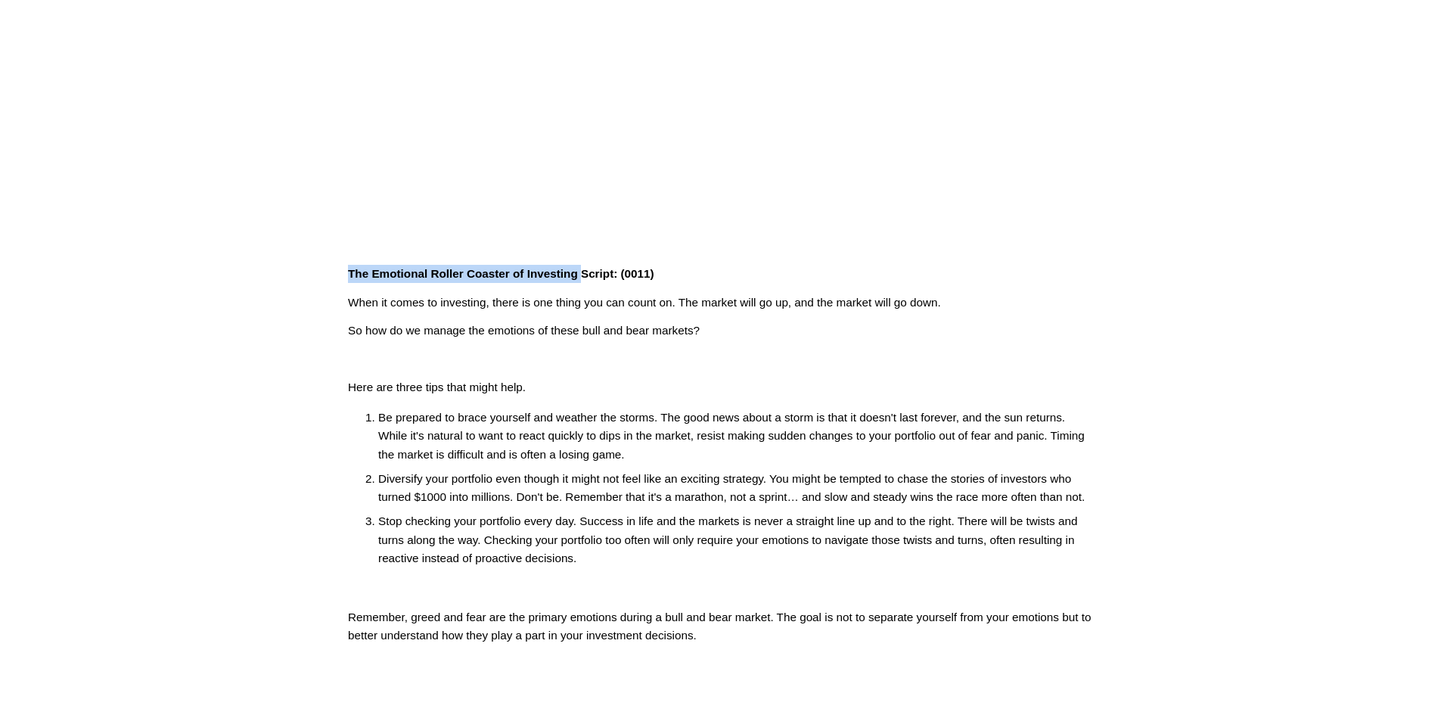
drag, startPoint x: 349, startPoint y: 277, endPoint x: 581, endPoint y: 265, distance: 232.5
click at [581, 265] on p "The Emotional Roller Coaster of Investing Script: (0011)" at bounding box center [720, 274] width 745 height 18
copy strong "The Emotional Roller Coaster of Investing"
click at [452, 448] on p "Be prepared to brace yourself and weather the storms. The good news about a sto…" at bounding box center [735, 435] width 715 height 55
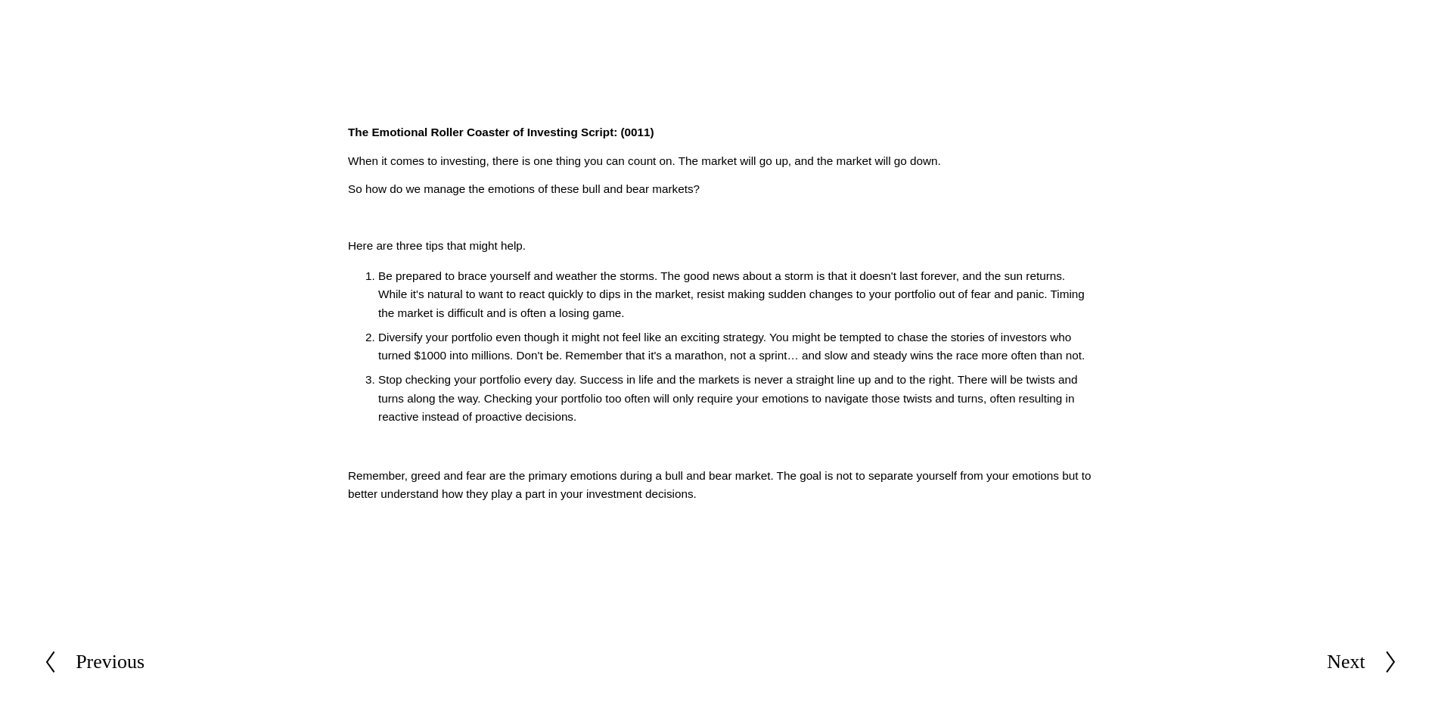
scroll to position [454, 0]
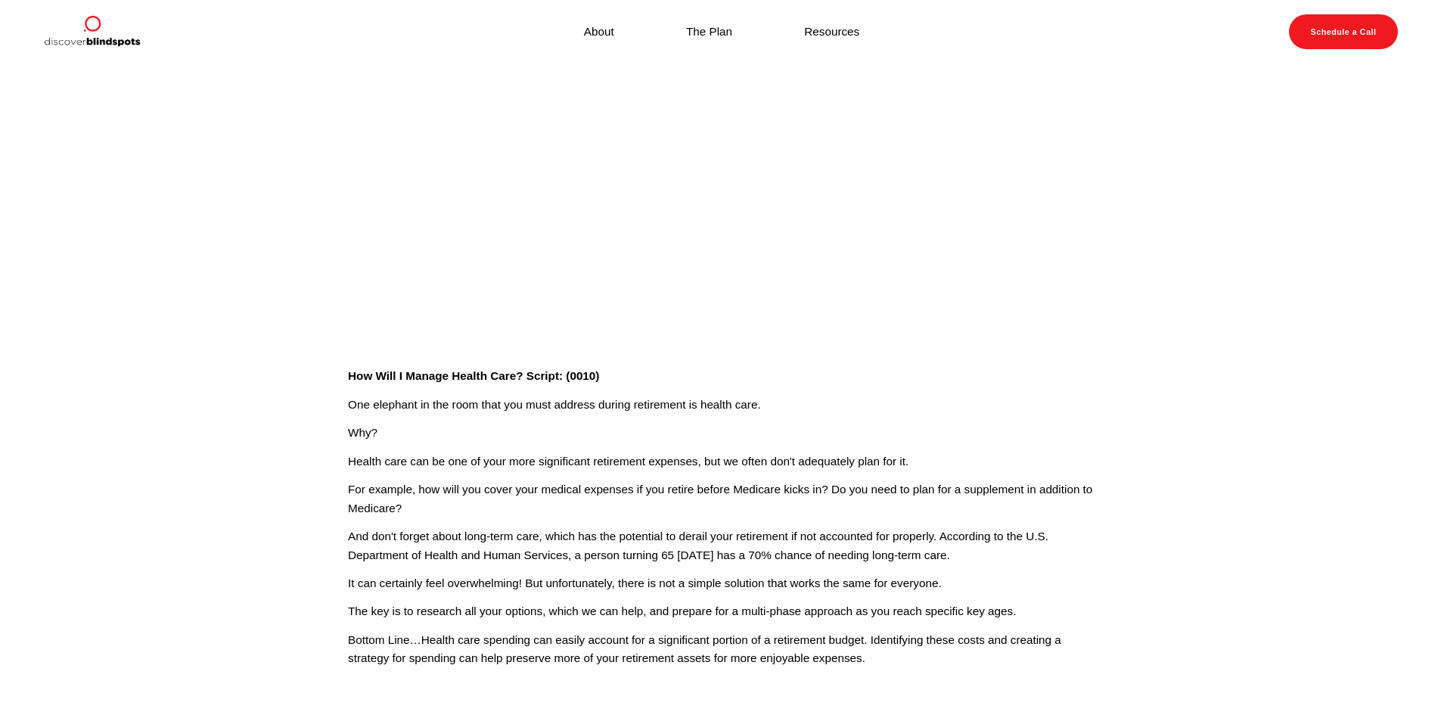
scroll to position [303, 0]
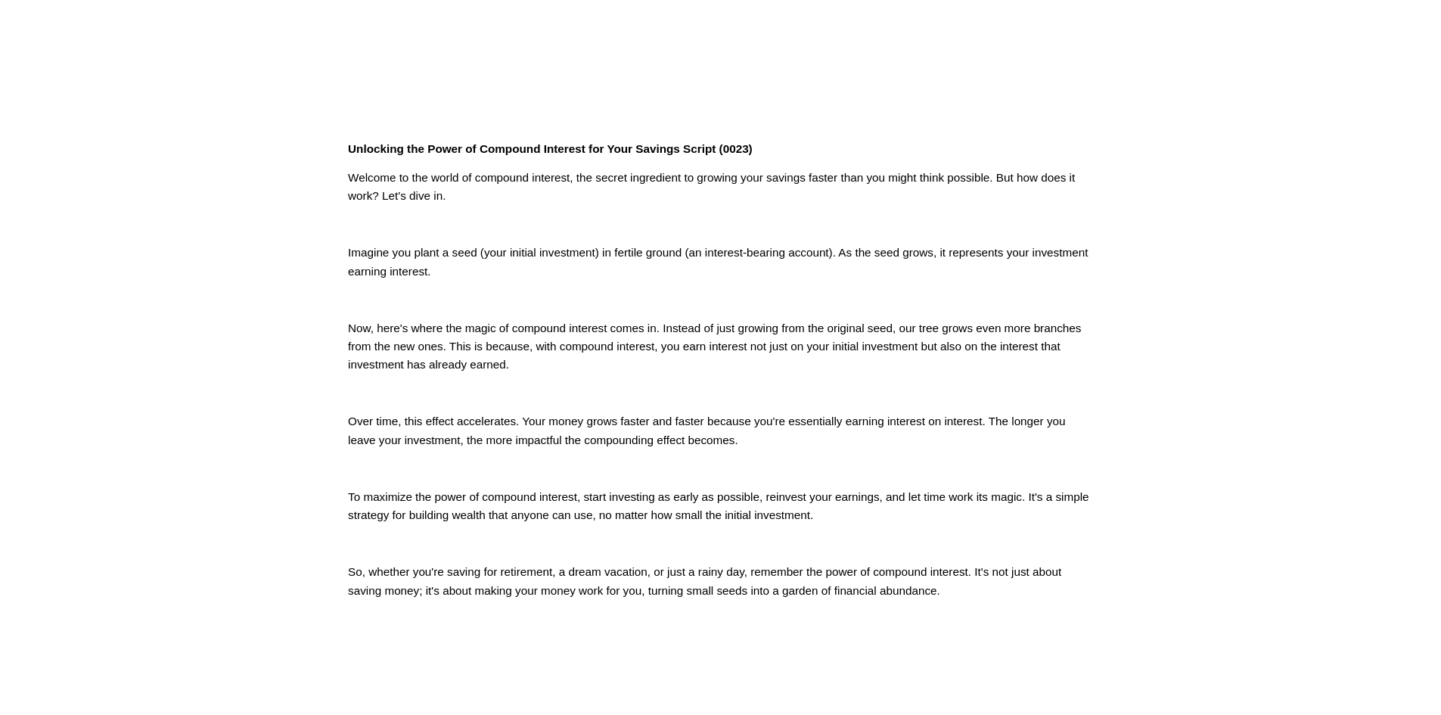
scroll to position [454, 0]
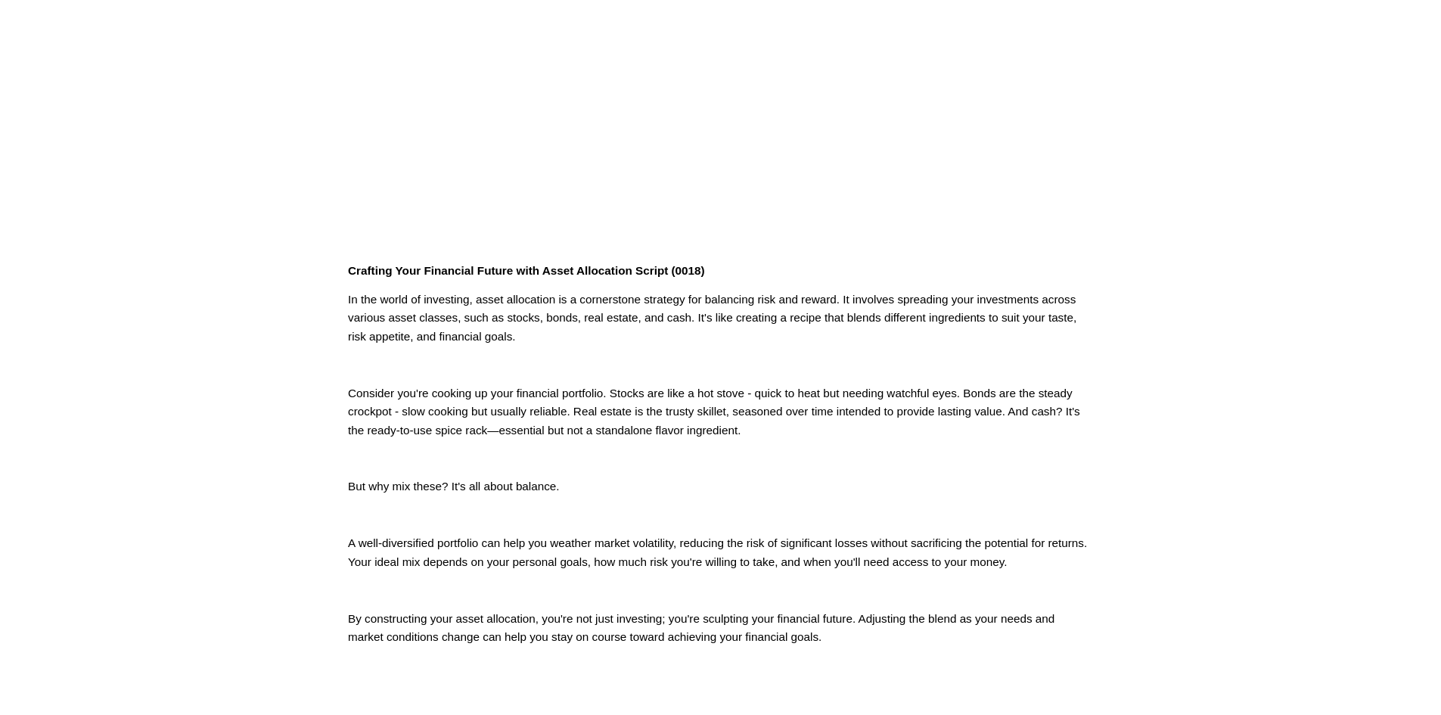
scroll to position [303, 0]
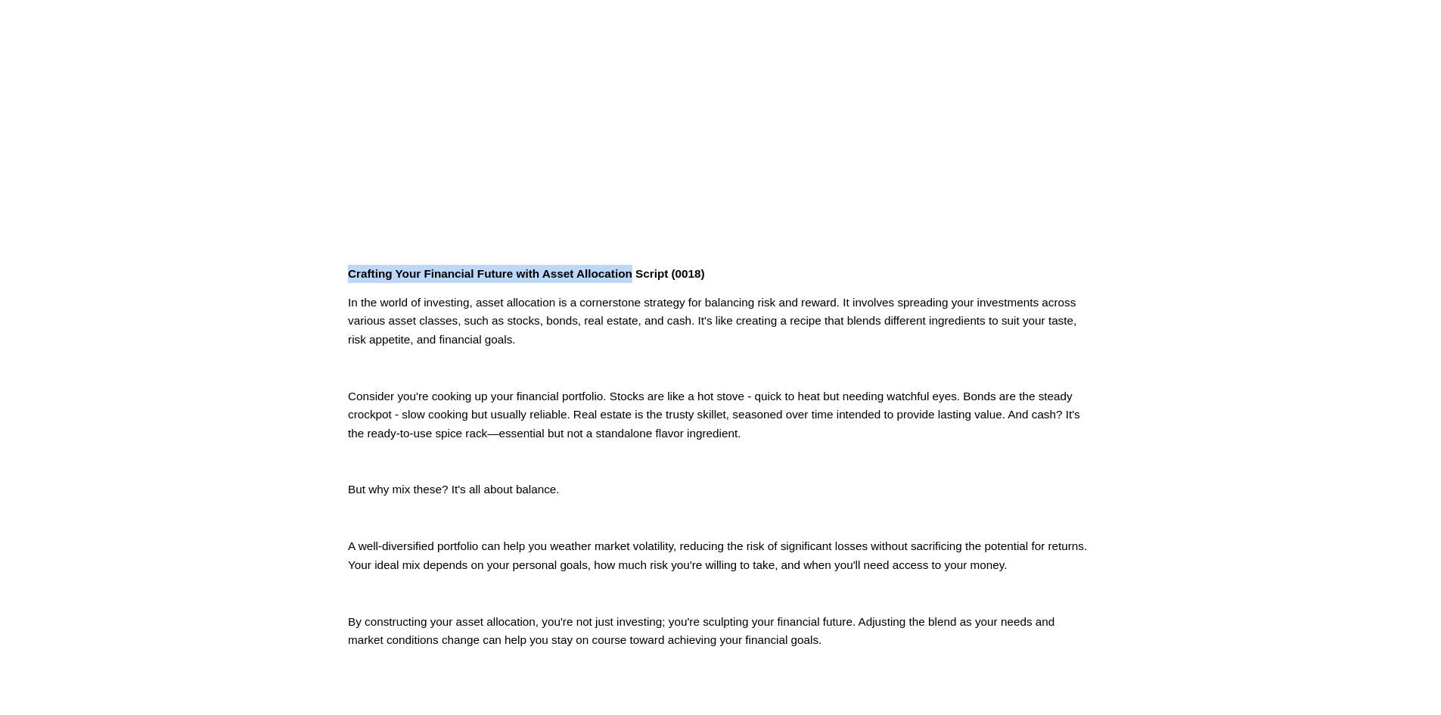
drag, startPoint x: 346, startPoint y: 272, endPoint x: 633, endPoint y: 268, distance: 287.4
click at [633, 268] on div "Crafting Your Financial Future with Asset Allocation Script (0018) In the world…" at bounding box center [720, 457] width 771 height 410
copy strong "Crafting Your Financial Future with Asset Allocation"
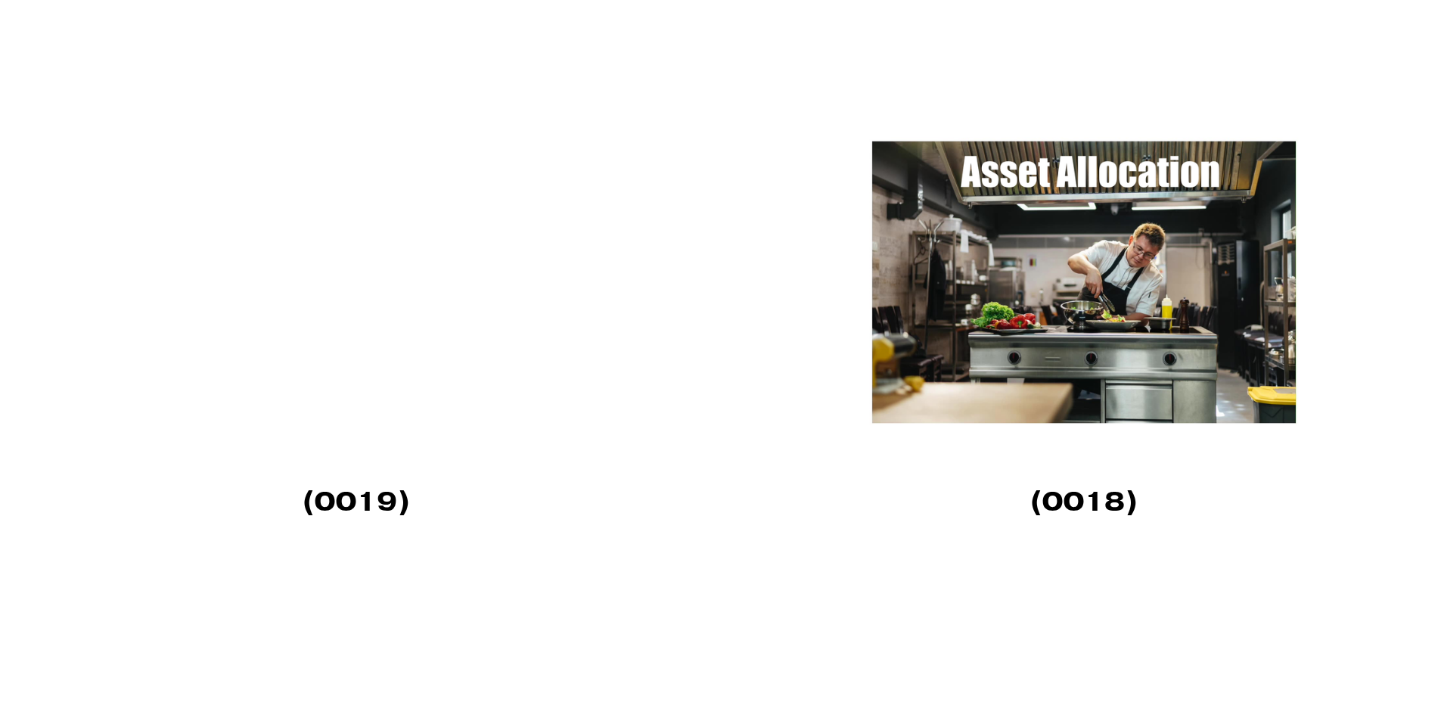
scroll to position [3025, 0]
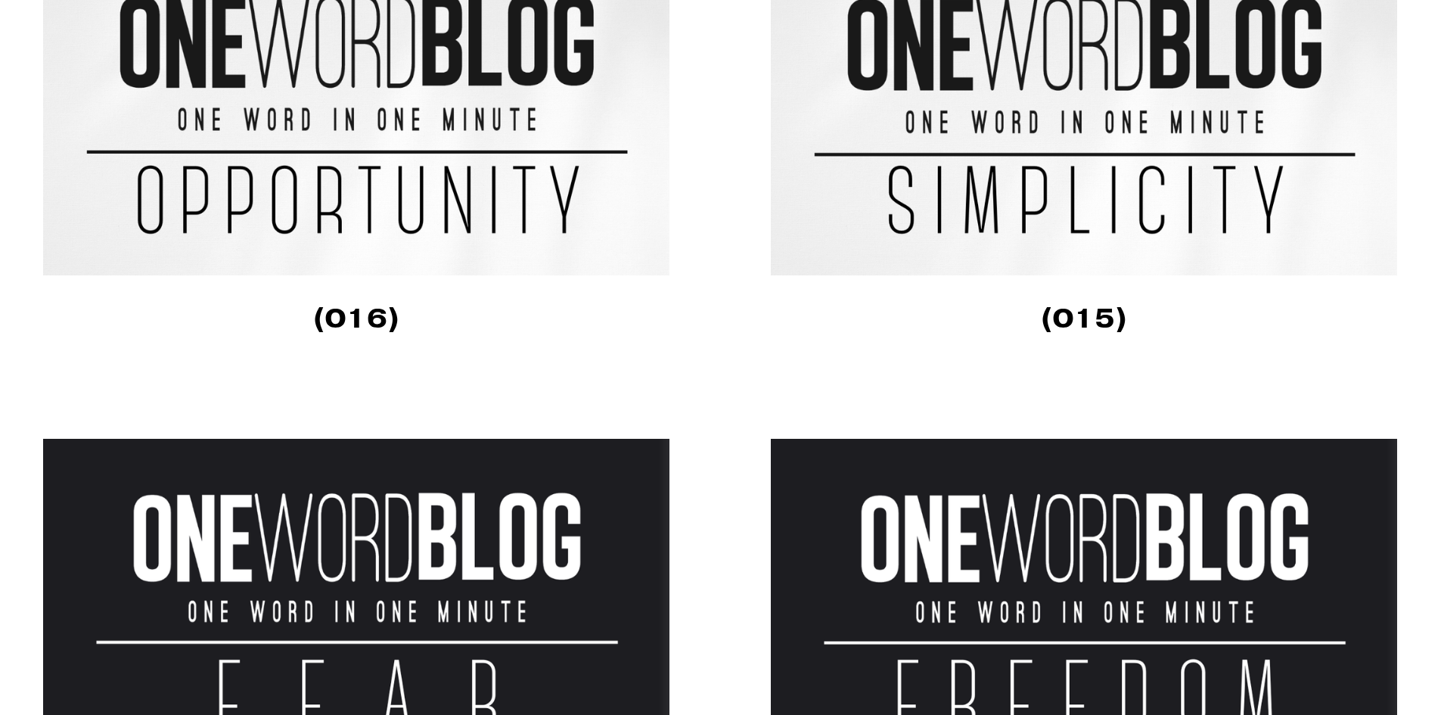
scroll to position [1513, 0]
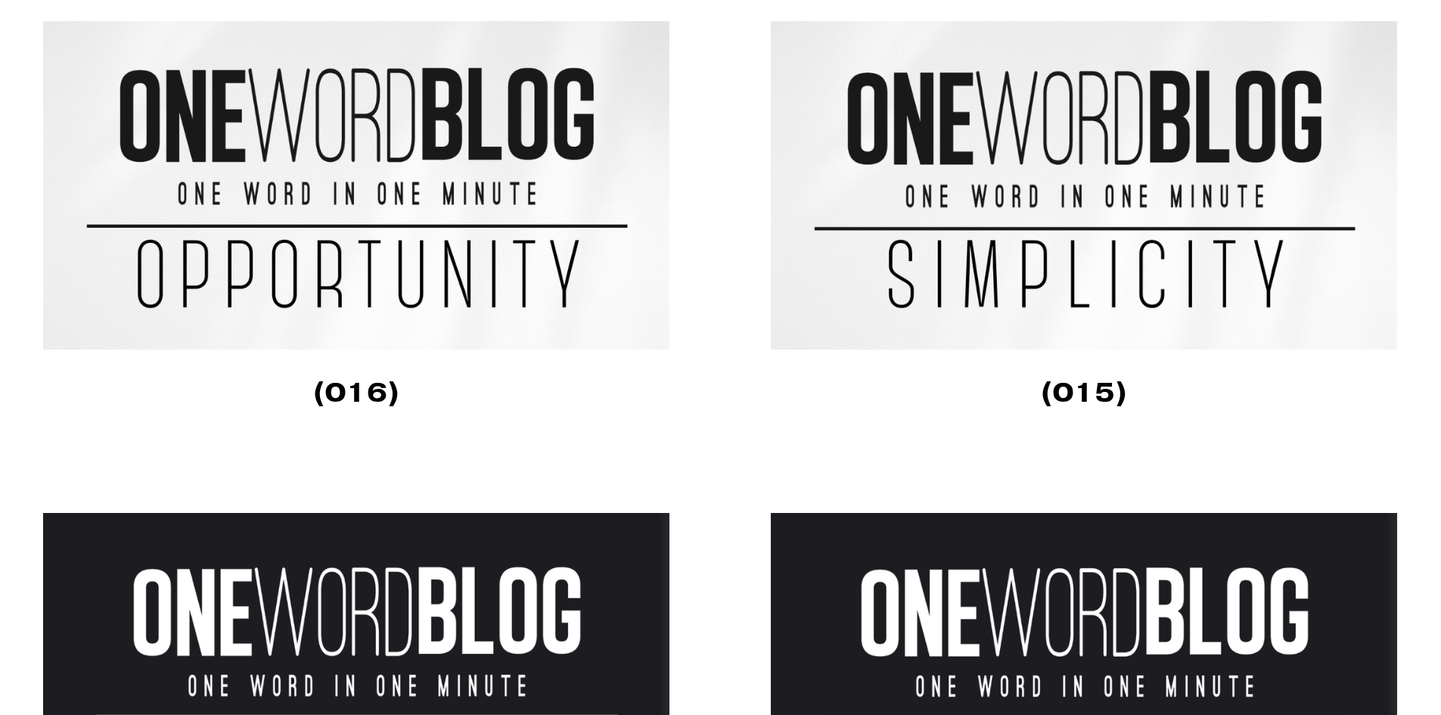
click at [467, 236] on img at bounding box center [357, 185] width 628 height 328
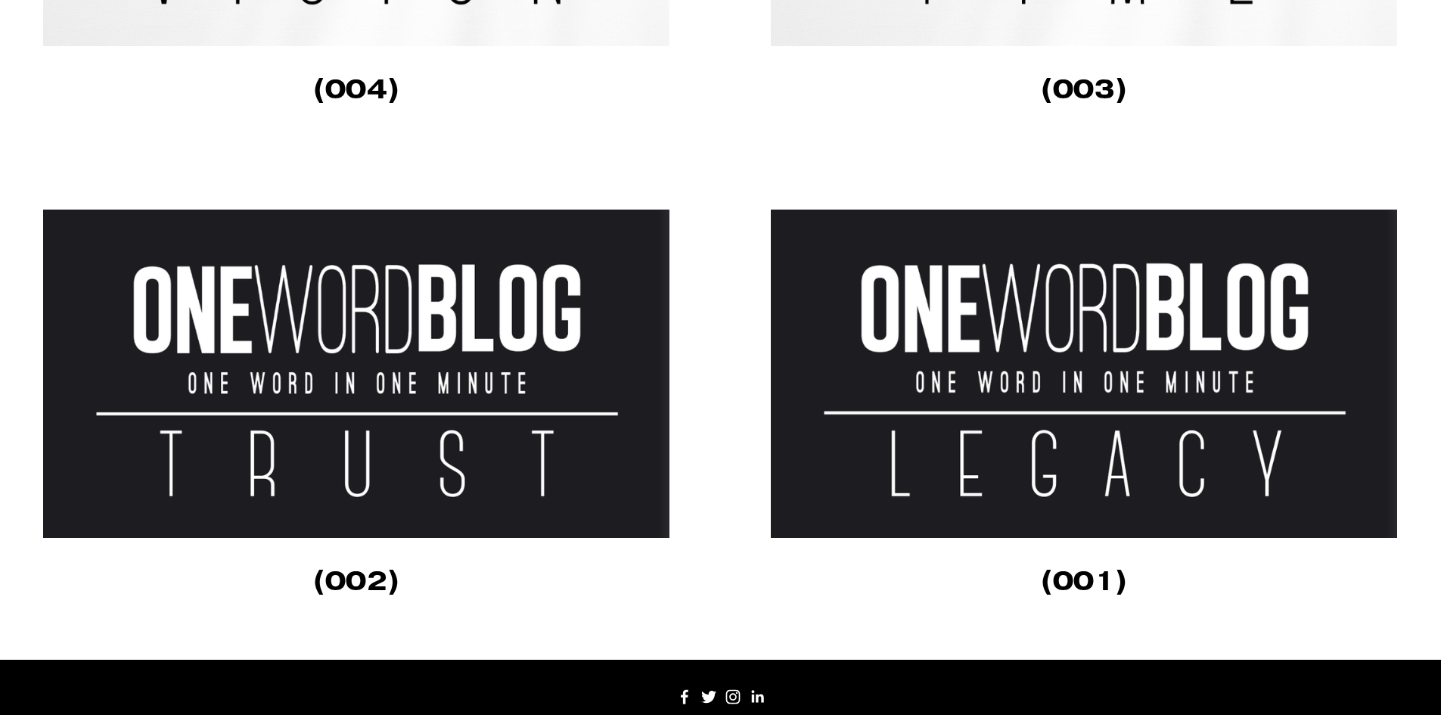
scroll to position [4901, 0]
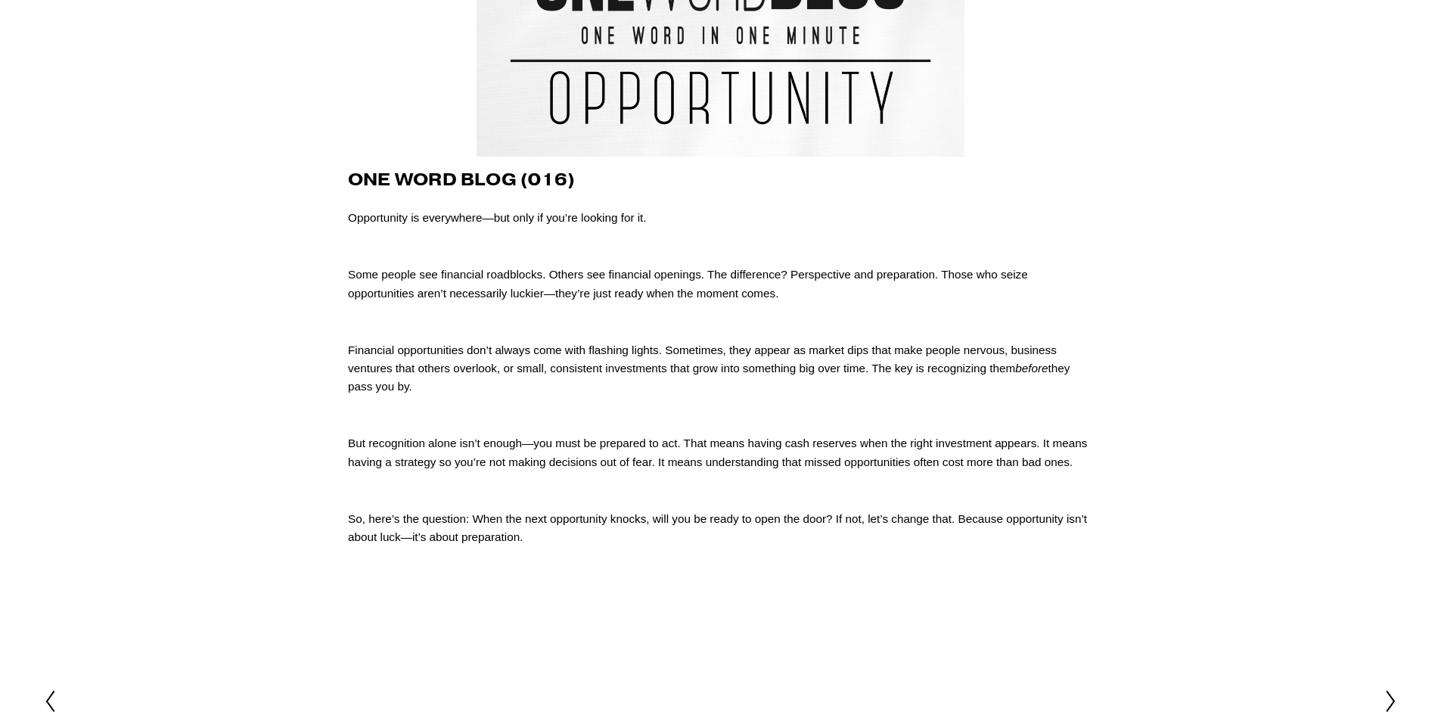
scroll to position [227, 0]
